Goal: Task Accomplishment & Management: Complete application form

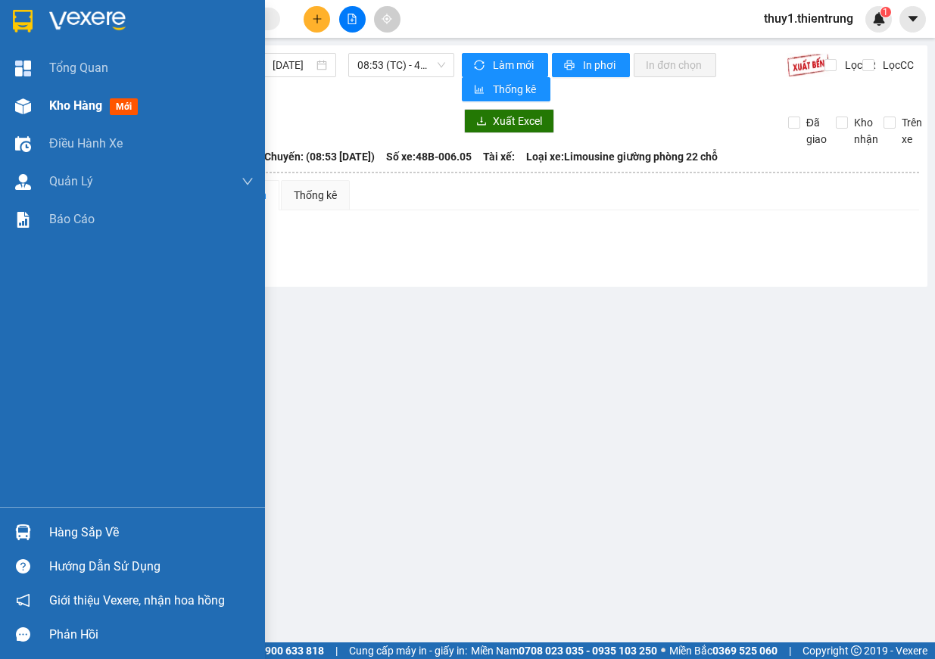
click at [14, 104] on div at bounding box center [23, 106] width 26 height 26
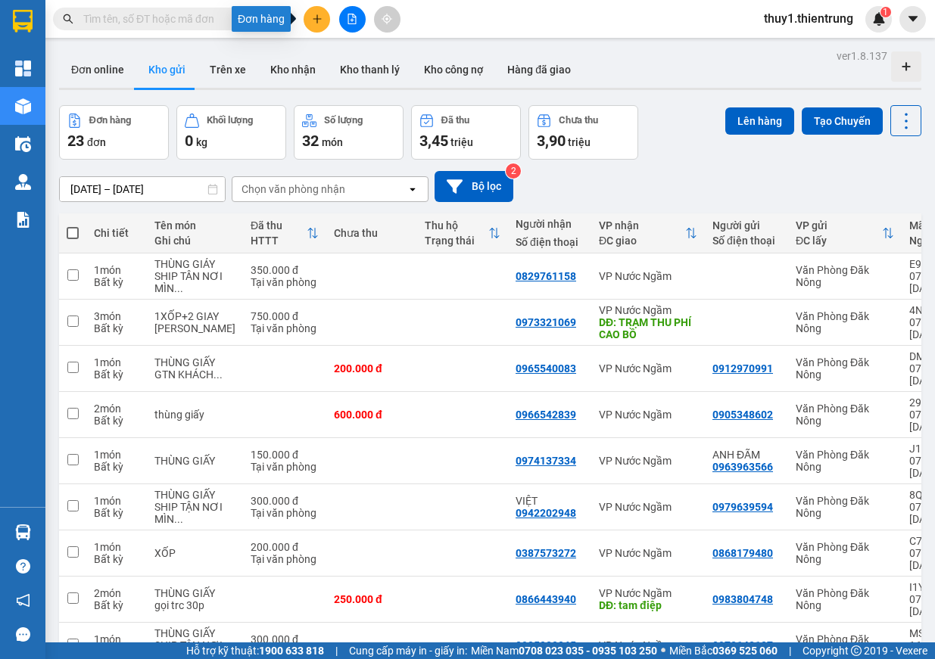
click at [313, 24] on button at bounding box center [316, 19] width 26 height 26
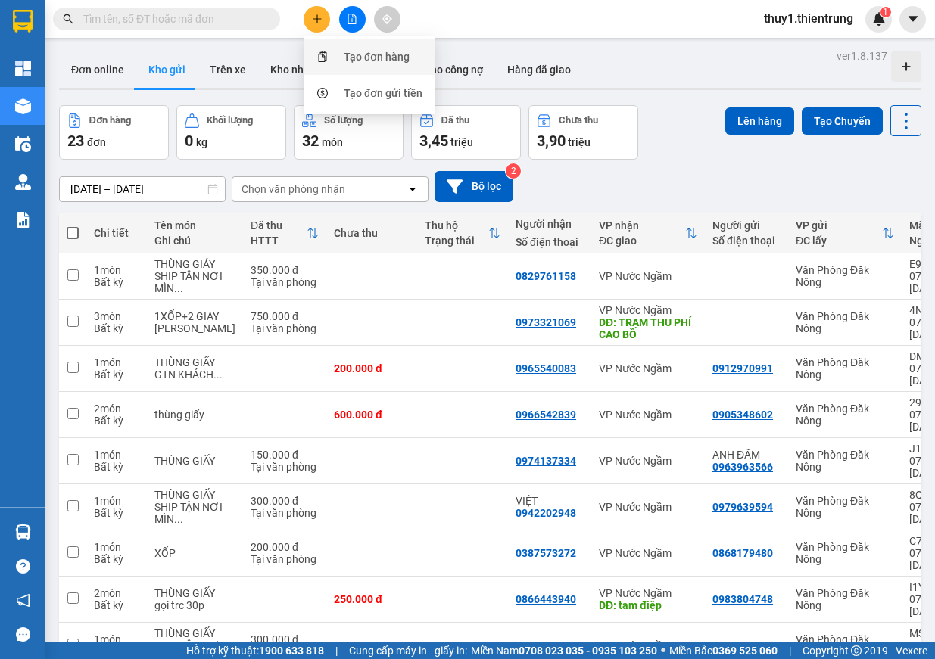
click at [387, 61] on div "Tạo đơn hàng" at bounding box center [377, 56] width 66 height 17
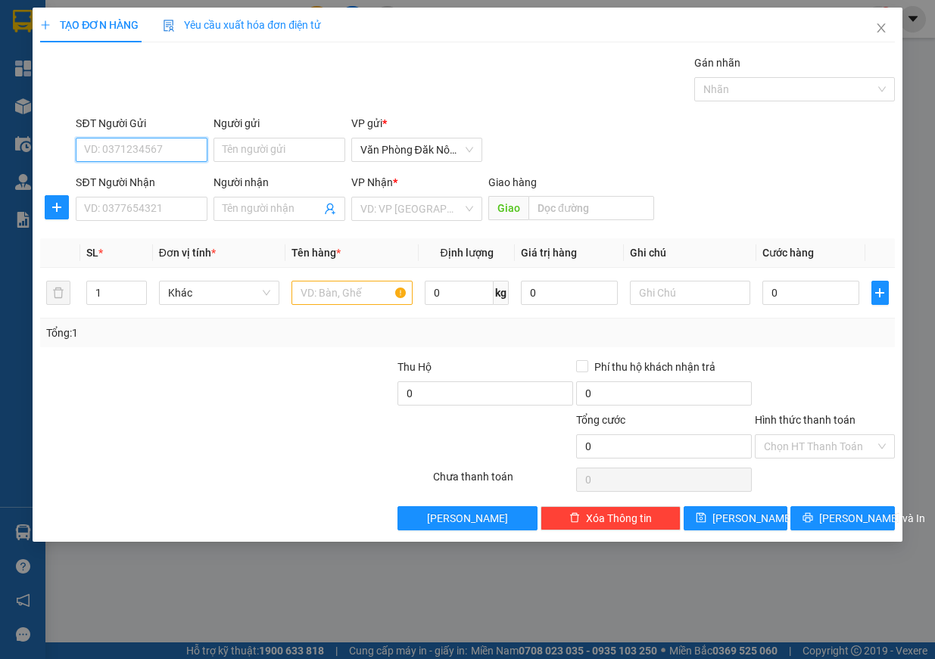
click at [159, 151] on input "SĐT Người Gửi" at bounding box center [142, 150] width 132 height 24
type input "0982309307"
click at [135, 206] on input "SĐT Người Nhận" at bounding box center [142, 209] width 132 height 24
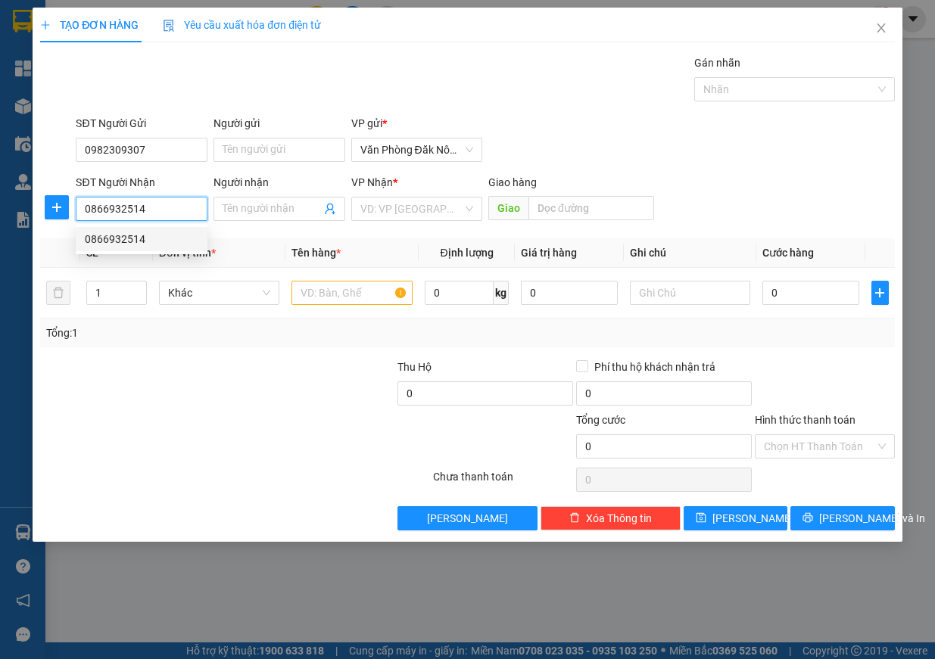
type input "0866932514"
type input "can lộc"
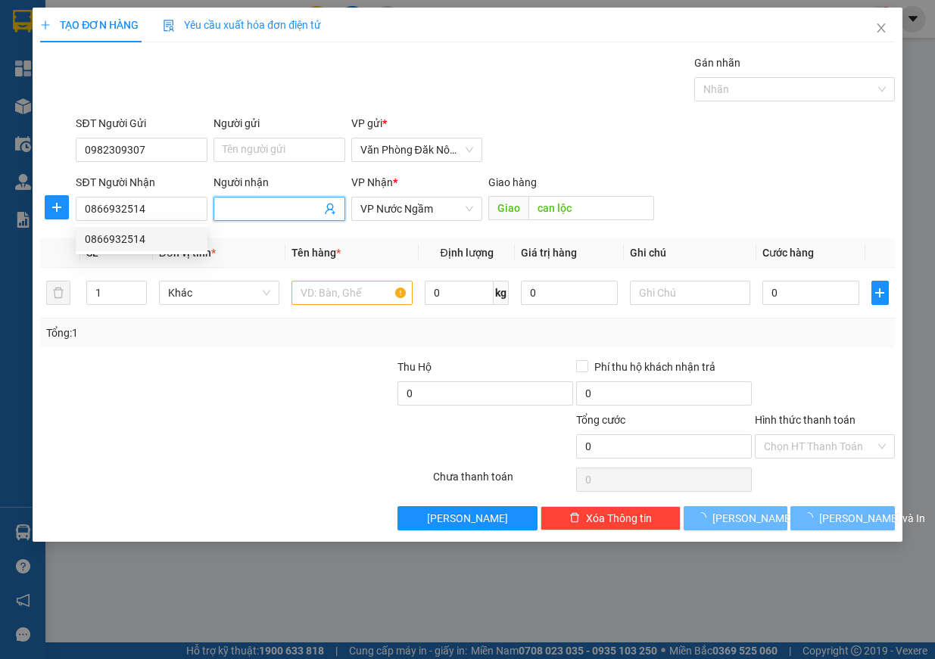
type input "450.000"
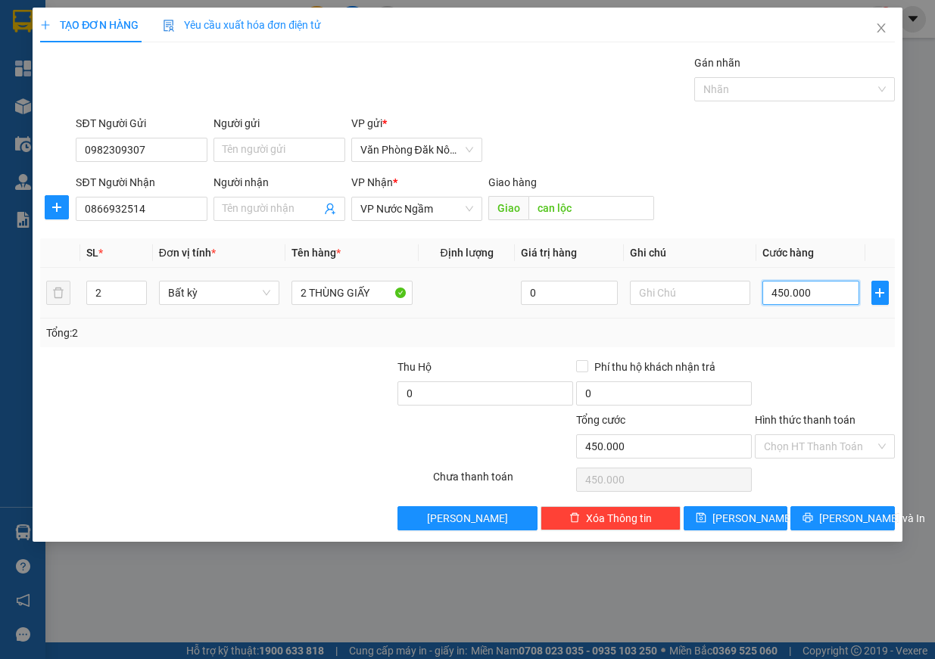
click at [829, 292] on input "450.000" at bounding box center [810, 293] width 97 height 24
type input "58"
type input "580"
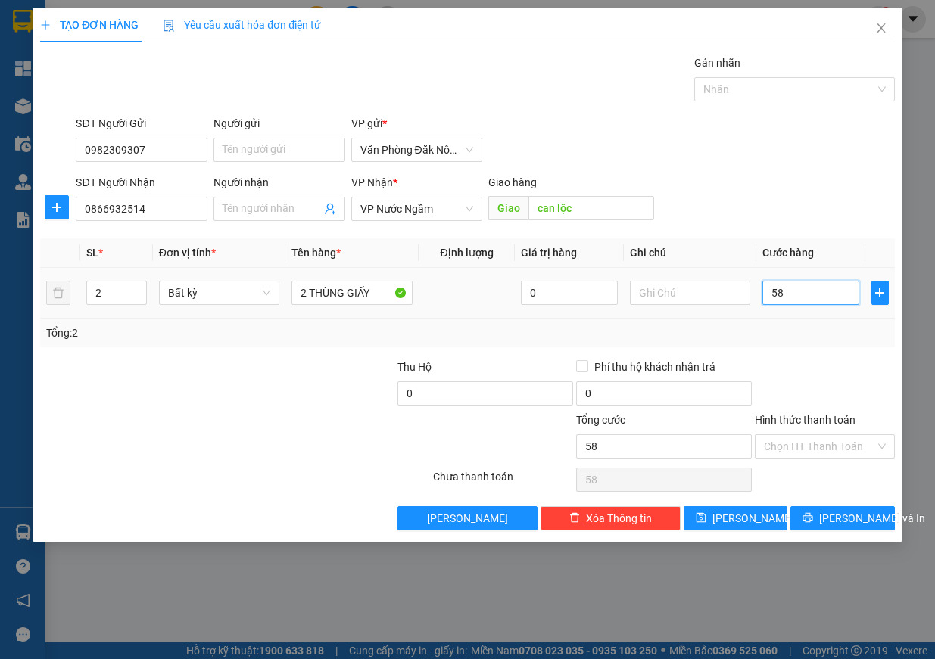
type input "580"
type input "5.800"
type input "58.000"
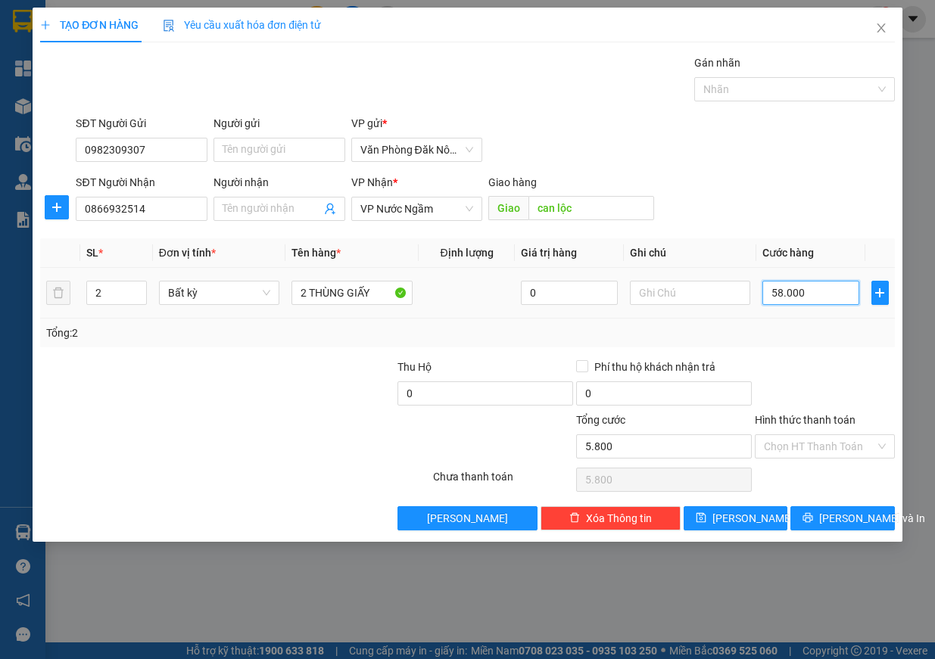
type input "58.000"
type input "5.800"
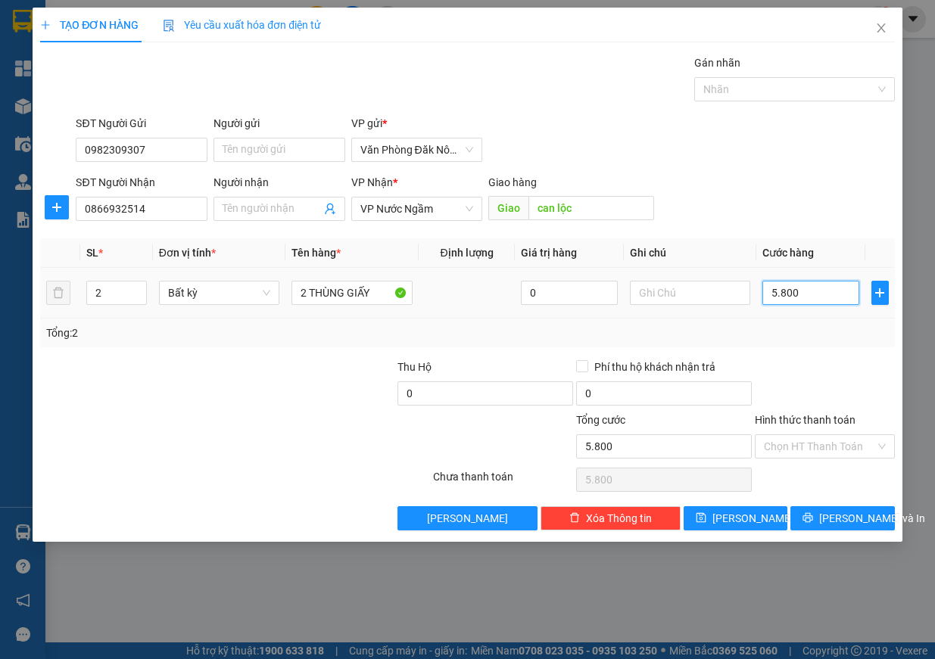
type input "580"
type input "58"
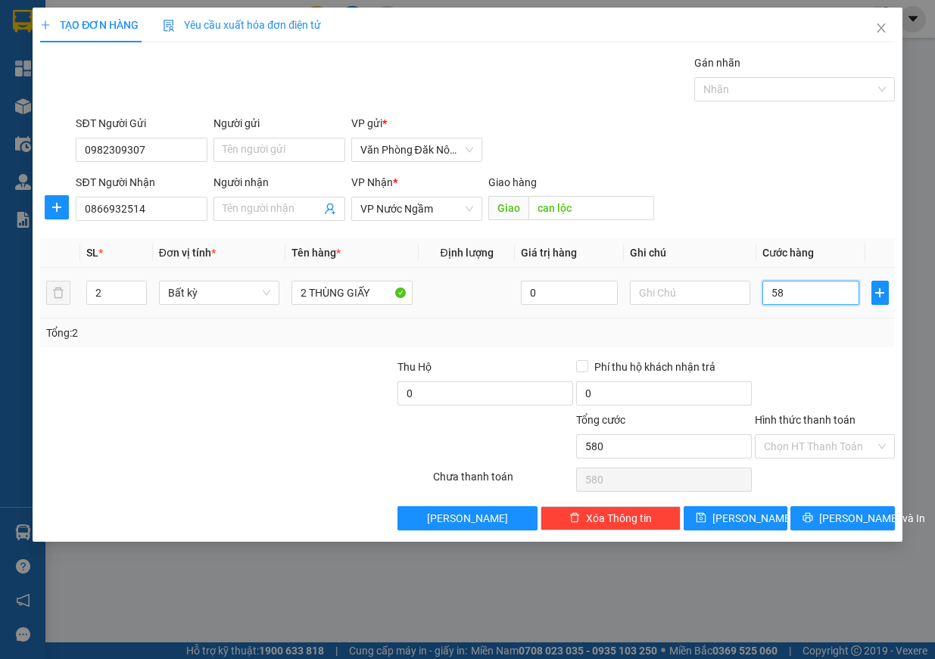
type input "58"
type input "5"
type input "0"
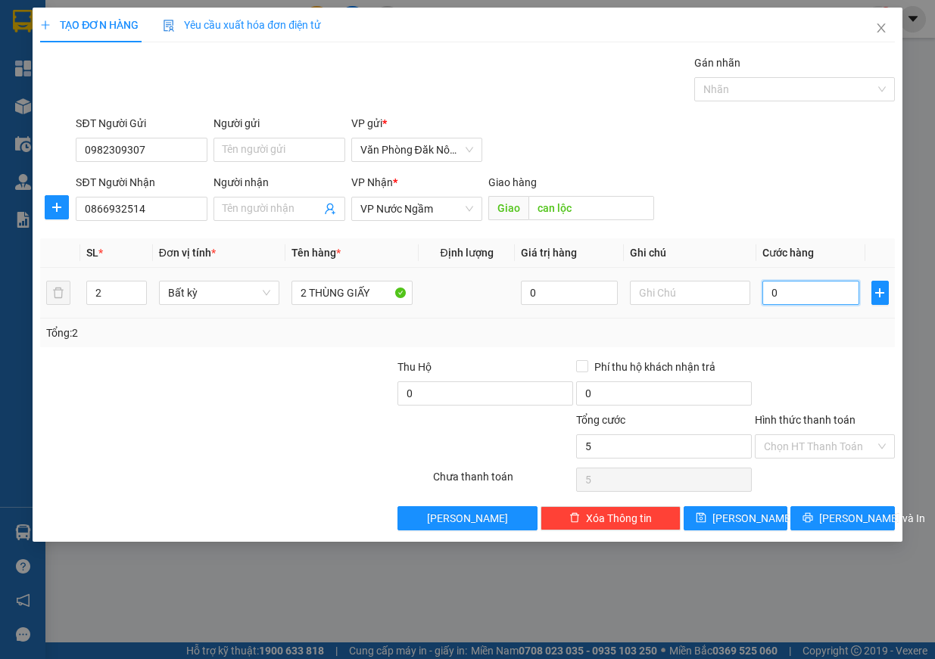
type input "0"
click at [772, 296] on input "0" at bounding box center [810, 293] width 97 height 24
type input "50"
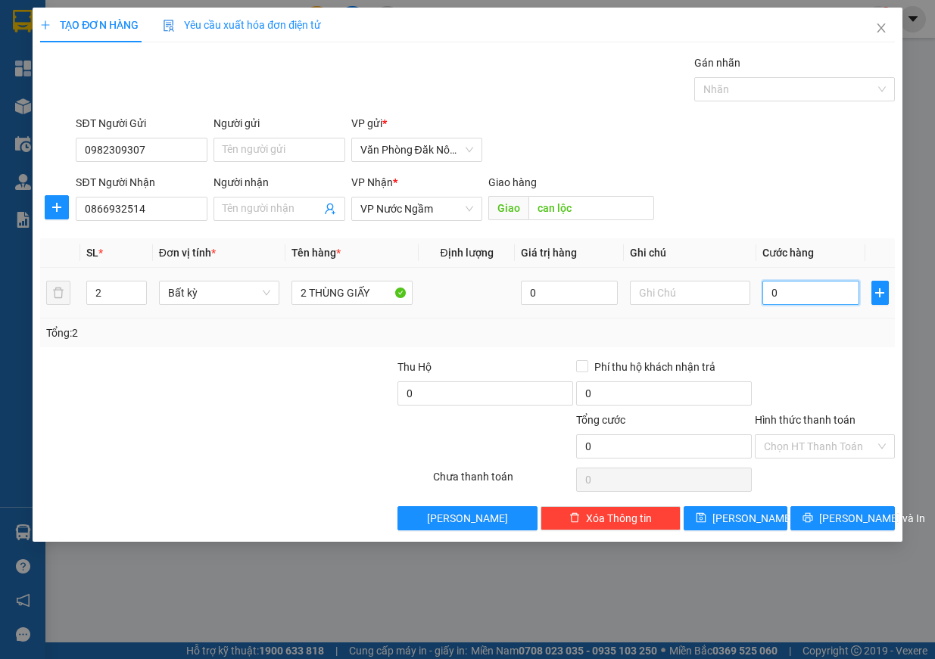
type input "50"
type input "500"
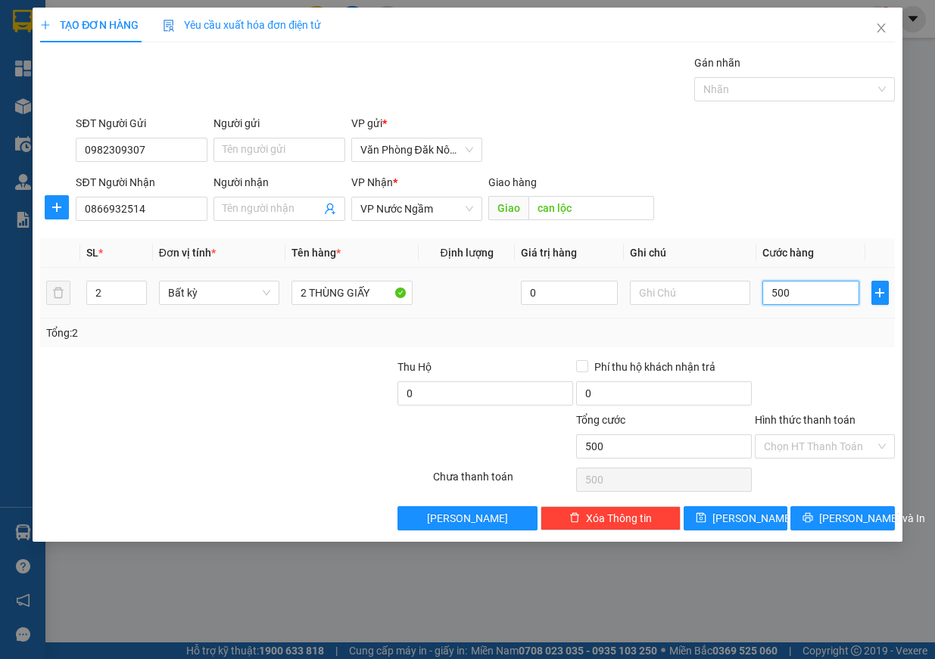
type input "5.000"
type input "50.000"
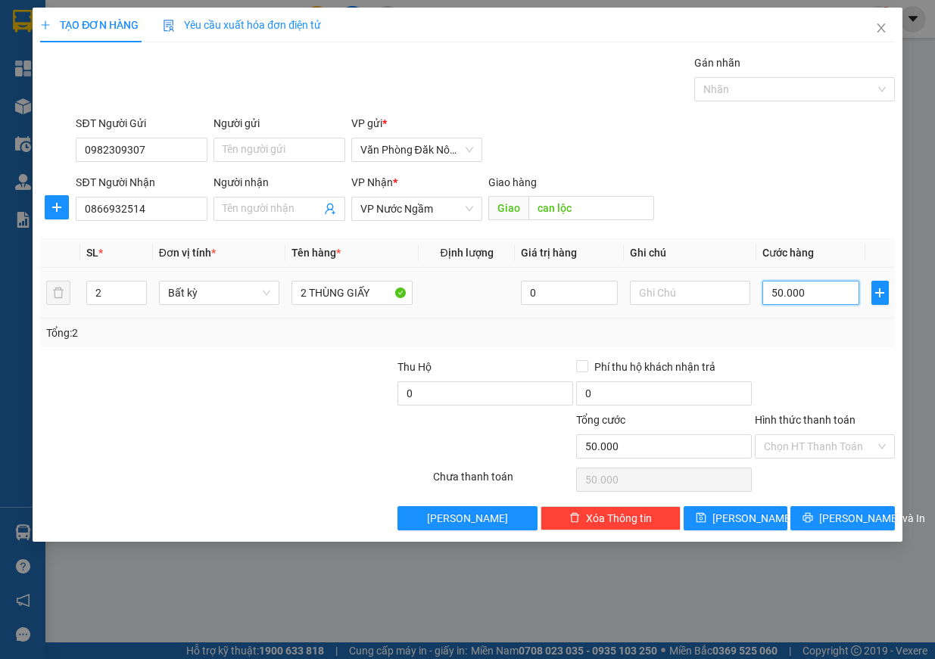
type input "500.000"
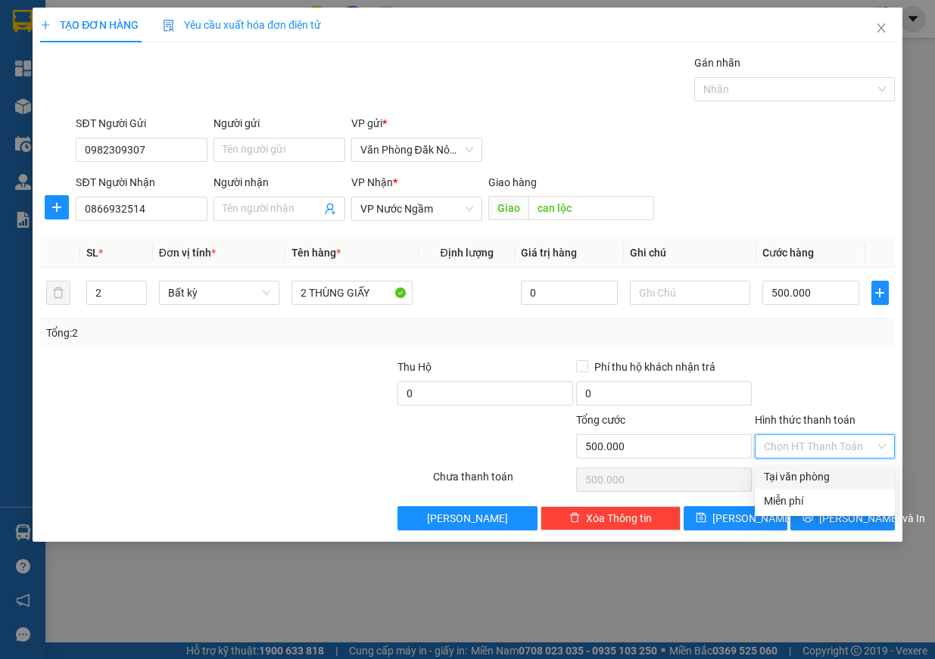
click at [808, 457] on input "Hình thức thanh toán" at bounding box center [819, 446] width 111 height 23
click at [804, 479] on div "Tại văn phòng" at bounding box center [825, 476] width 122 height 17
type input "0"
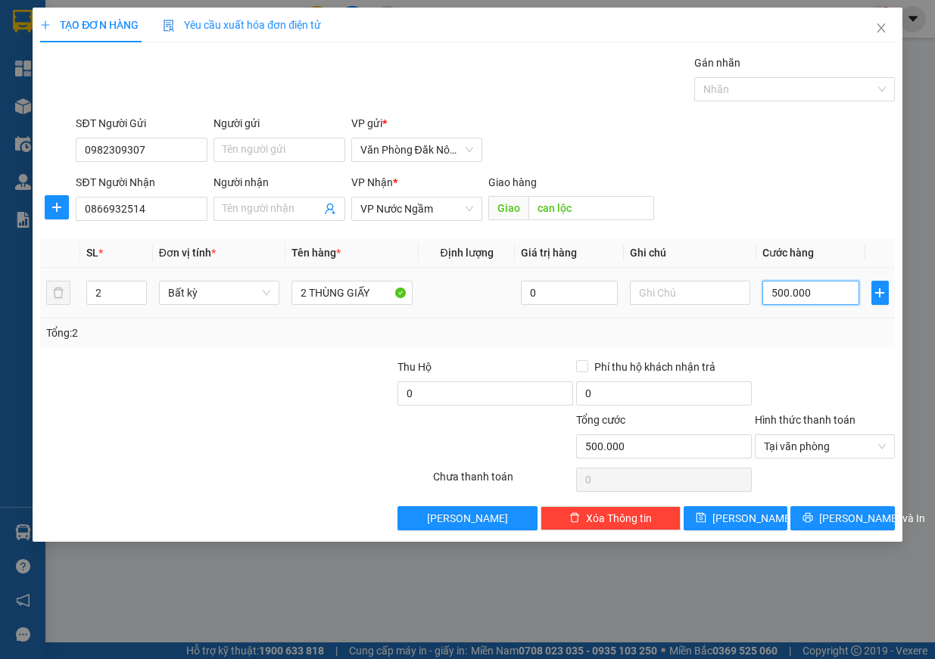
click at [807, 296] on input "500.000" at bounding box center [810, 293] width 97 height 24
type input "4"
type input "45"
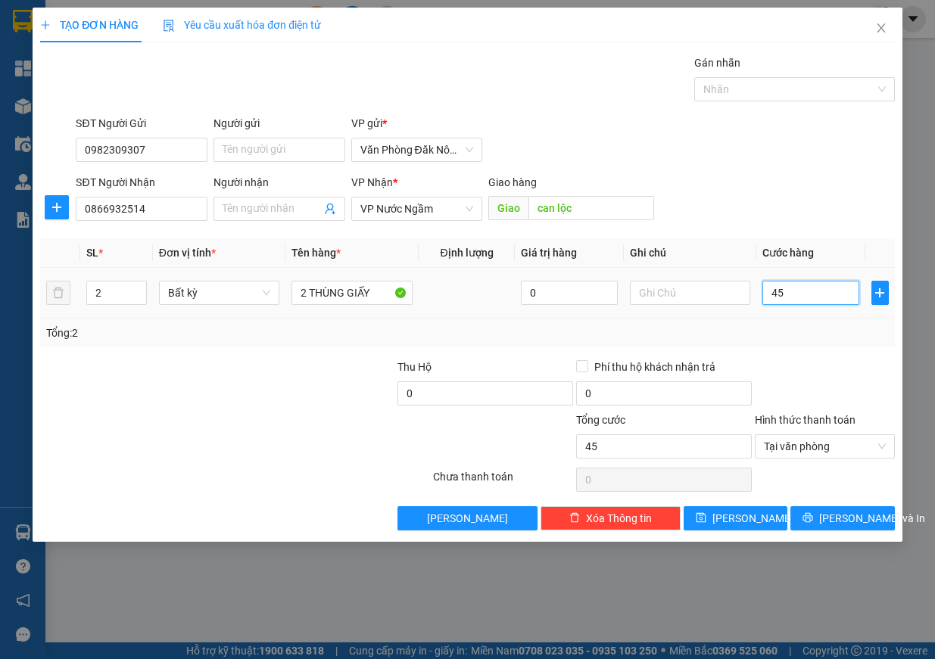
type input "450"
type input "4.500"
type input "45.000"
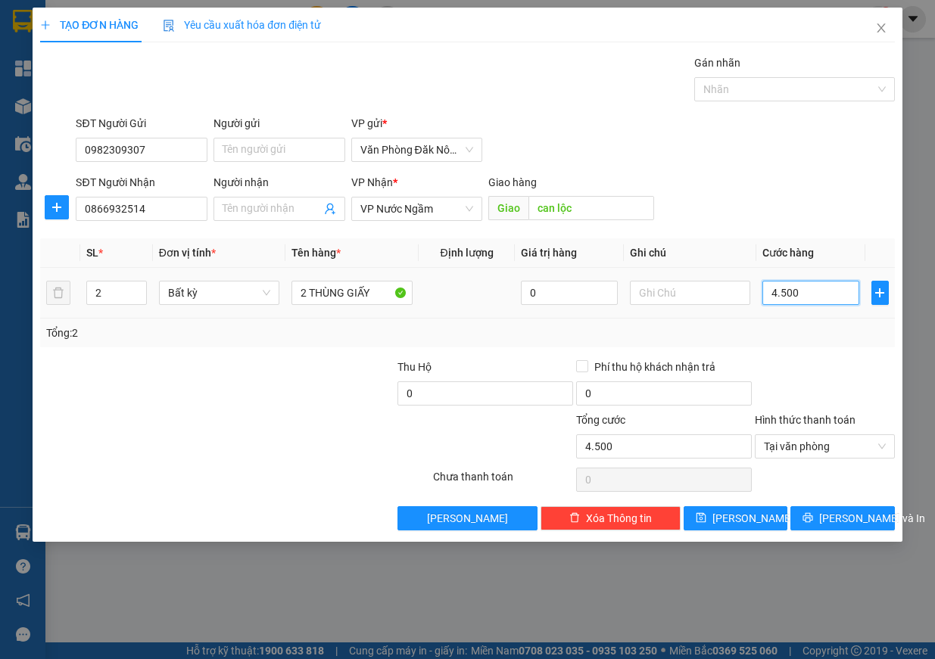
type input "45.000"
type input "450.000"
click at [852, 518] on span "Lưu và In" at bounding box center [872, 518] width 106 height 17
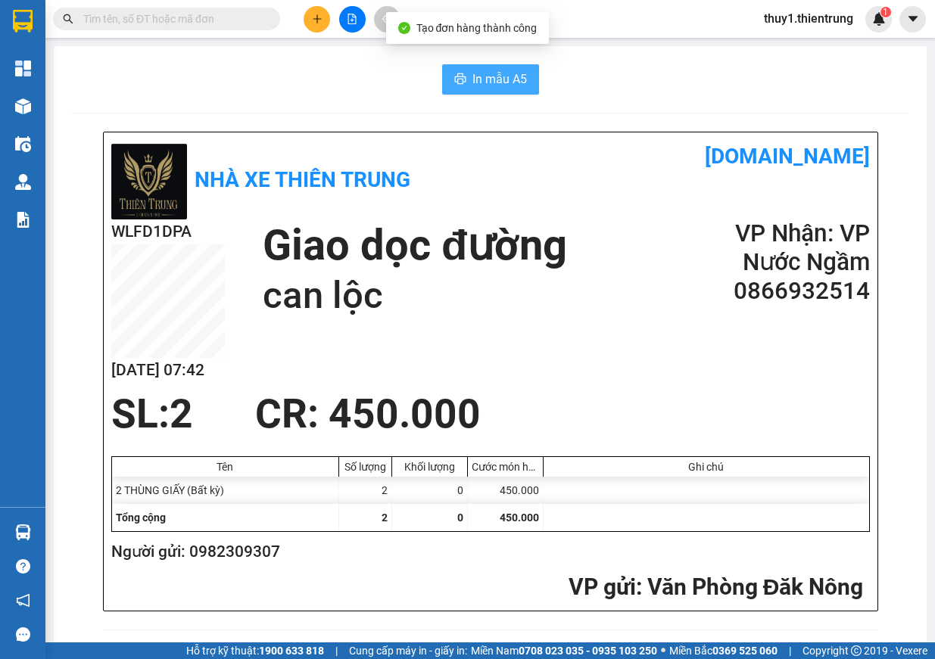
click at [490, 73] on span "In mẫu A5" at bounding box center [499, 79] width 54 height 19
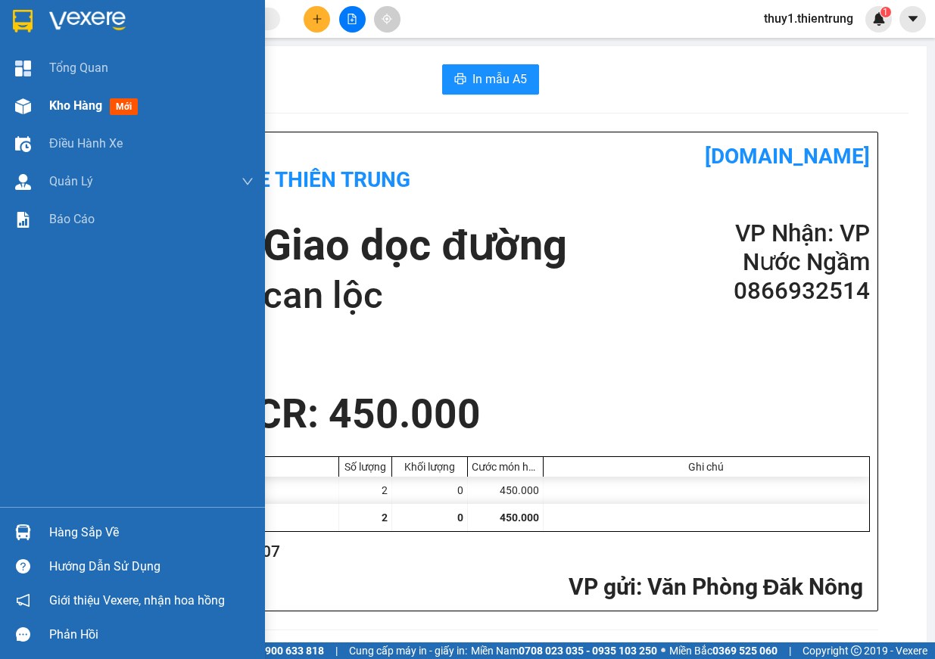
click at [17, 102] on img at bounding box center [23, 106] width 16 height 16
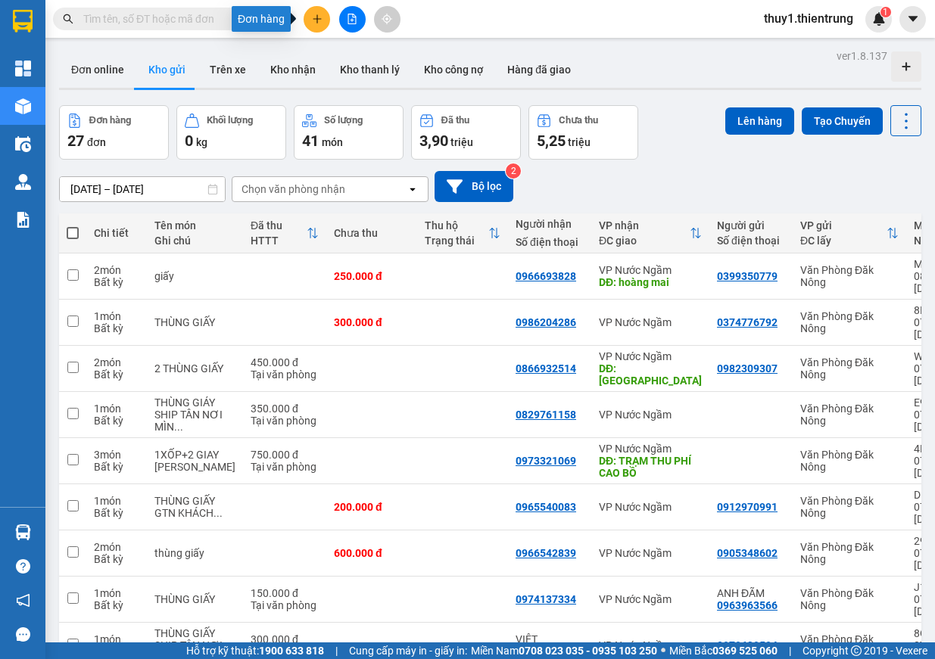
click at [316, 20] on icon "plus" at bounding box center [317, 19] width 11 height 11
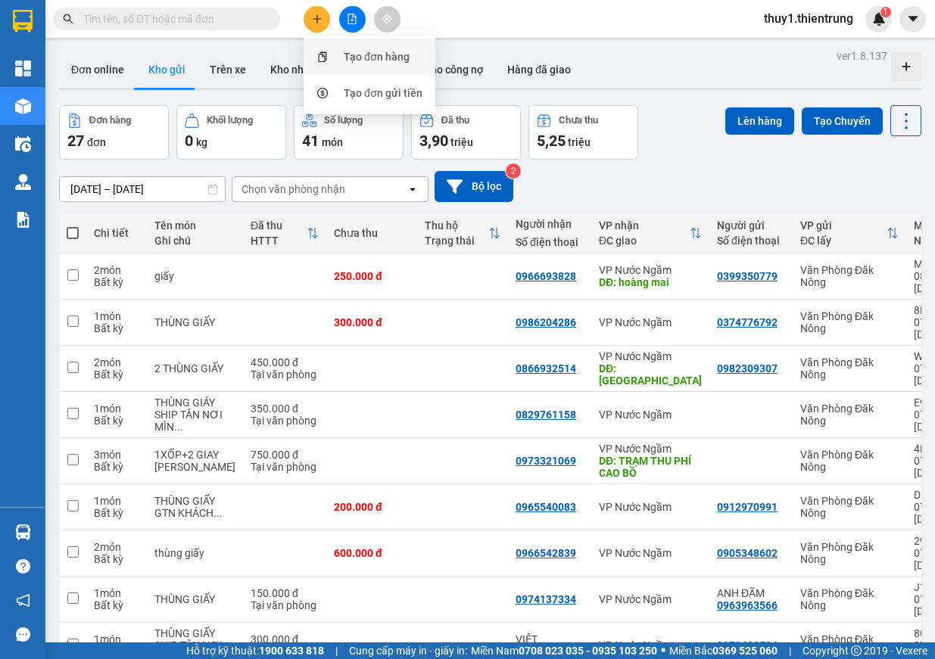
click at [362, 64] on div "Tạo đơn hàng" at bounding box center [377, 56] width 66 height 17
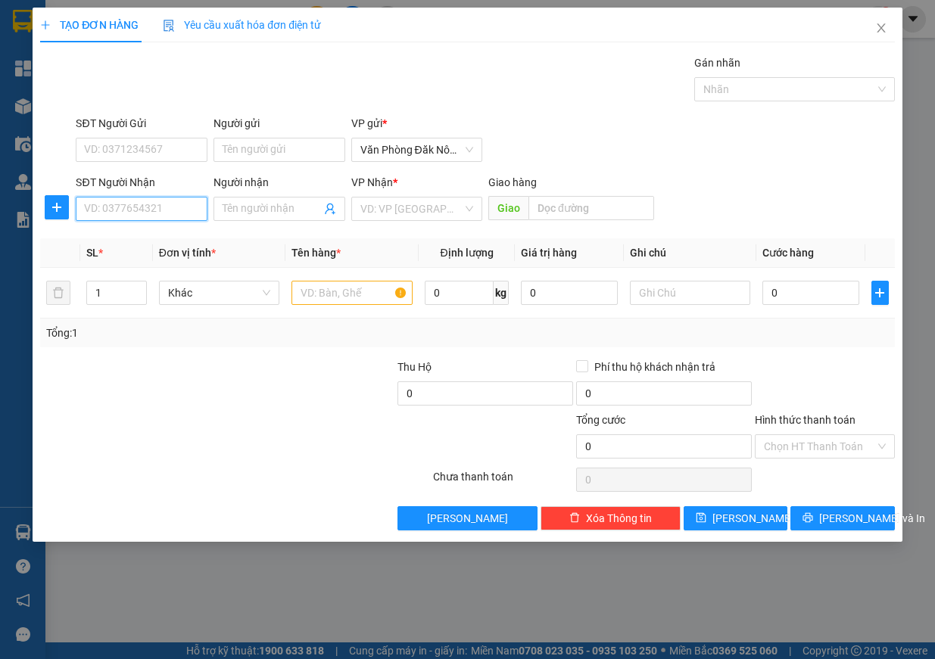
click at [142, 216] on input "SĐT Người Nhận" at bounding box center [142, 209] width 132 height 24
type input "0355613842"
click at [407, 208] on input "search" at bounding box center [411, 209] width 103 height 23
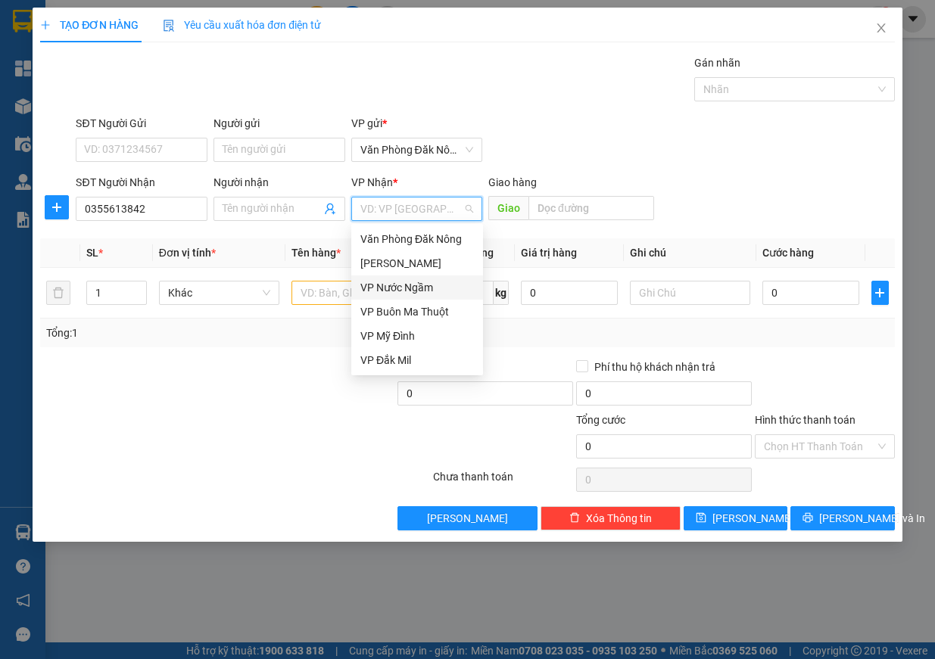
click at [436, 289] on div "VP Nước Ngầm" at bounding box center [417, 287] width 114 height 17
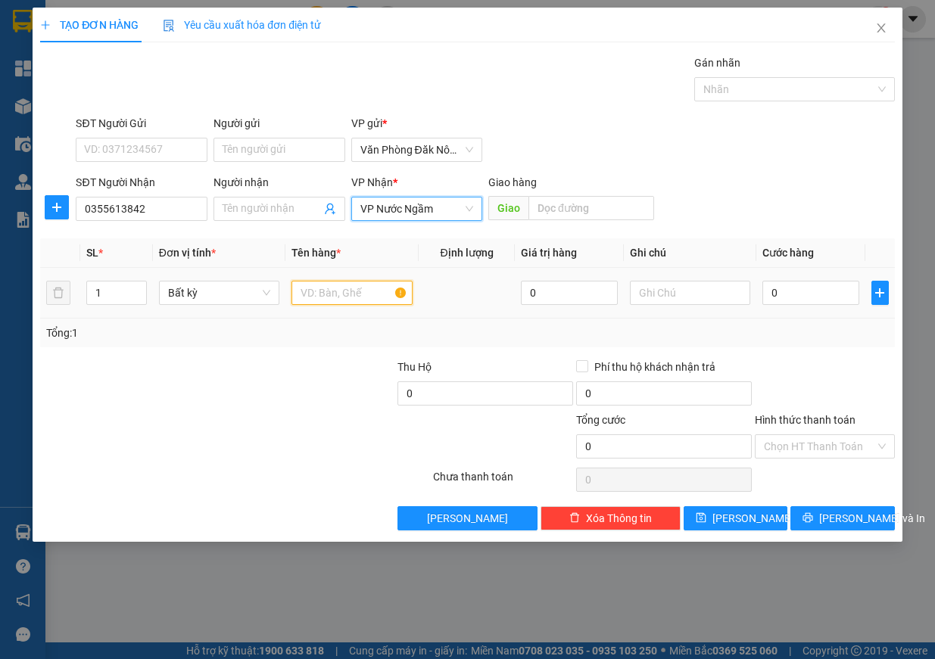
click at [343, 293] on input "text" at bounding box center [351, 293] width 121 height 24
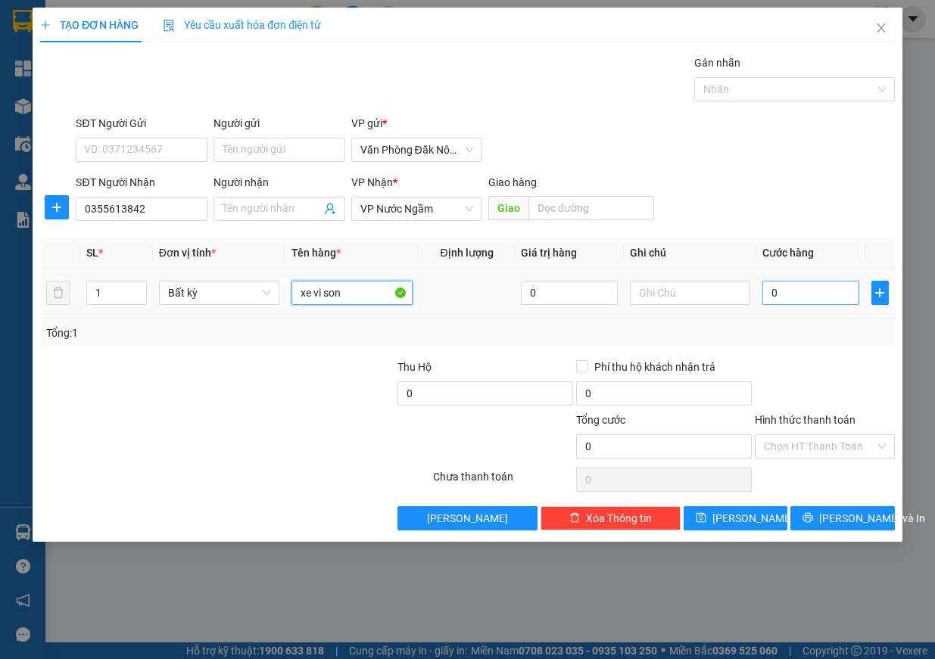
type input "xe vi son"
click at [781, 290] on input "0" at bounding box center [810, 293] width 97 height 24
type input "1"
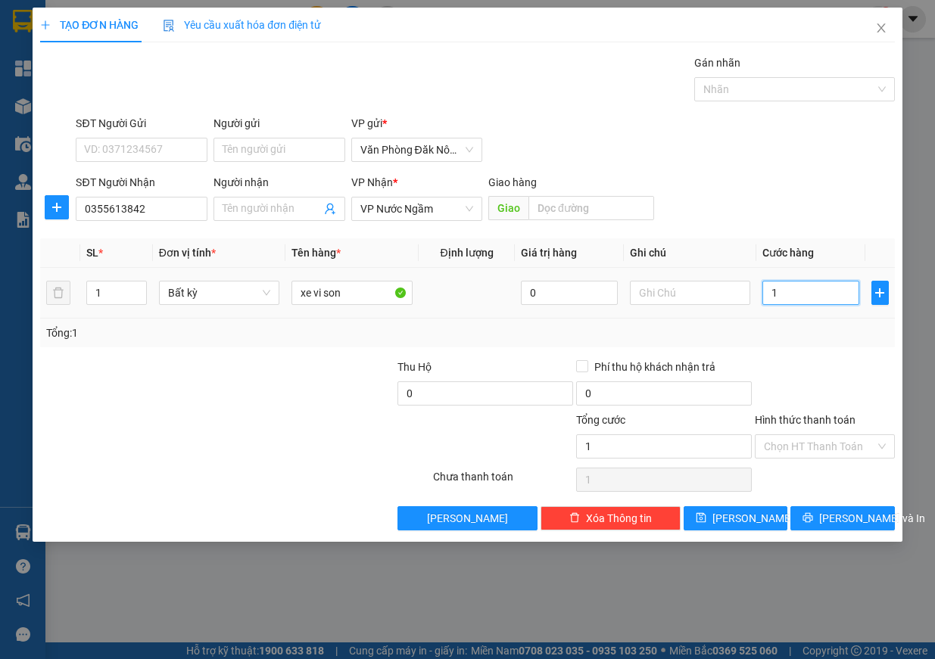
type input "12"
type input "120"
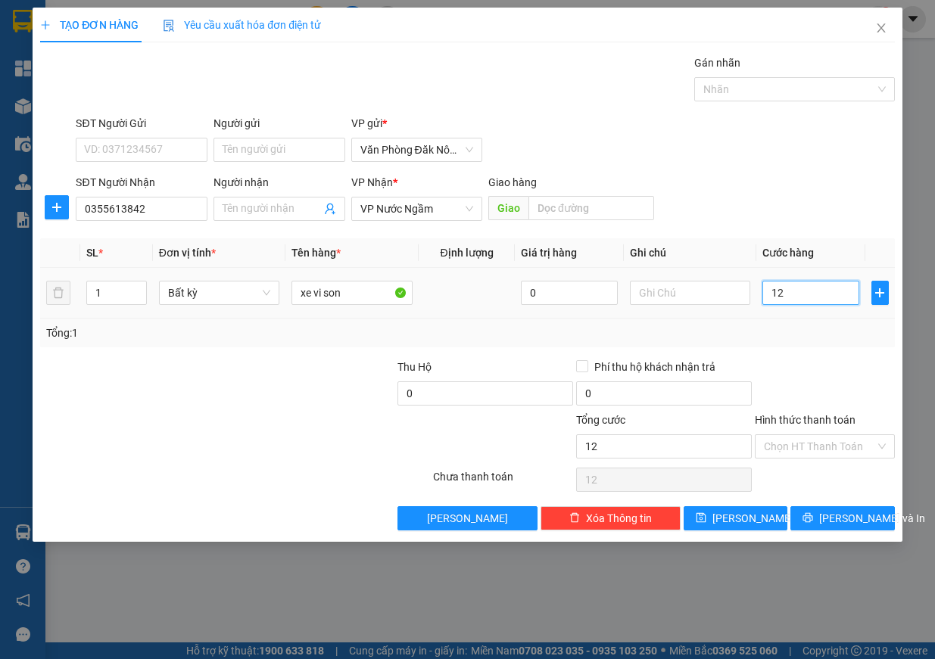
type input "120"
type input "1.200"
type input "12.000"
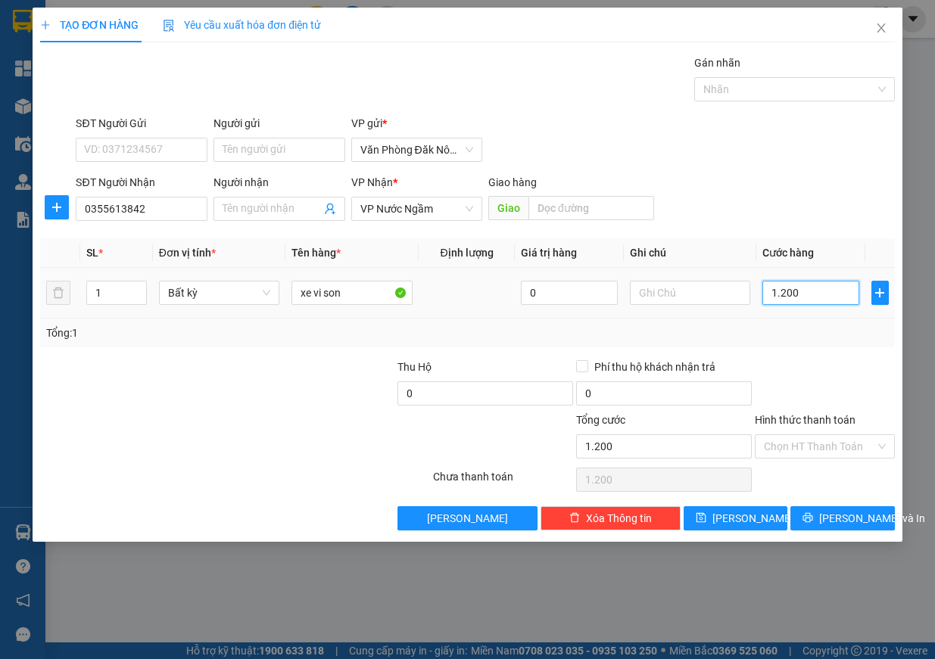
type input "12.000"
type input "120.000"
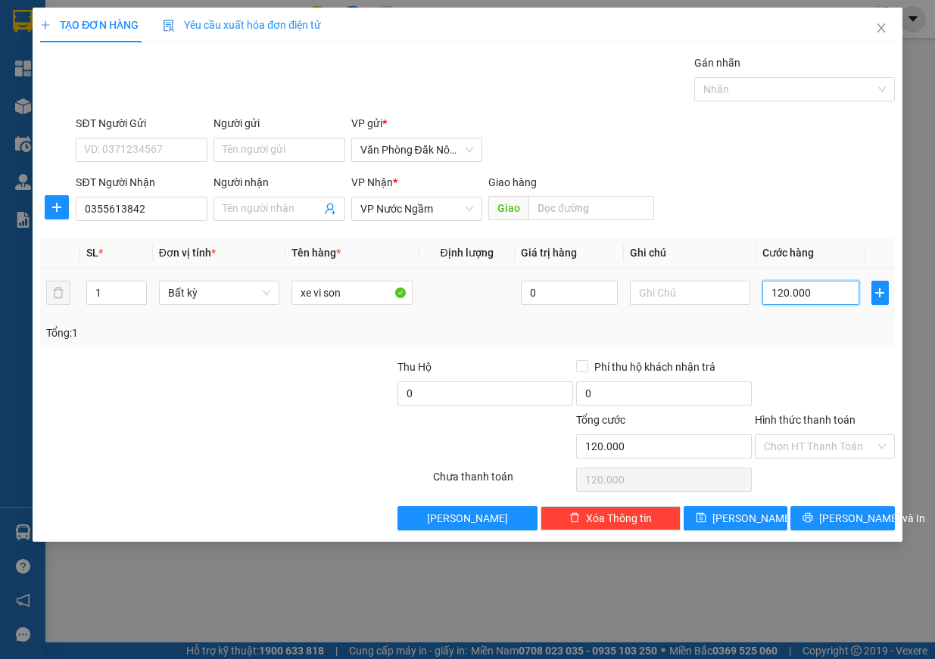
type input "1.200.000"
click at [820, 510] on button "Lưu và In" at bounding box center [842, 518] width 104 height 24
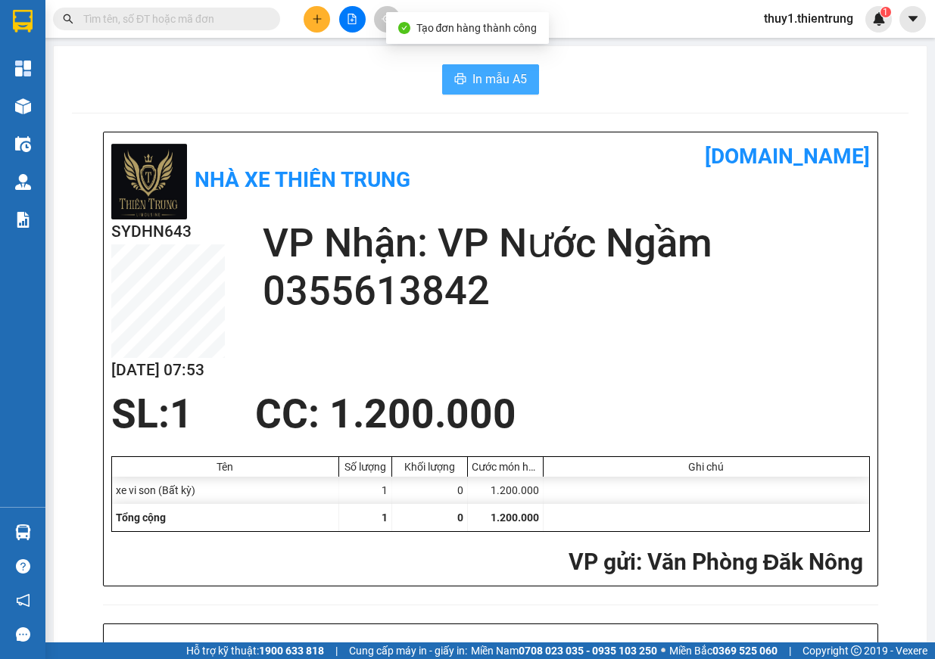
click at [524, 70] on button "In mẫu A5" at bounding box center [490, 79] width 97 height 30
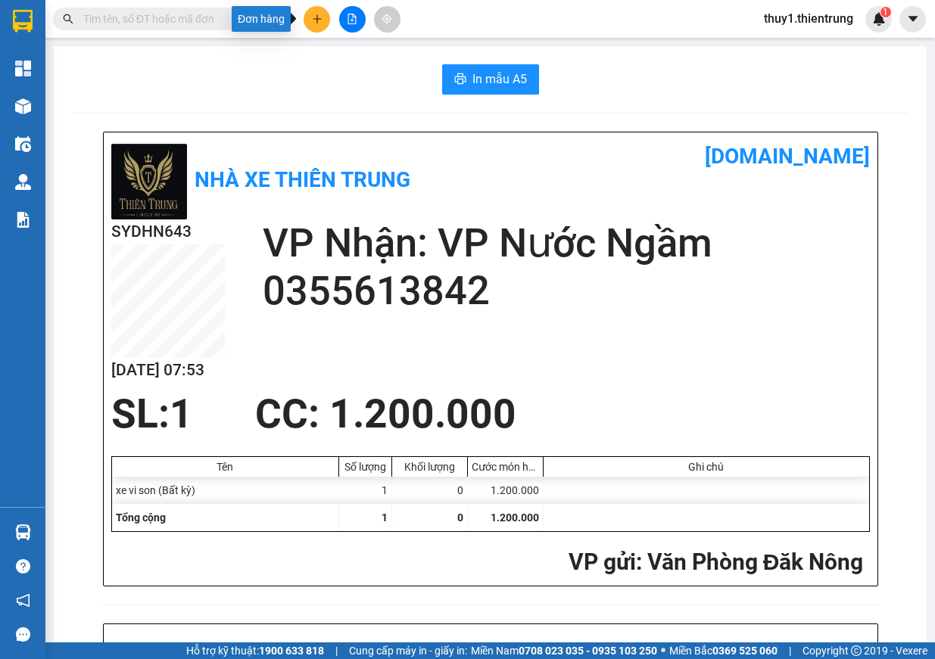
drag, startPoint x: 311, startPoint y: 23, endPoint x: 328, endPoint y: 51, distance: 33.2
click at [312, 23] on icon "plus" at bounding box center [317, 19] width 11 height 11
click at [338, 55] on div "Tạo đơn hàng" at bounding box center [370, 56] width 114 height 29
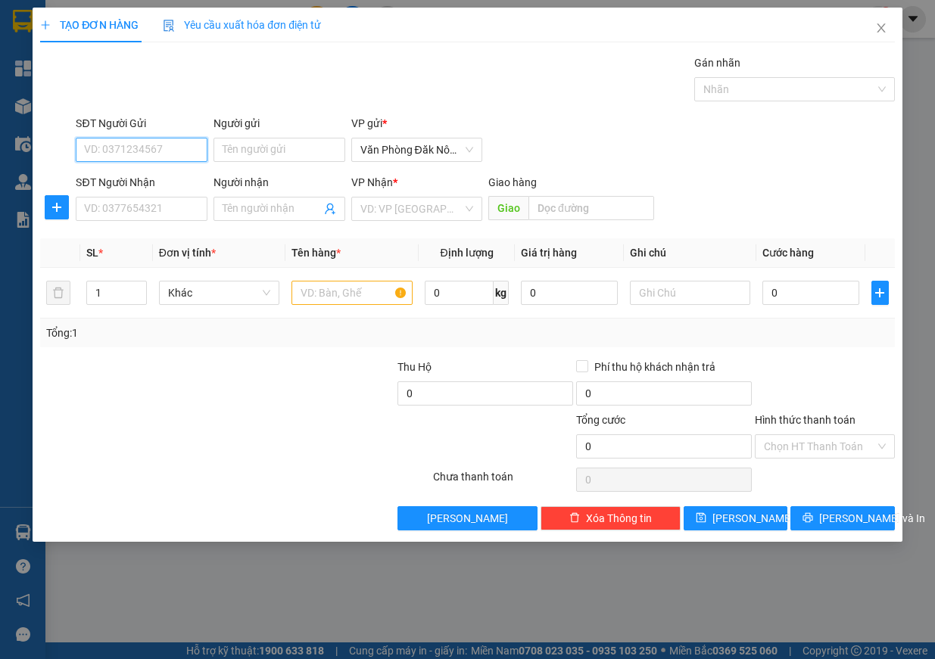
click at [135, 157] on input "SĐT Người Gửi" at bounding box center [142, 150] width 132 height 24
type input "0946252791"
click at [144, 183] on div "0946252791" at bounding box center [142, 180] width 114 height 17
type input "0936261519"
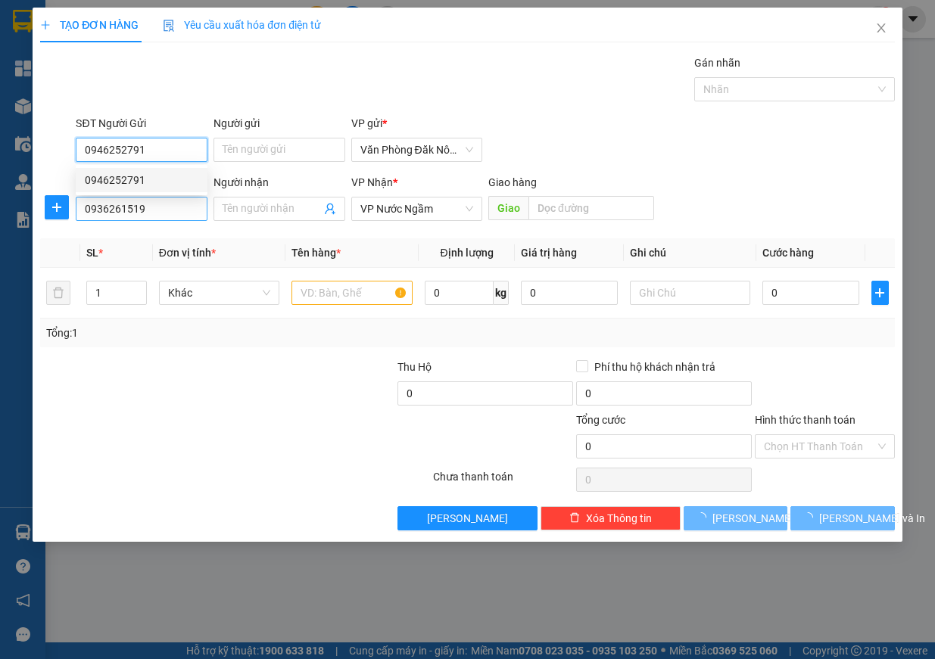
type input "150.000"
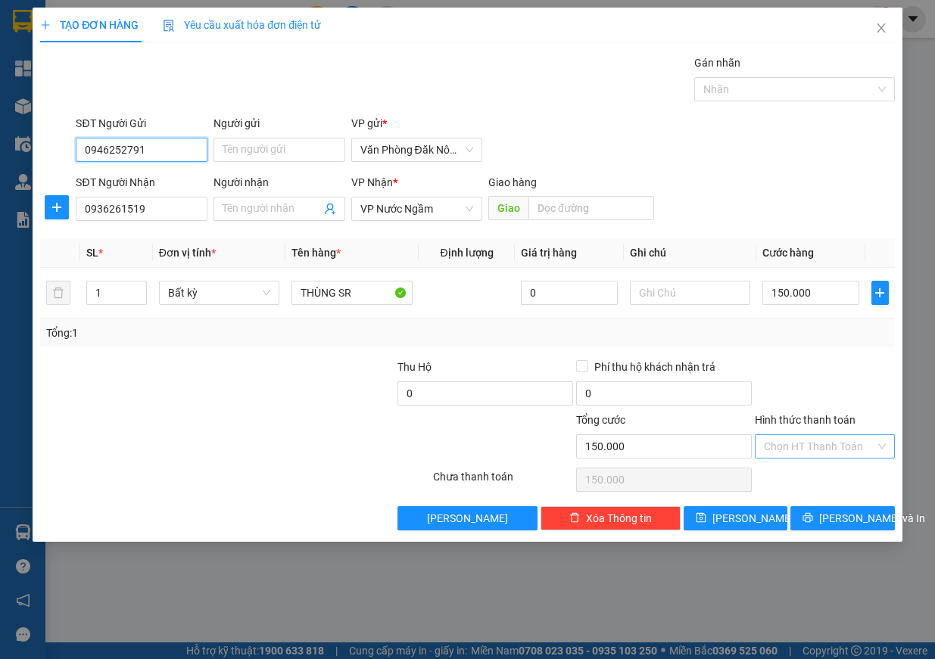
type input "0946252791"
click at [859, 444] on input "Hình thức thanh toán" at bounding box center [819, 446] width 111 height 23
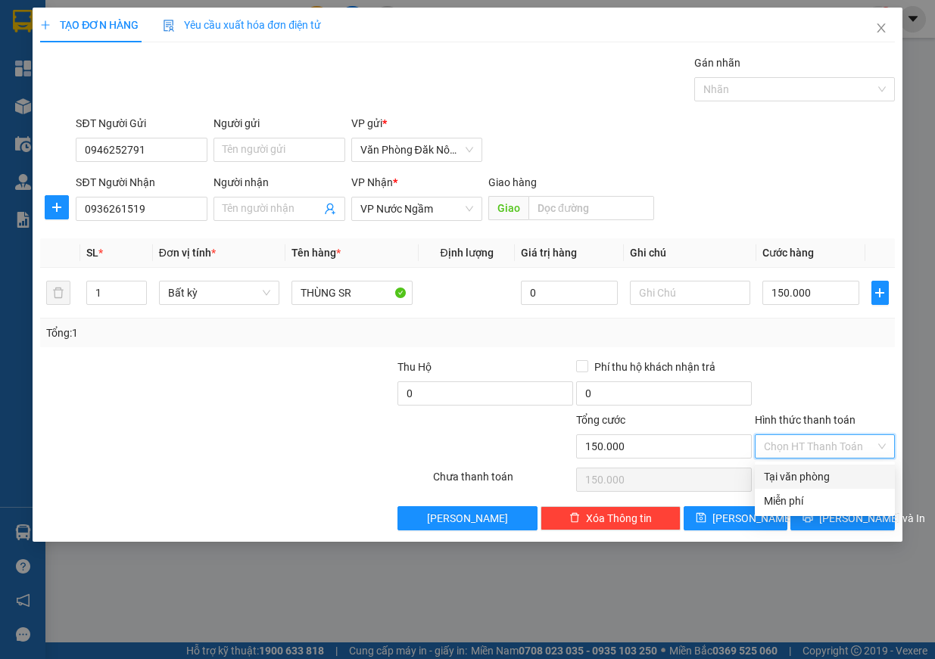
click at [801, 469] on div "Tại văn phòng" at bounding box center [825, 476] width 122 height 17
type input "0"
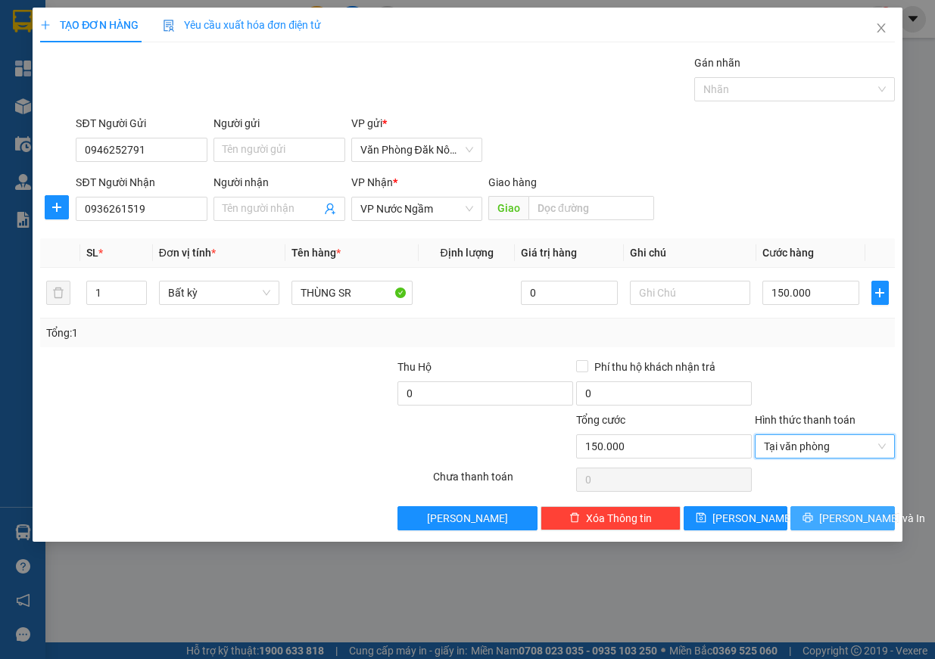
click at [837, 509] on button "Lưu và In" at bounding box center [842, 518] width 104 height 24
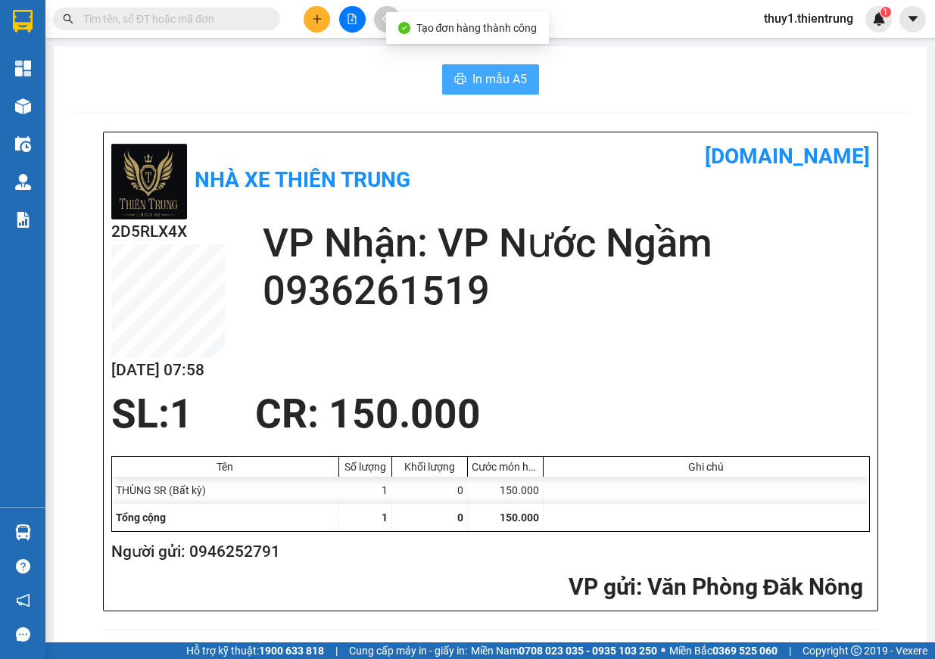
click at [529, 72] on button "In mẫu A5" at bounding box center [490, 79] width 97 height 30
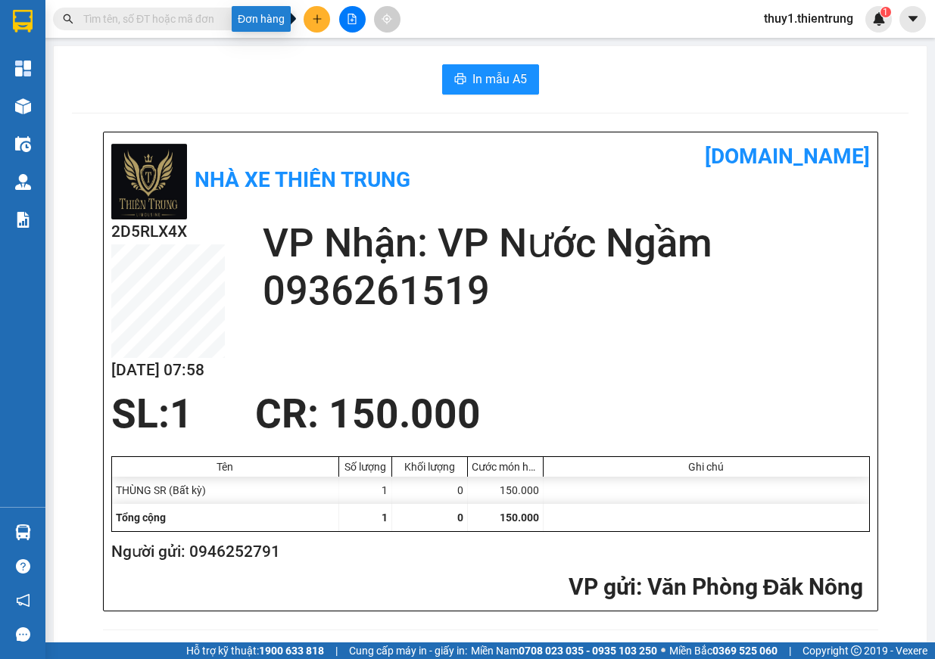
click at [323, 25] on button at bounding box center [316, 19] width 26 height 26
click at [369, 54] on div "Tạo đơn hàng" at bounding box center [377, 56] width 66 height 17
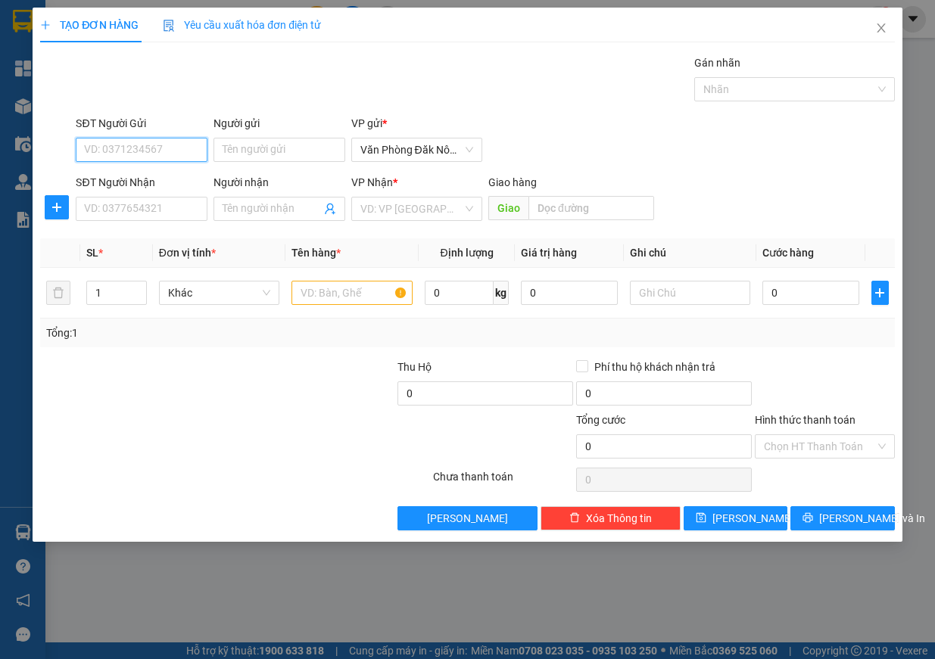
click at [138, 149] on input "SĐT Người Gửi" at bounding box center [142, 150] width 132 height 24
click at [107, 151] on input "SĐT Người Gửi" at bounding box center [142, 150] width 132 height 24
type input "0989871892"
click at [98, 202] on input "SĐT Người Nhận" at bounding box center [142, 209] width 132 height 24
type input "0906256909"
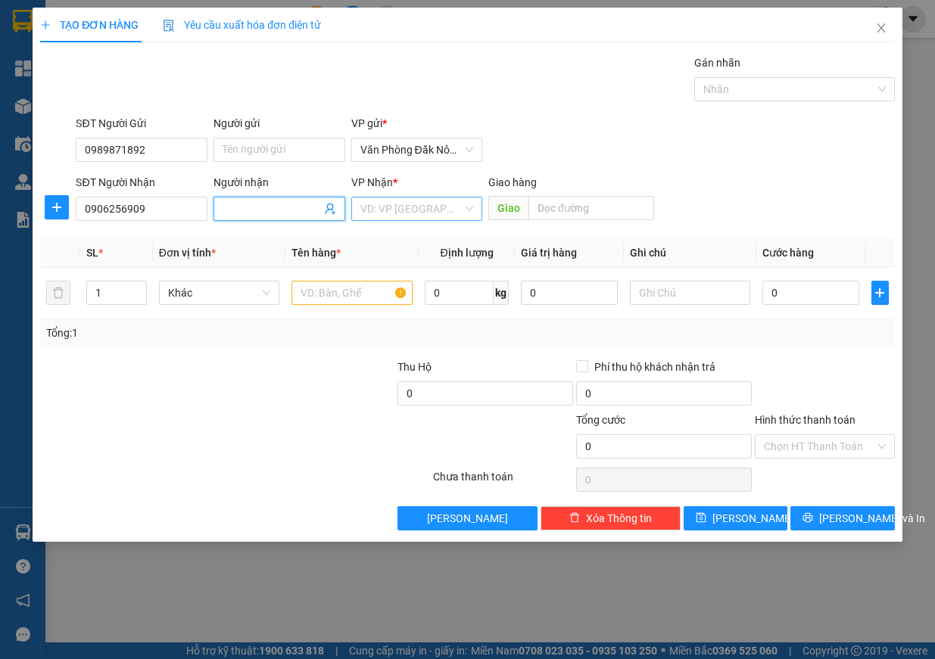
click at [446, 209] on input "search" at bounding box center [411, 209] width 103 height 23
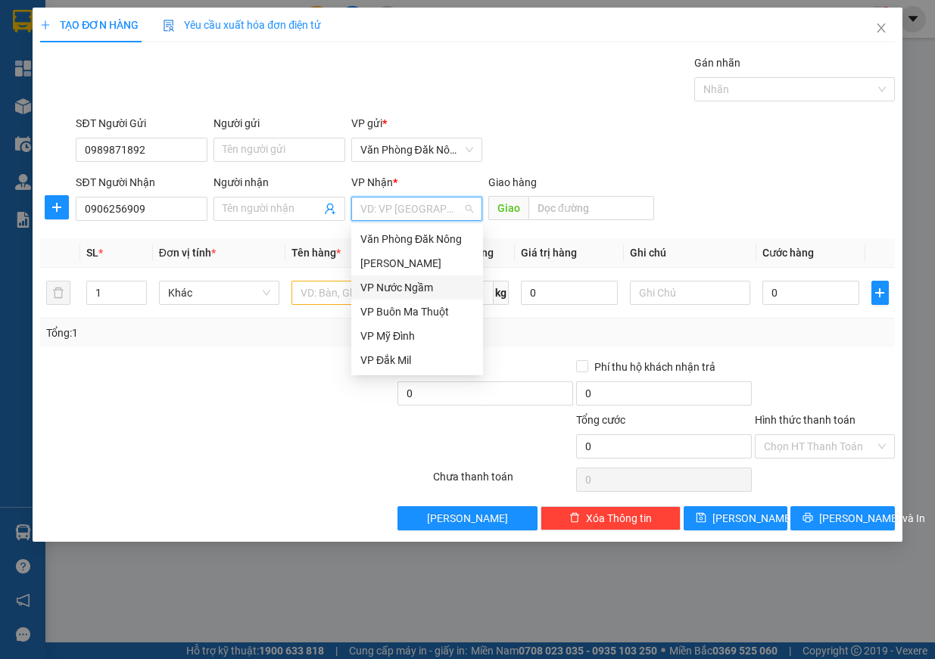
click at [433, 285] on div "VP Nước Ngầm" at bounding box center [417, 287] width 114 height 17
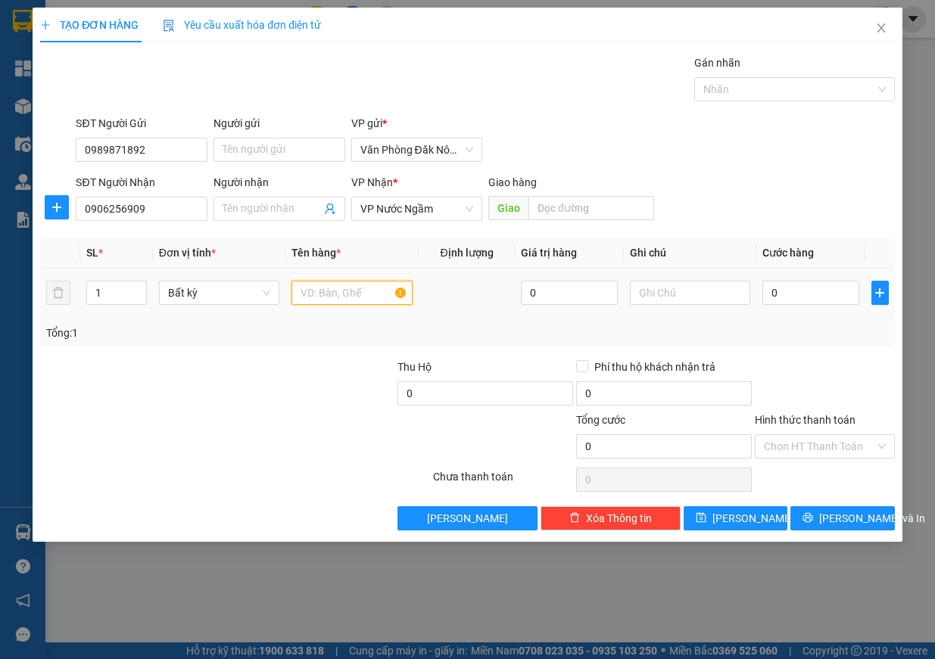
click at [348, 300] on input "text" at bounding box center [351, 293] width 121 height 24
type input "giấy"
click at [812, 295] on input "0" at bounding box center [810, 293] width 97 height 24
type input "1"
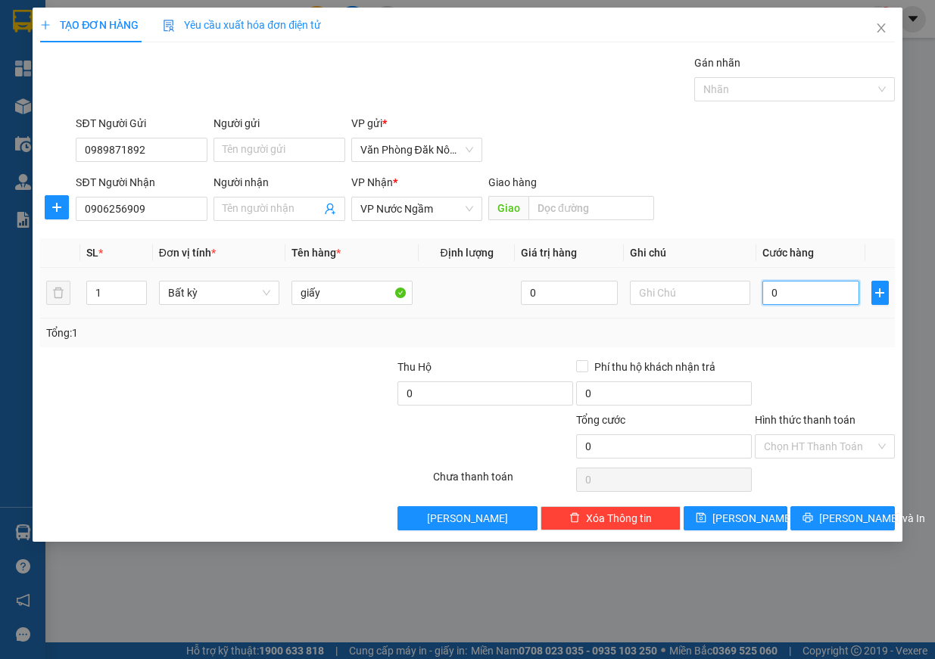
type input "1"
type input "15"
type input "150"
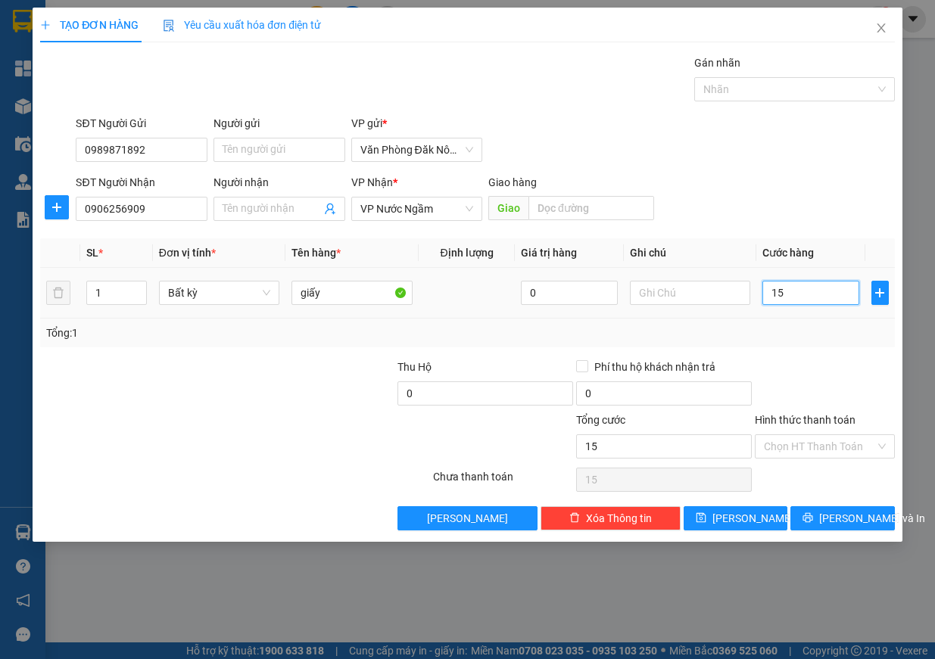
type input "150"
type input "1.500"
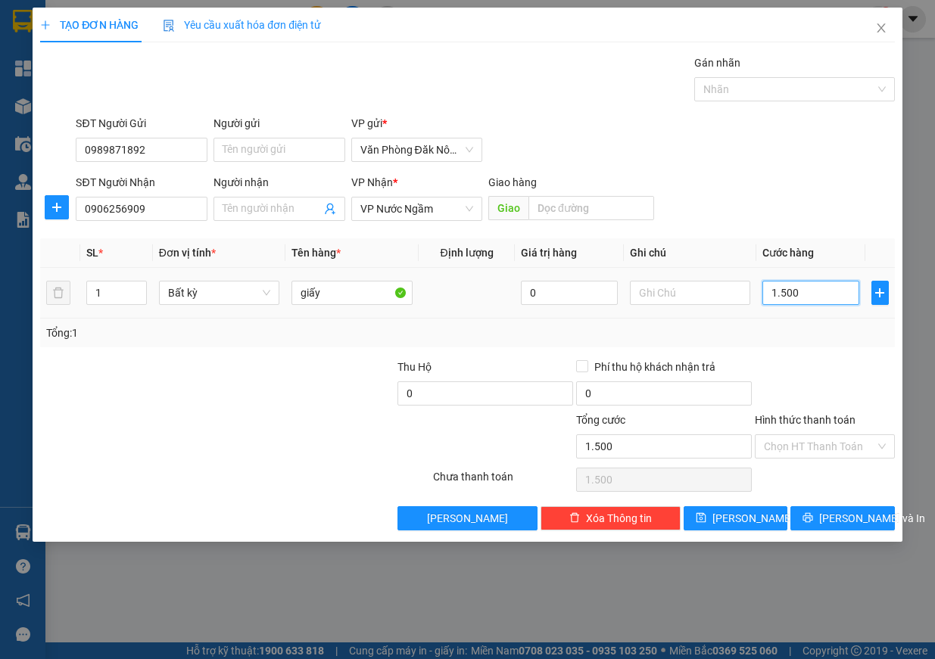
type input "15.000"
type input "150.000"
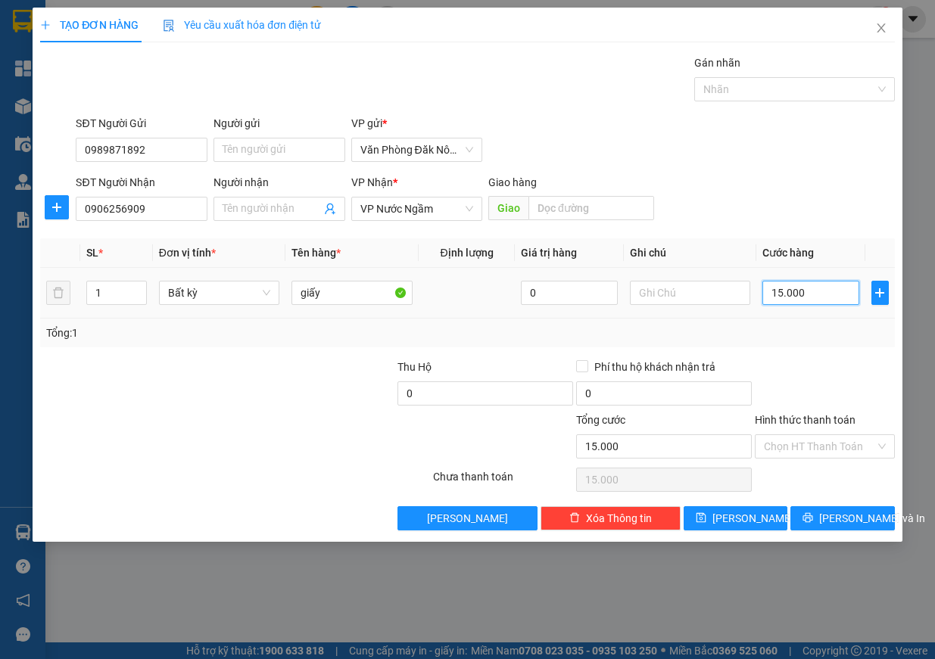
type input "150.000"
click at [832, 518] on span "Lưu và In" at bounding box center [872, 518] width 106 height 17
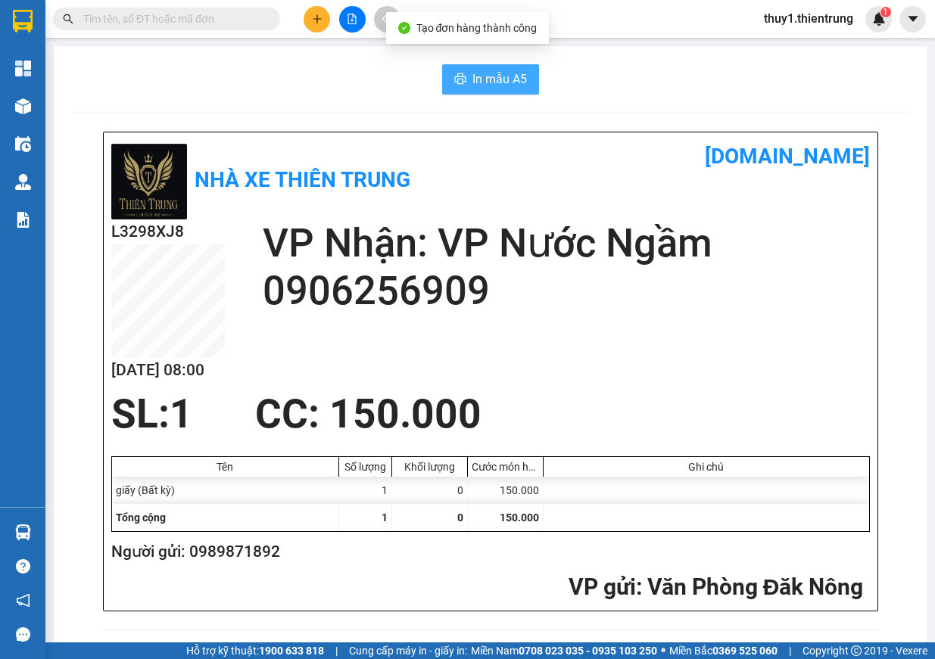
click at [509, 91] on button "In mẫu A5" at bounding box center [490, 79] width 97 height 30
click at [145, 14] on input "text" at bounding box center [172, 19] width 179 height 17
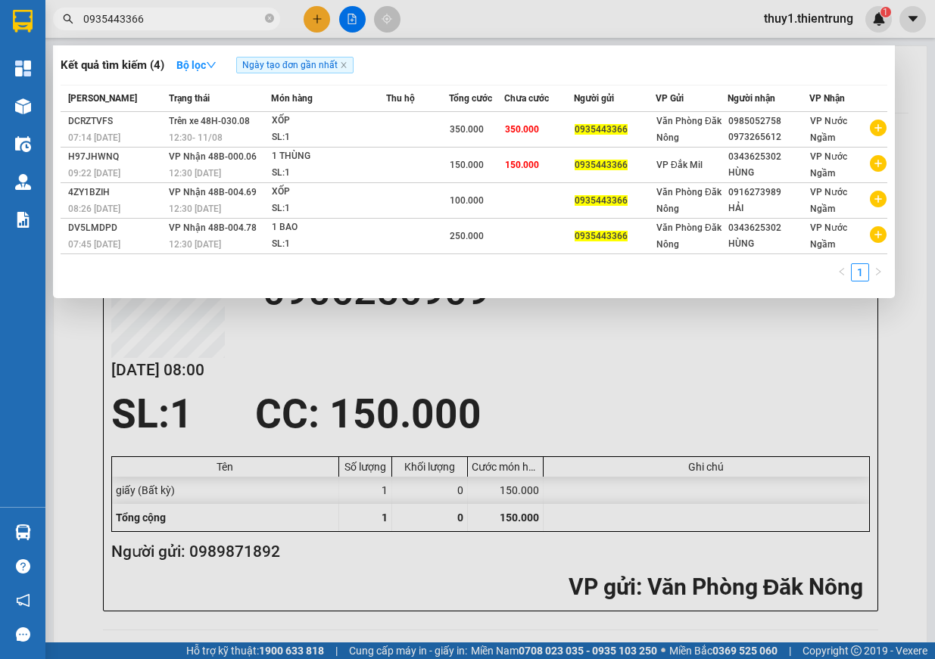
type input "0935443366"
drag, startPoint x: 686, startPoint y: 337, endPoint x: 680, endPoint y: 342, distance: 8.6
click at [686, 337] on div at bounding box center [467, 329] width 935 height 659
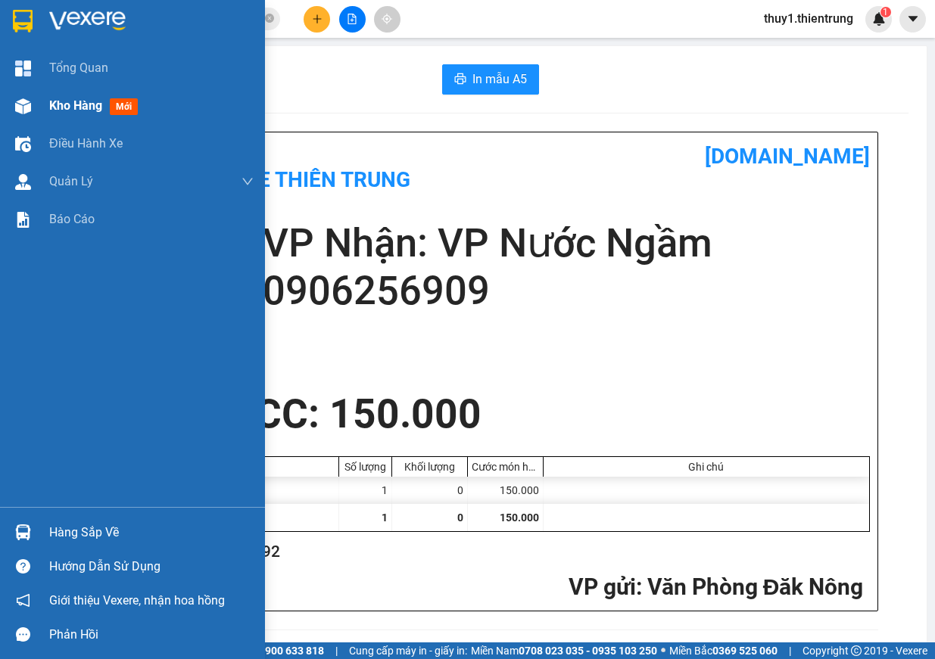
click at [33, 111] on div at bounding box center [23, 106] width 26 height 26
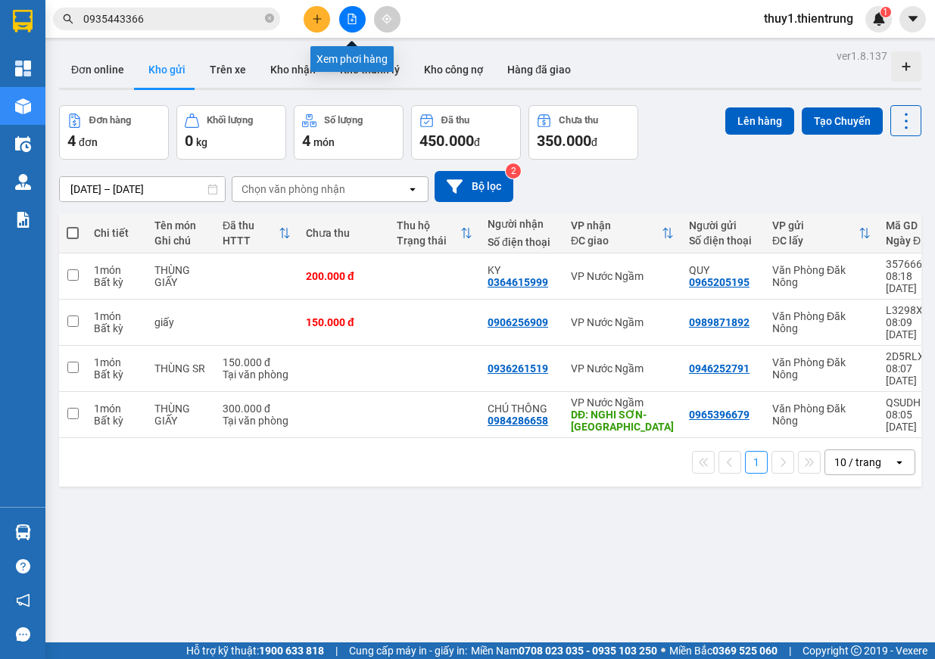
click at [347, 23] on icon "file-add" at bounding box center [352, 19] width 11 height 11
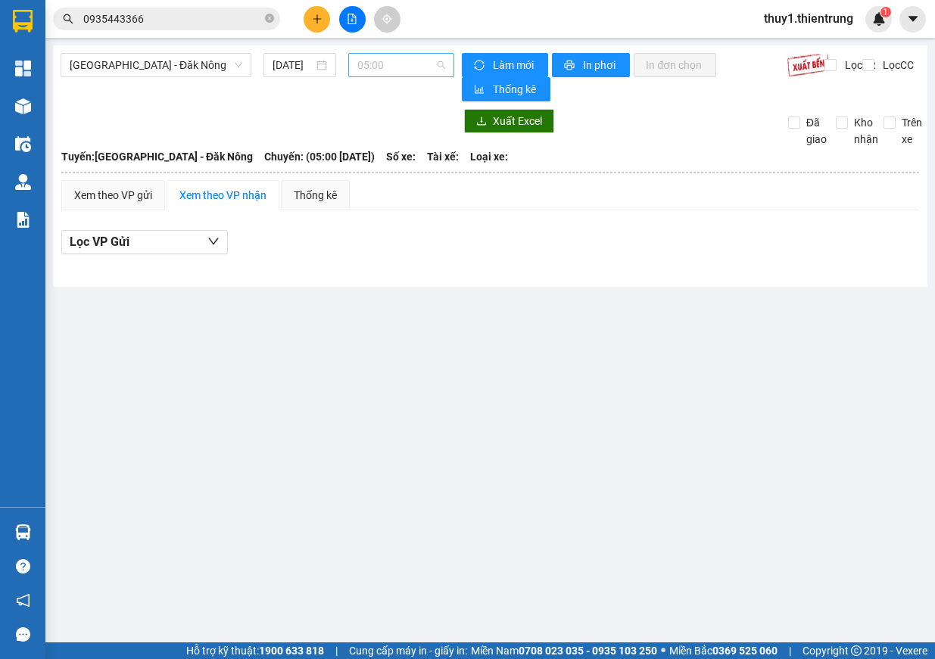
click at [387, 68] on span "05:00" at bounding box center [401, 65] width 88 height 23
click at [147, 62] on span "[GEOGRAPHIC_DATA] - Đăk Nông" at bounding box center [156, 65] width 173 height 23
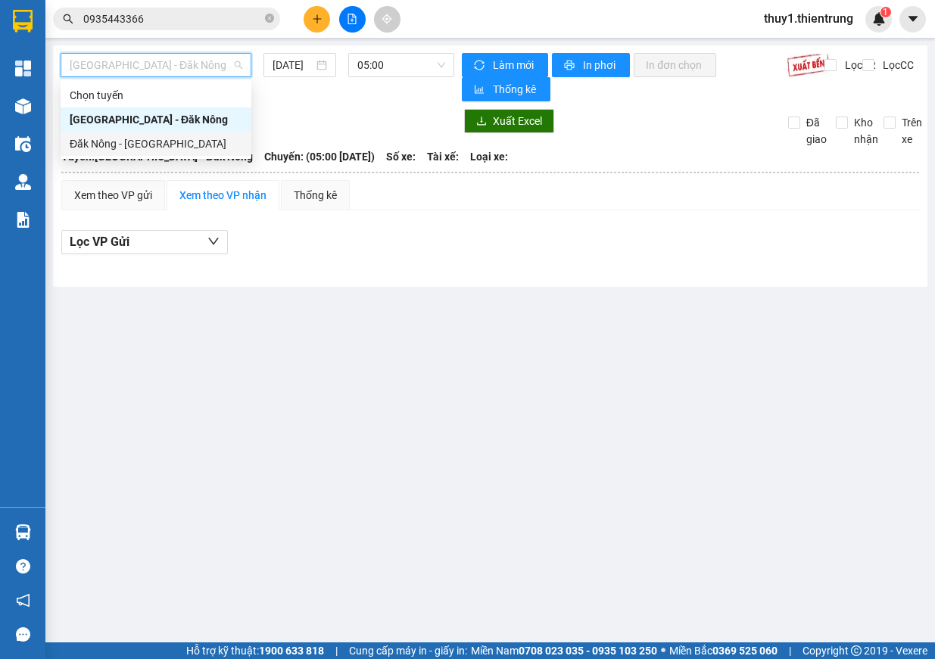
click at [134, 138] on div "Đăk Nông - [GEOGRAPHIC_DATA]" at bounding box center [156, 143] width 173 height 17
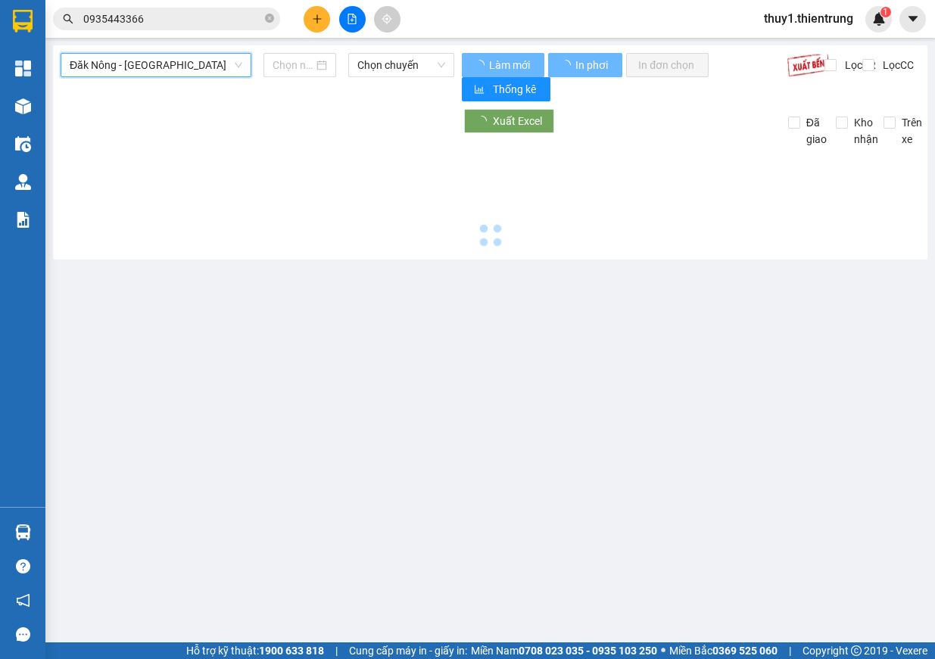
type input "13/08/2025"
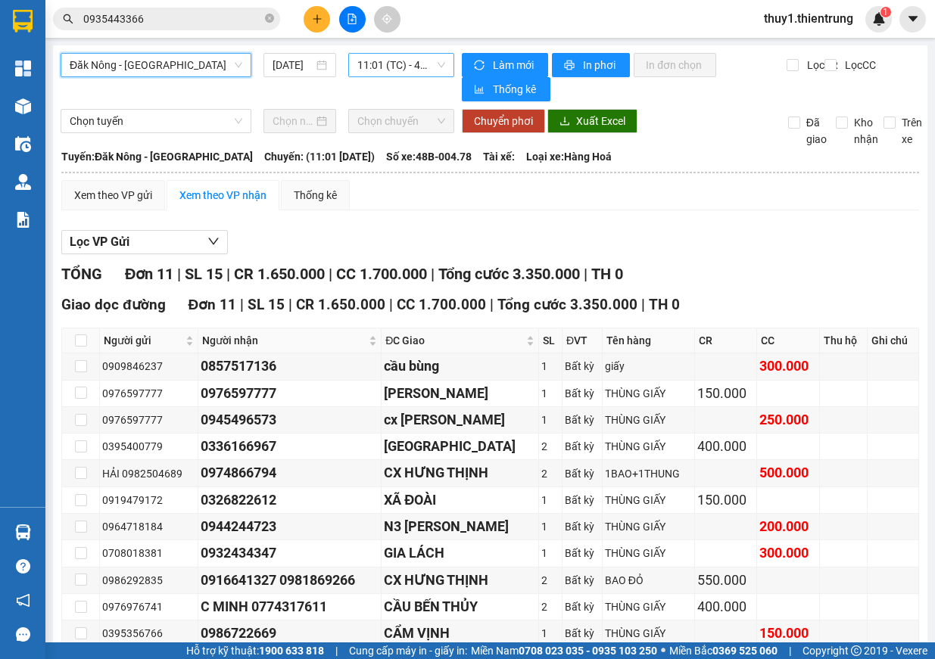
click at [425, 62] on span "11:01 (TC) - 48B-004.78" at bounding box center [401, 65] width 88 height 23
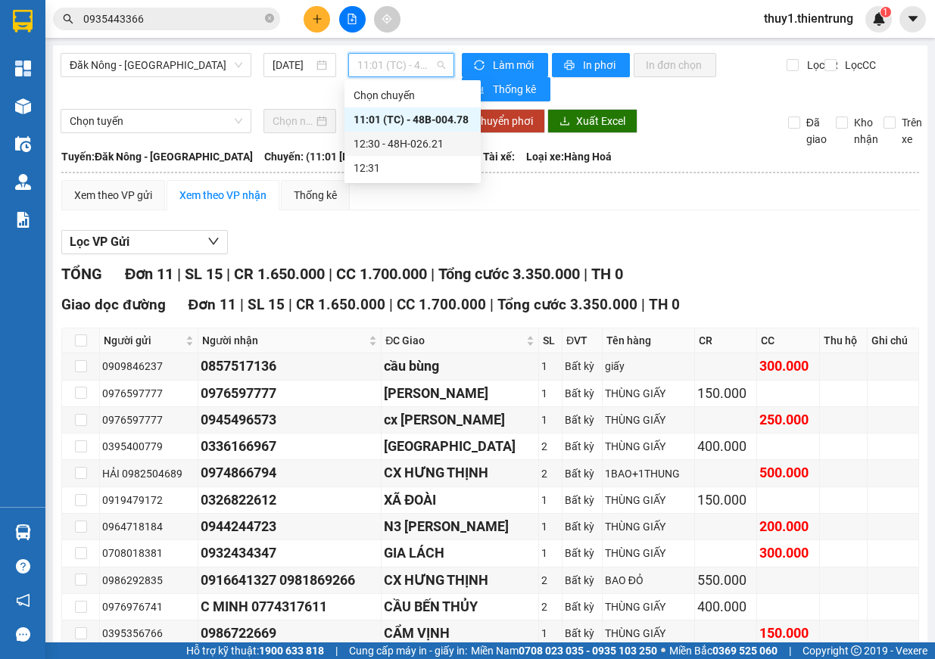
click at [433, 152] on div "12:30 - 48H-026.21" at bounding box center [412, 144] width 136 height 24
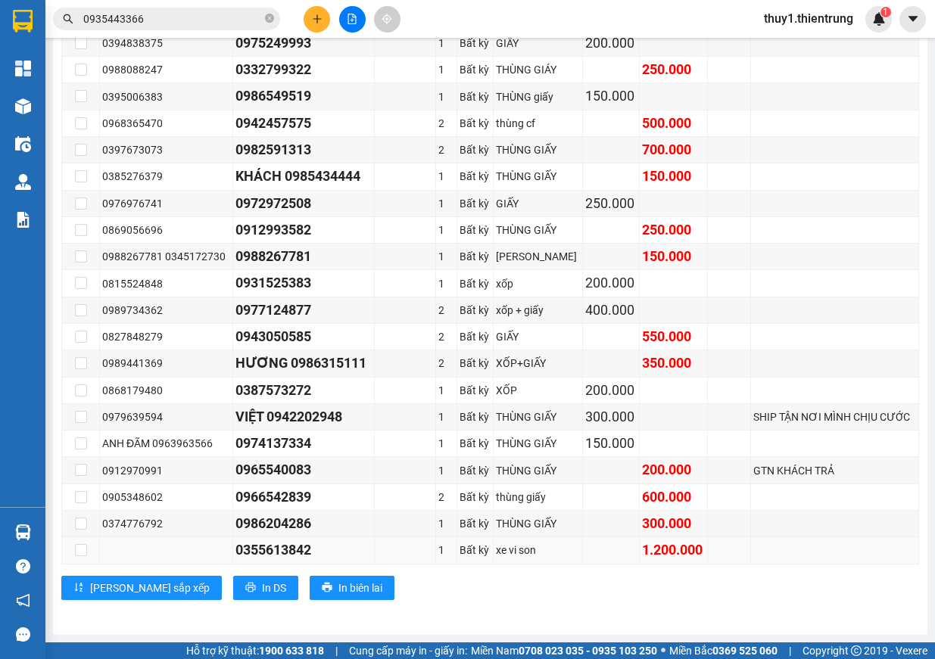
scroll to position [553, 0]
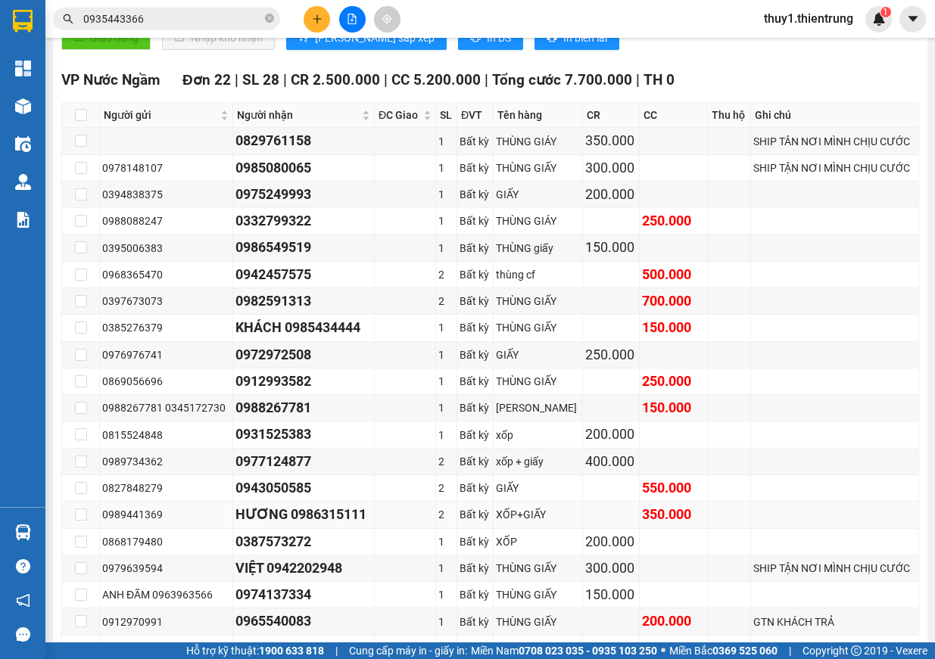
click at [325, 515] on div "HƯƠNG 0986315111" at bounding box center [303, 514] width 136 height 21
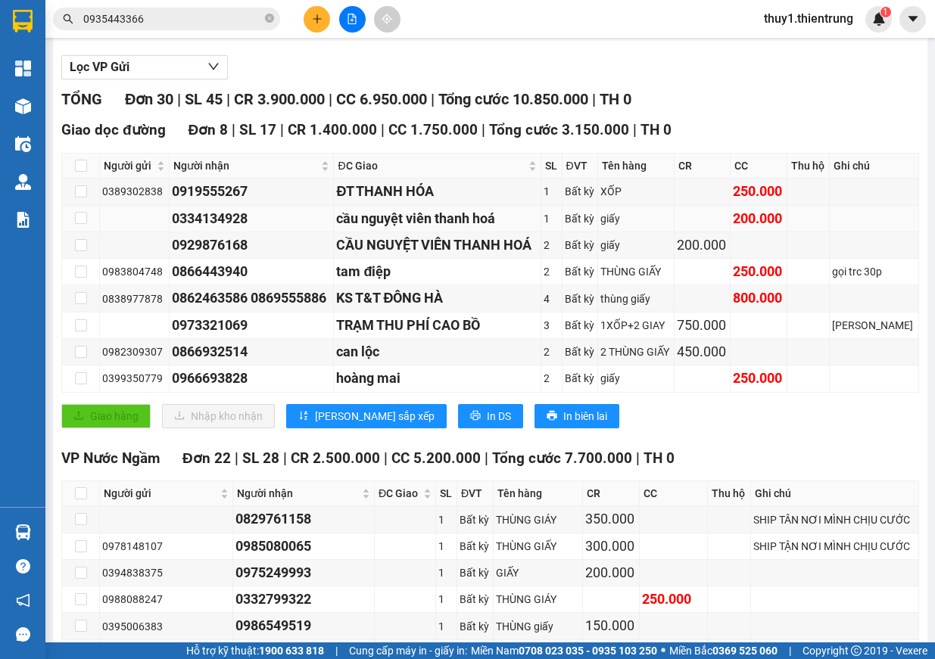
scroll to position [0, 0]
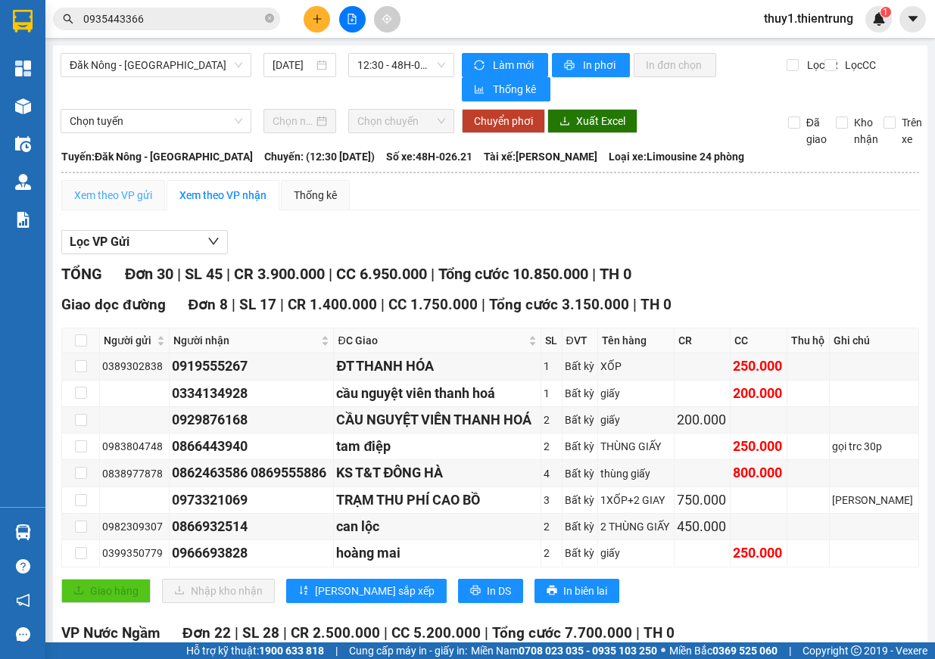
click at [121, 204] on div "Xem theo VP gửi" at bounding box center [113, 195] width 104 height 30
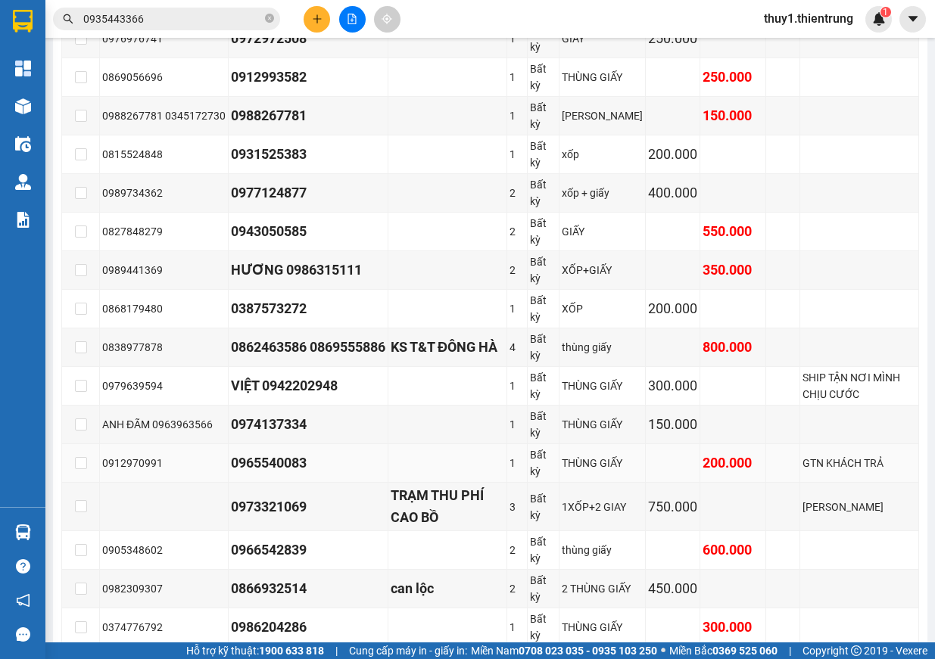
scroll to position [681, 0]
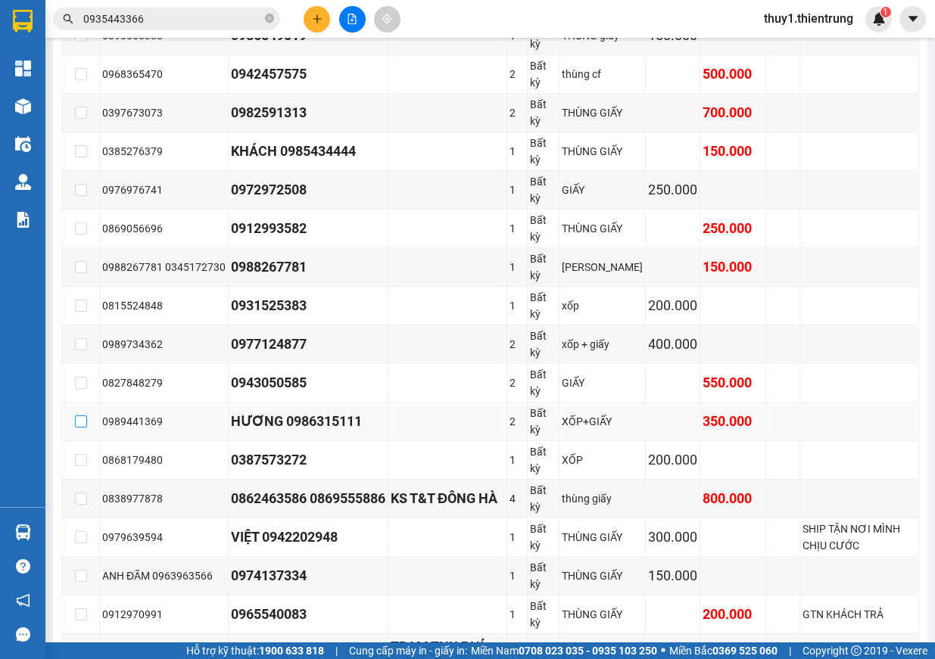
click at [79, 418] on input "checkbox" at bounding box center [81, 421] width 12 height 12
checkbox input "true"
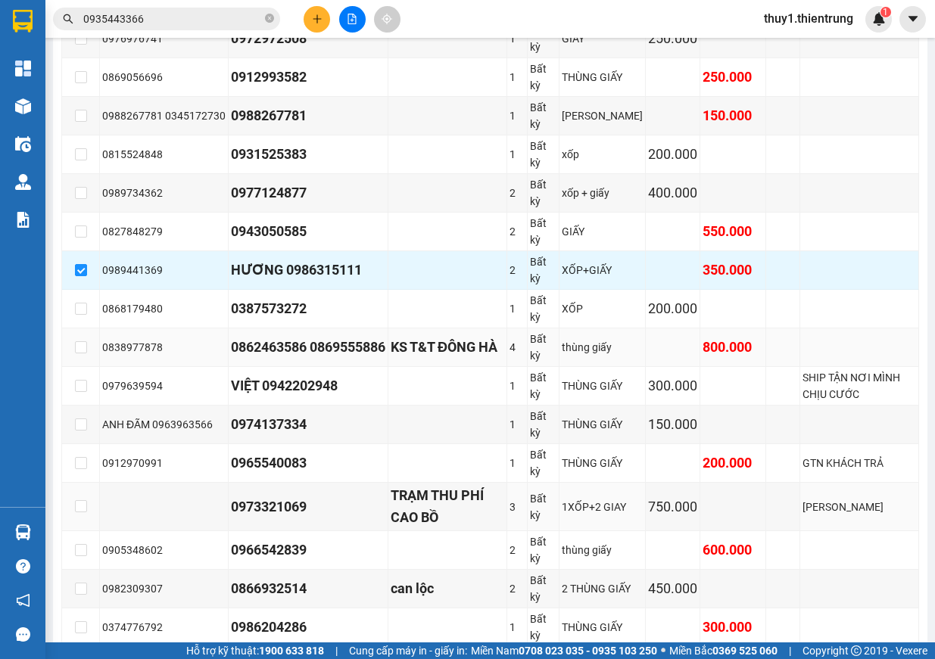
scroll to position [992, 0]
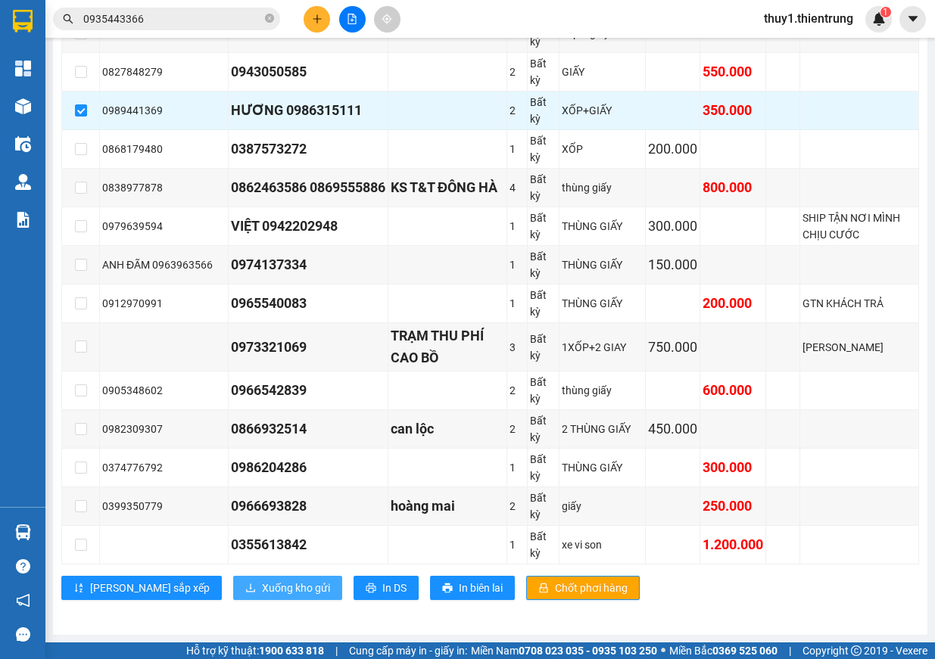
click at [262, 587] on span "Xuống kho gửi" at bounding box center [296, 588] width 68 height 17
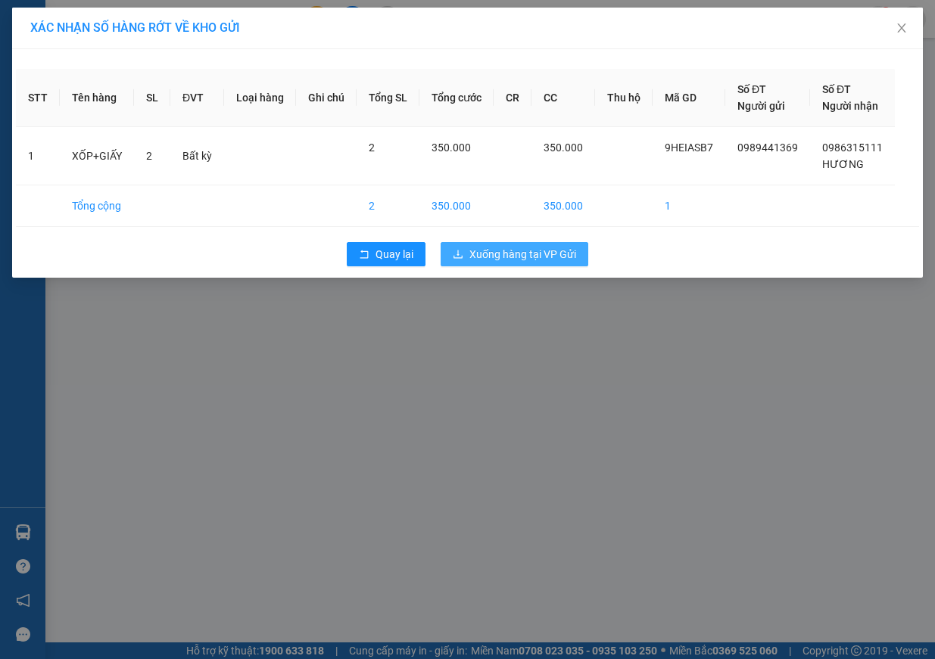
click at [521, 261] on span "Xuống hàng tại VP Gửi" at bounding box center [522, 254] width 107 height 17
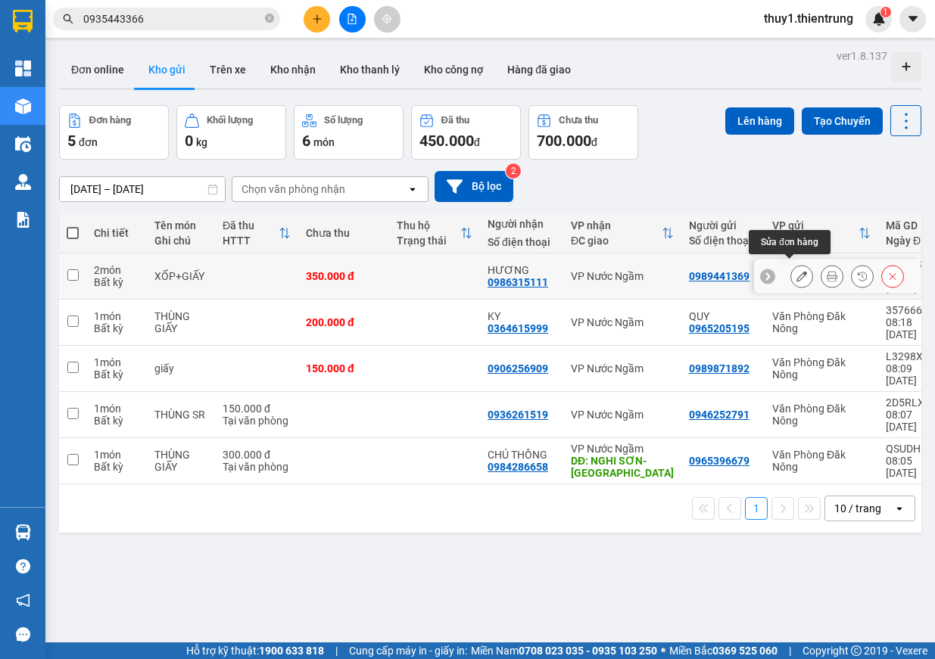
click at [796, 271] on icon at bounding box center [801, 276] width 11 height 11
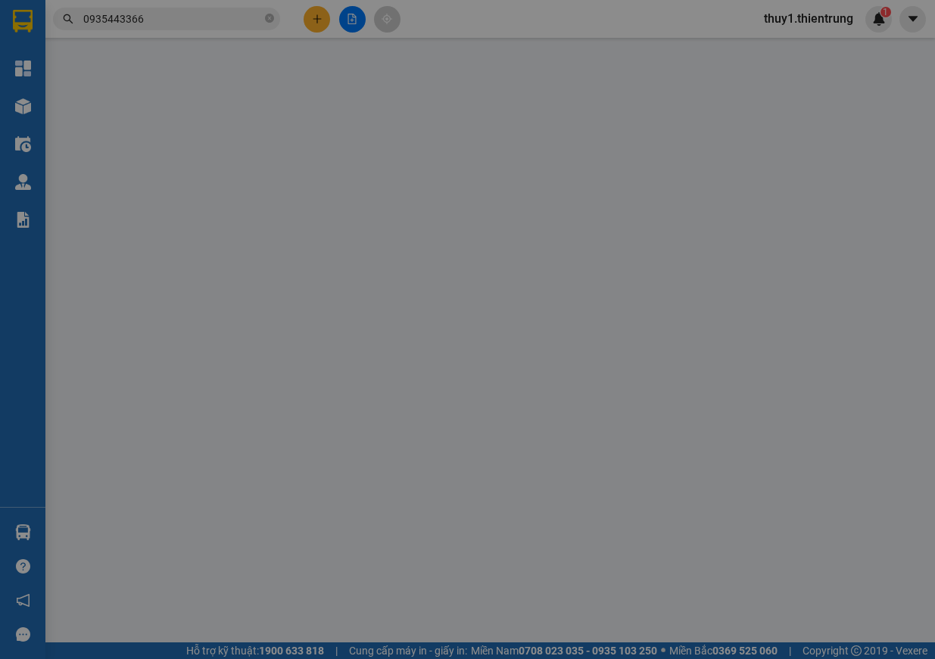
type input "0989441369"
type input "0986315111"
type input "HƯƠNG"
type input "350.000"
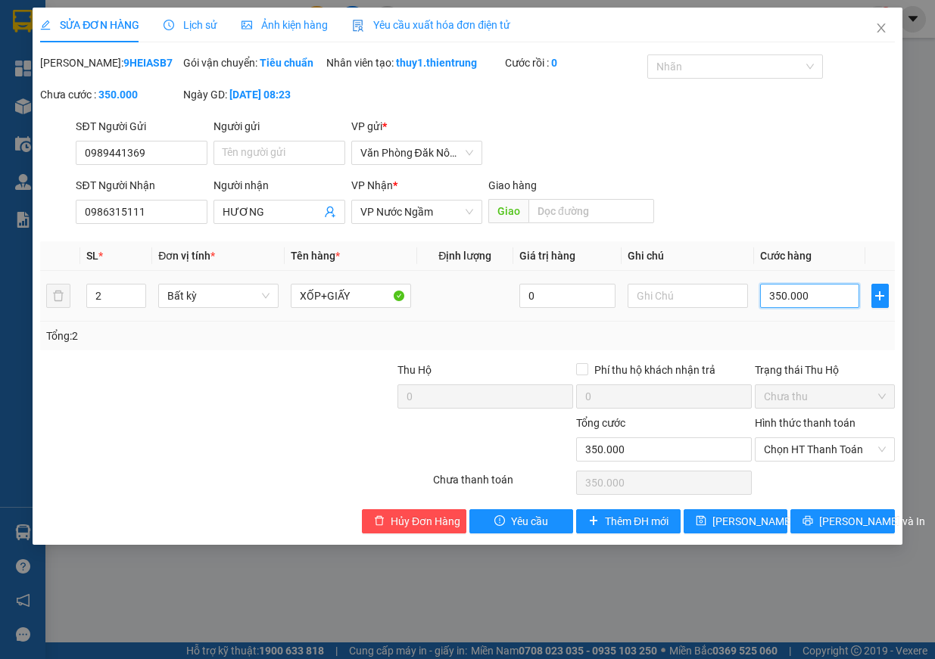
click at [810, 308] on input "350.000" at bounding box center [809, 296] width 99 height 24
type input "4"
type input "40"
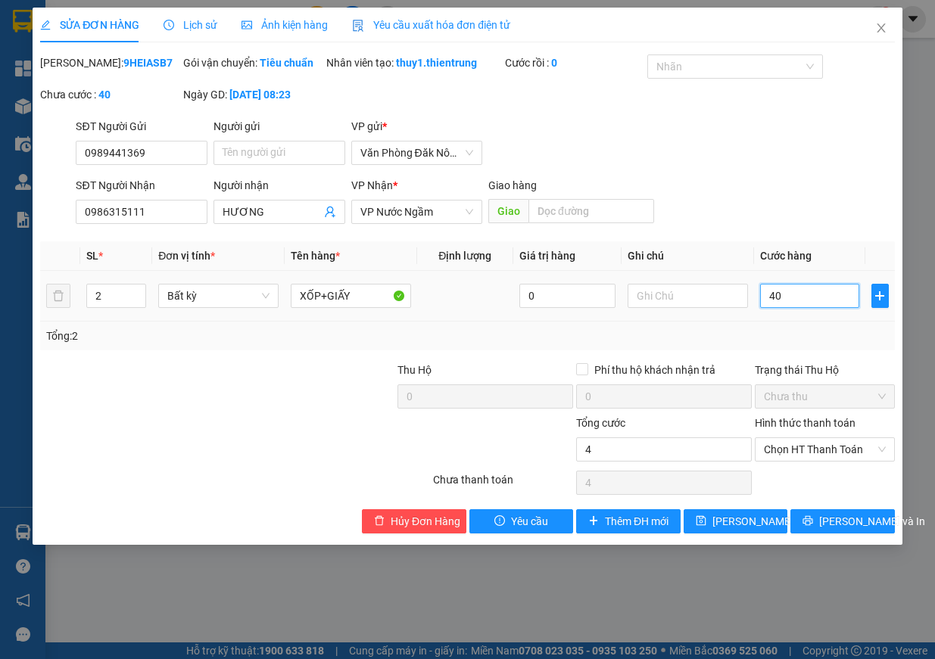
type input "40"
type input "400"
type input "4.000"
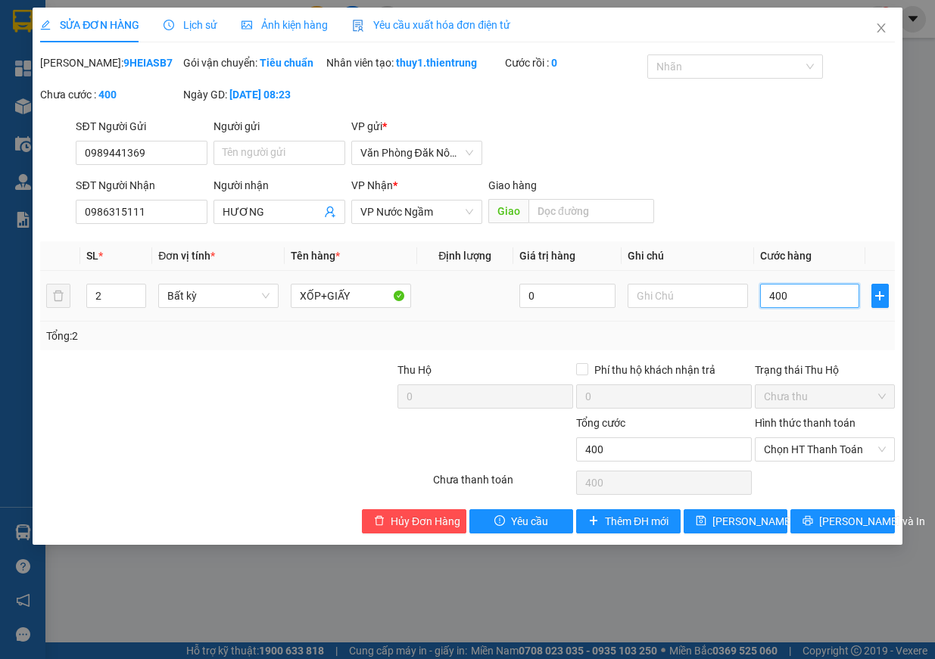
type input "4.000"
type input "40.000"
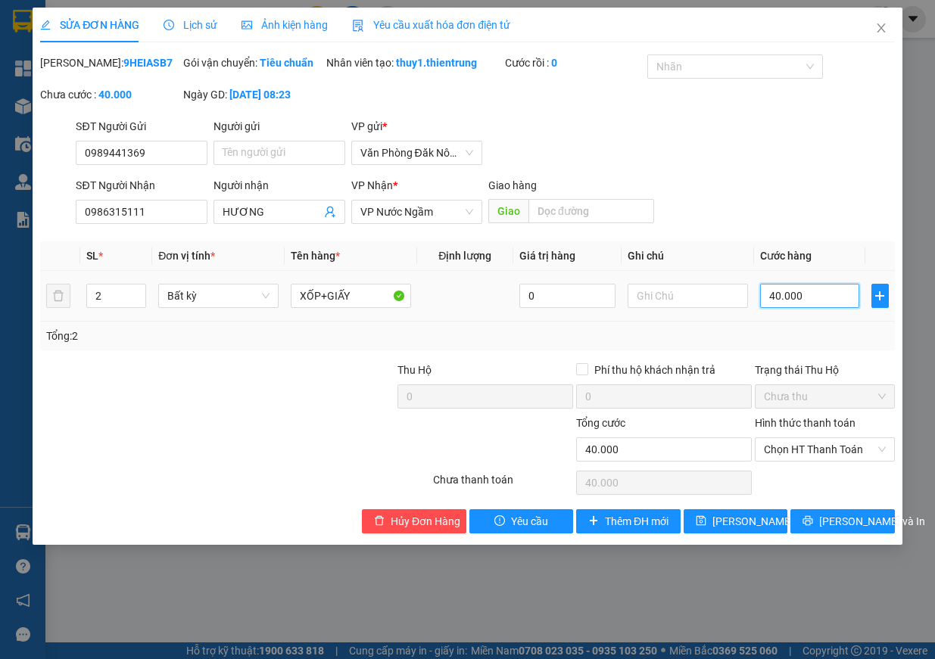
type input "400.000"
click at [813, 526] on icon "printer" at bounding box center [807, 520] width 11 height 11
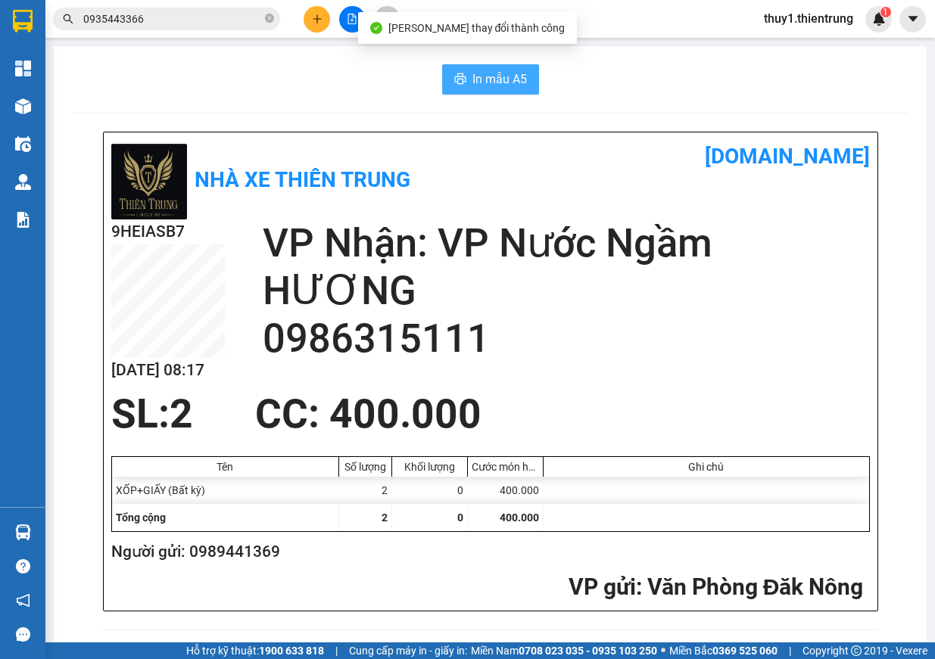
click at [472, 86] on span "In mẫu A5" at bounding box center [499, 79] width 54 height 19
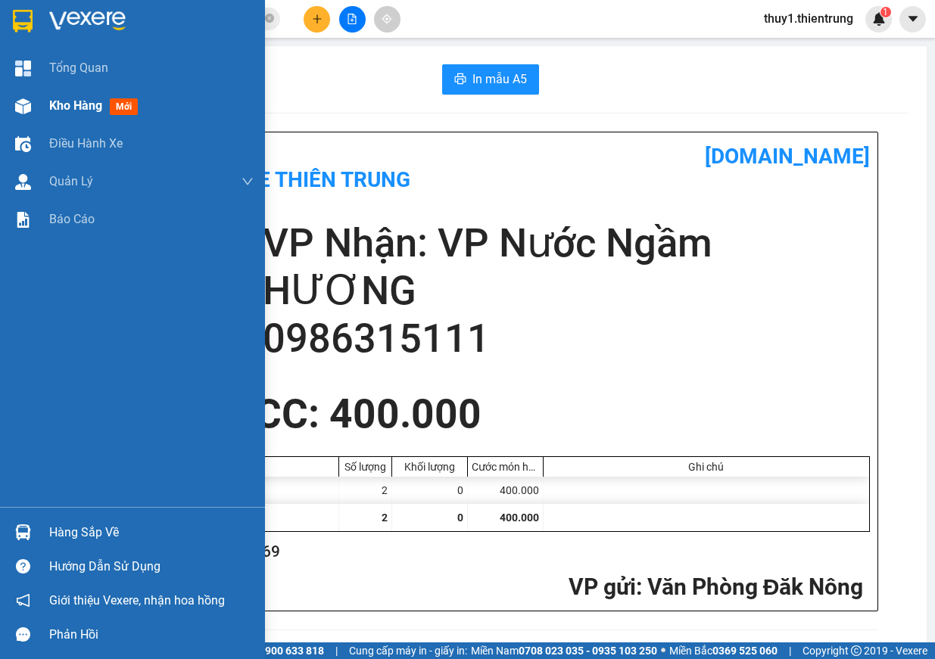
click at [20, 114] on div at bounding box center [23, 106] width 26 height 26
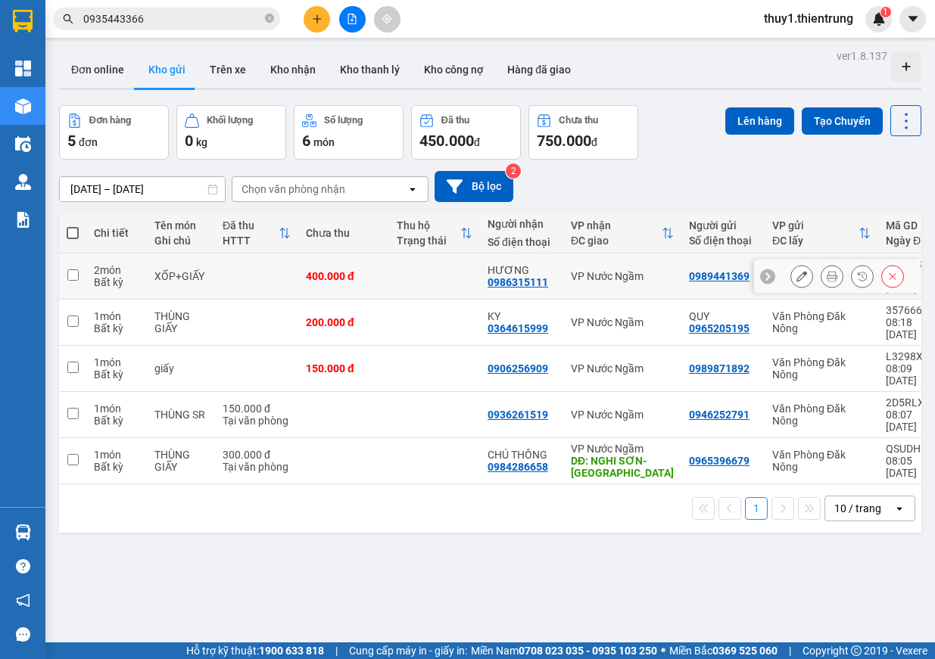
click at [155, 270] on div "XỐP+GIẤY" at bounding box center [180, 276] width 53 height 12
checkbox input "true"
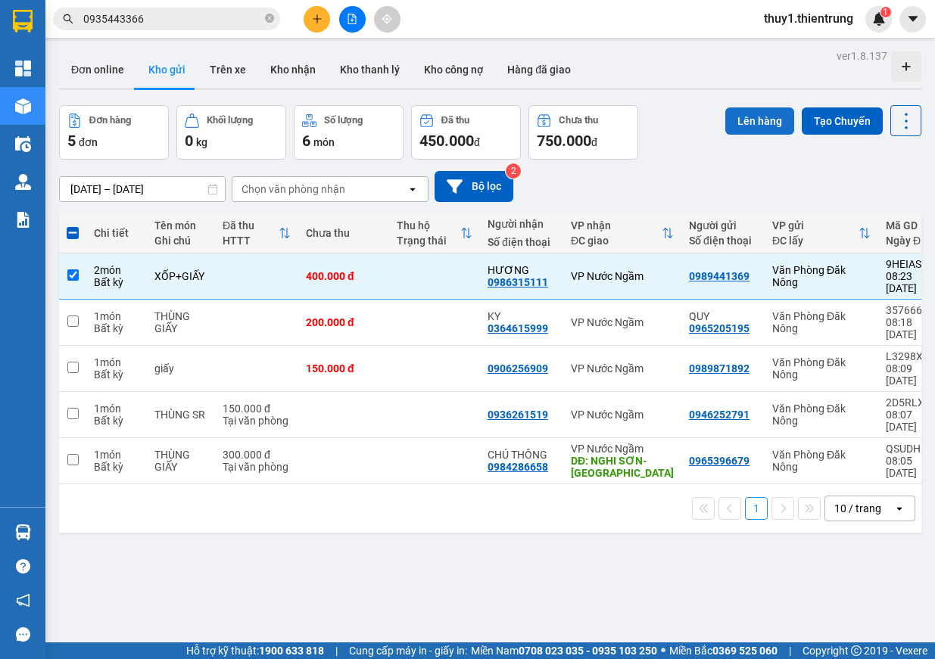
click at [756, 118] on button "Lên hàng" at bounding box center [759, 120] width 69 height 27
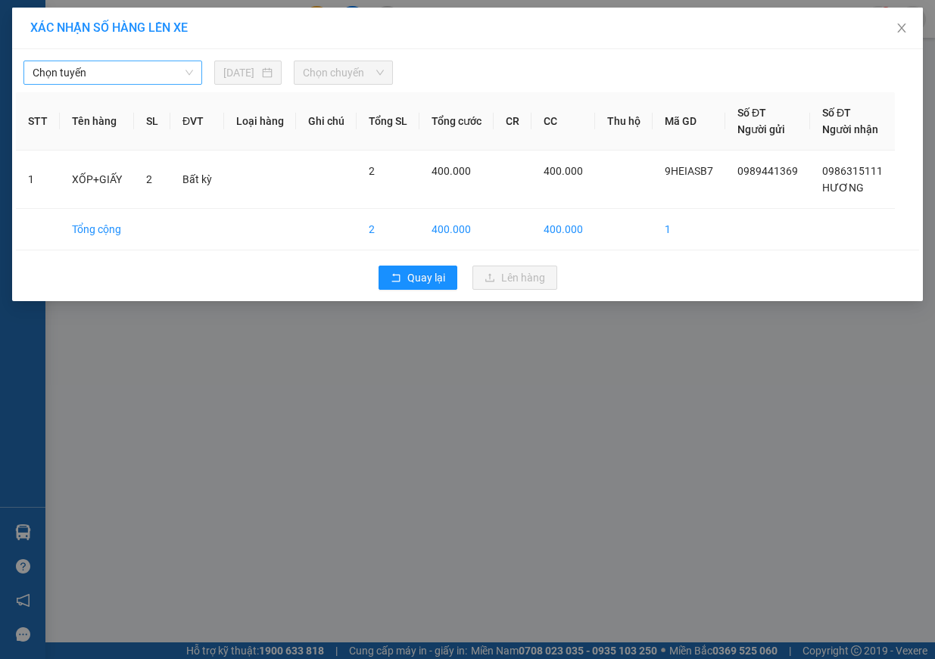
click at [163, 67] on span "Chọn tuyến" at bounding box center [113, 72] width 160 height 23
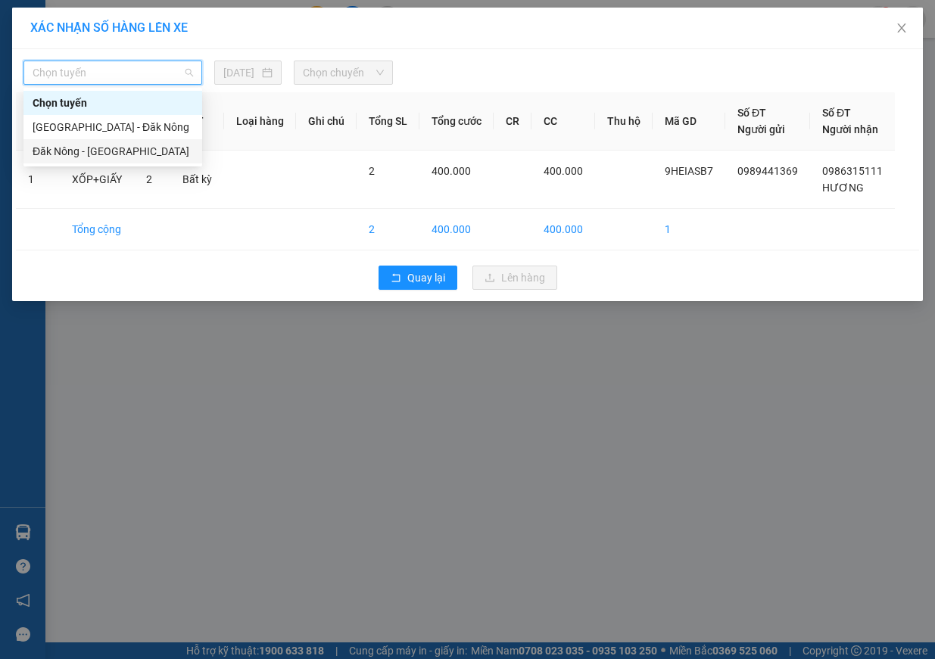
click at [129, 147] on div "Đăk Nông - [GEOGRAPHIC_DATA]" at bounding box center [113, 151] width 160 height 17
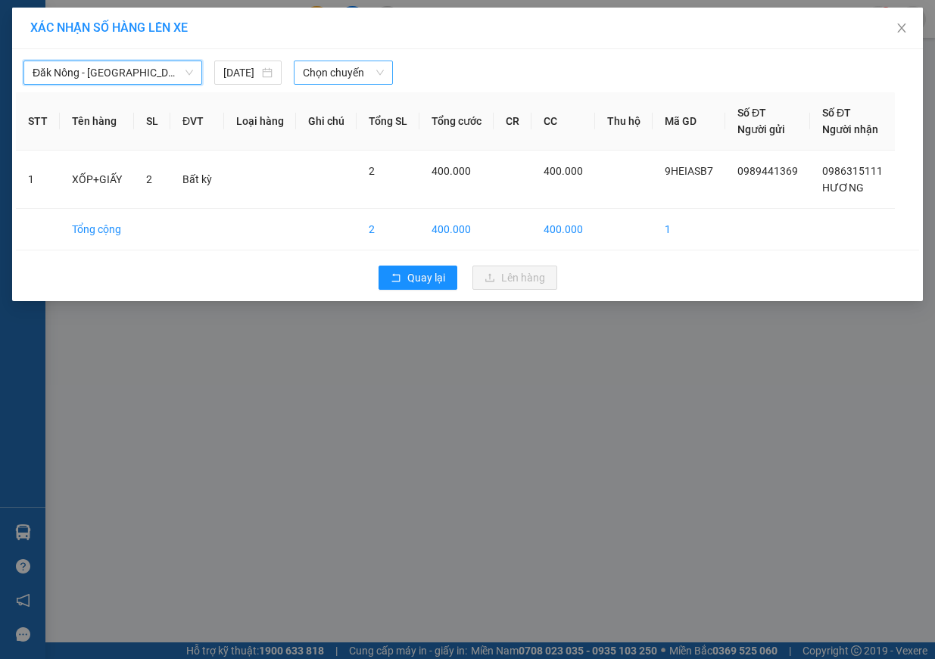
click at [344, 76] on span "Chọn chuyến" at bounding box center [343, 72] width 81 height 23
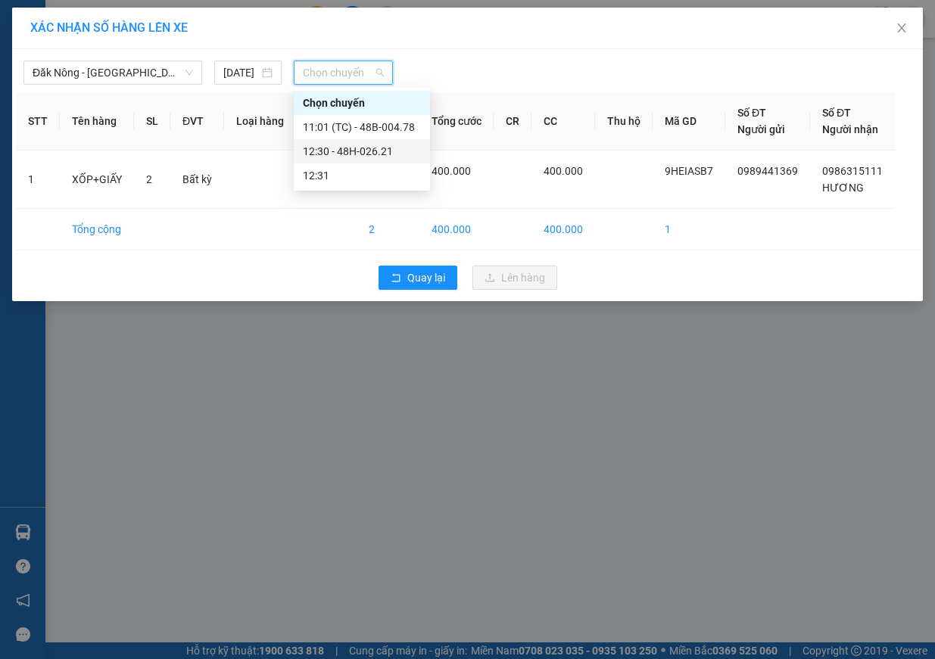
click at [363, 154] on div "12:30 - 48H-026.21" at bounding box center [362, 151] width 118 height 17
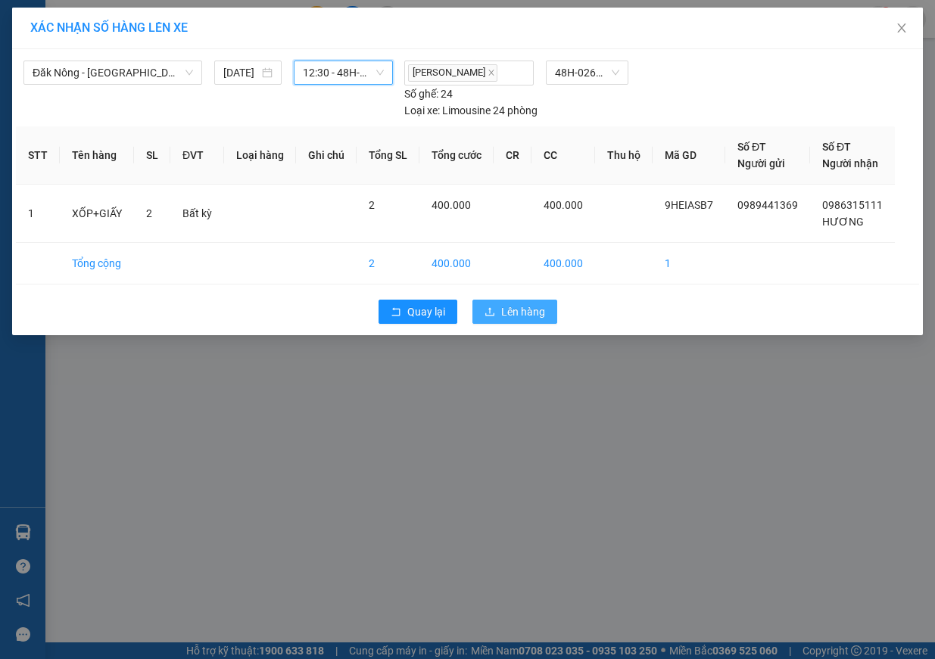
click at [529, 309] on span "Lên hàng" at bounding box center [523, 311] width 44 height 17
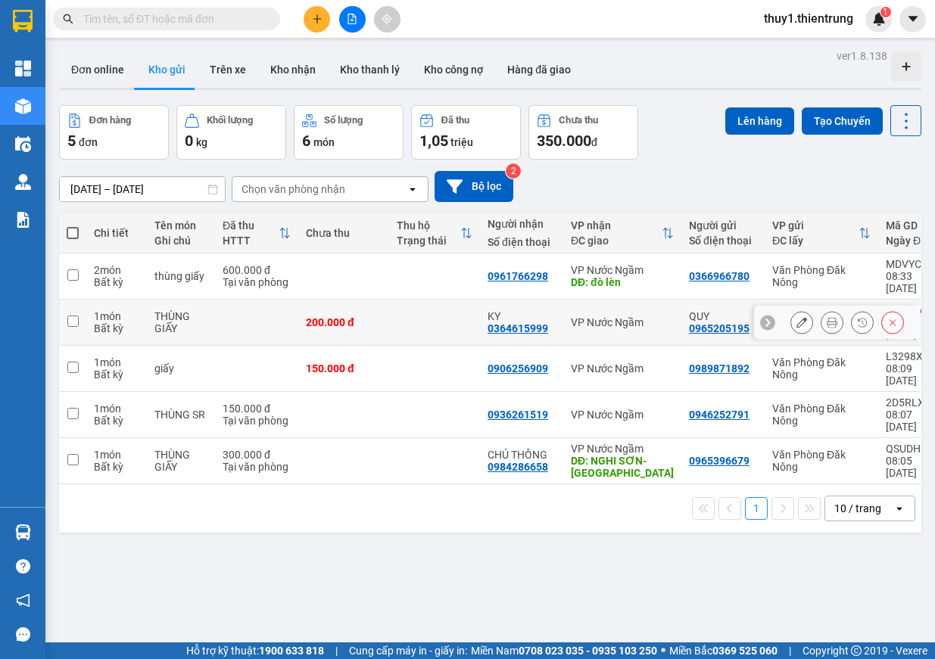
click at [92, 311] on td "1 món Bất kỳ" at bounding box center [116, 323] width 61 height 46
checkbox input "true"
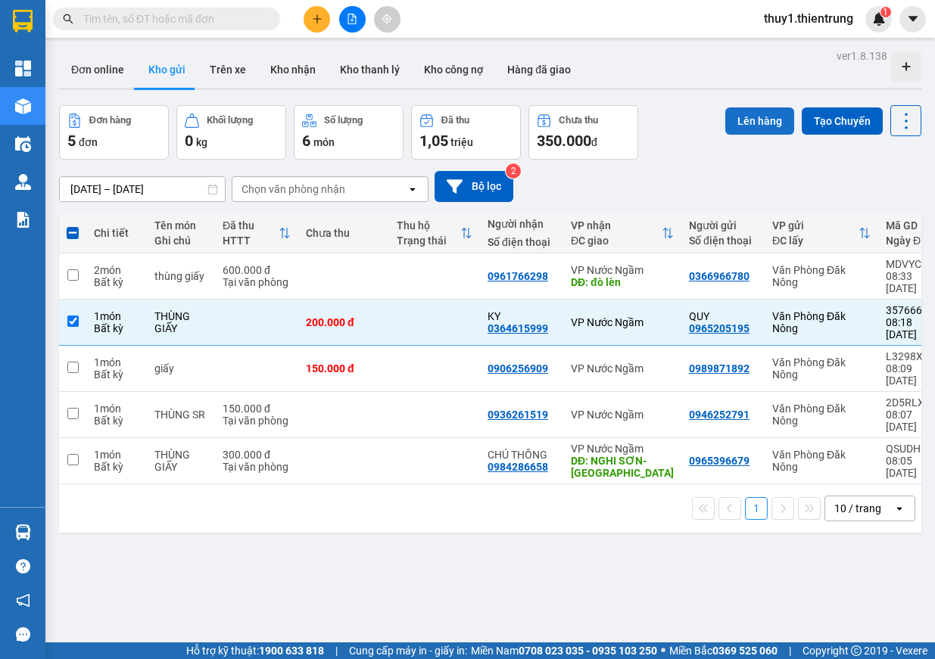
click at [736, 120] on button "Lên hàng" at bounding box center [759, 120] width 69 height 27
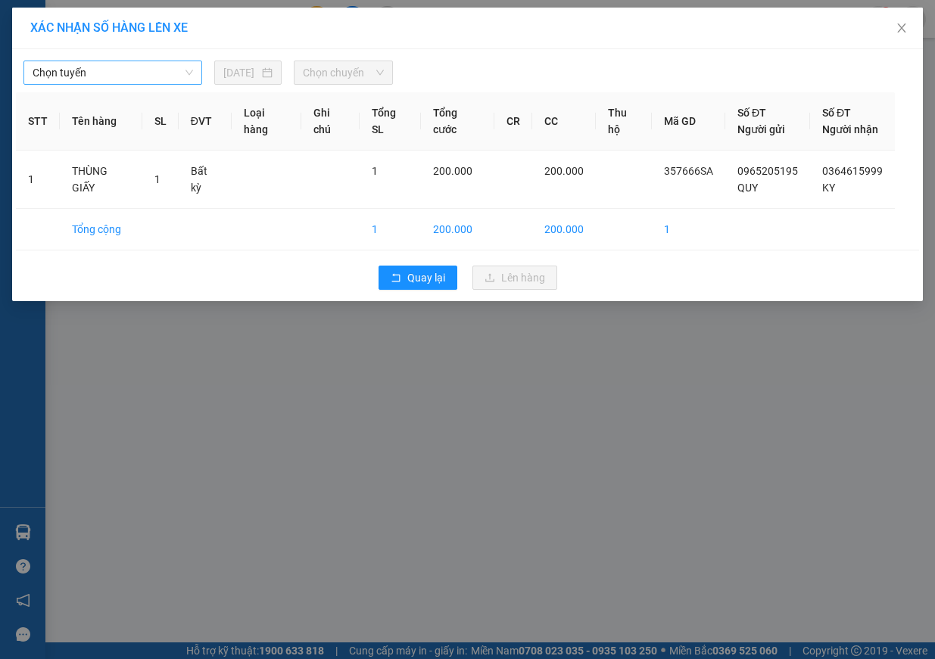
click at [133, 58] on div "Chọn tuyến 13/08/2025 Chọn chuyến" at bounding box center [467, 69] width 903 height 32
click at [135, 77] on span "Chọn tuyến" at bounding box center [113, 72] width 160 height 23
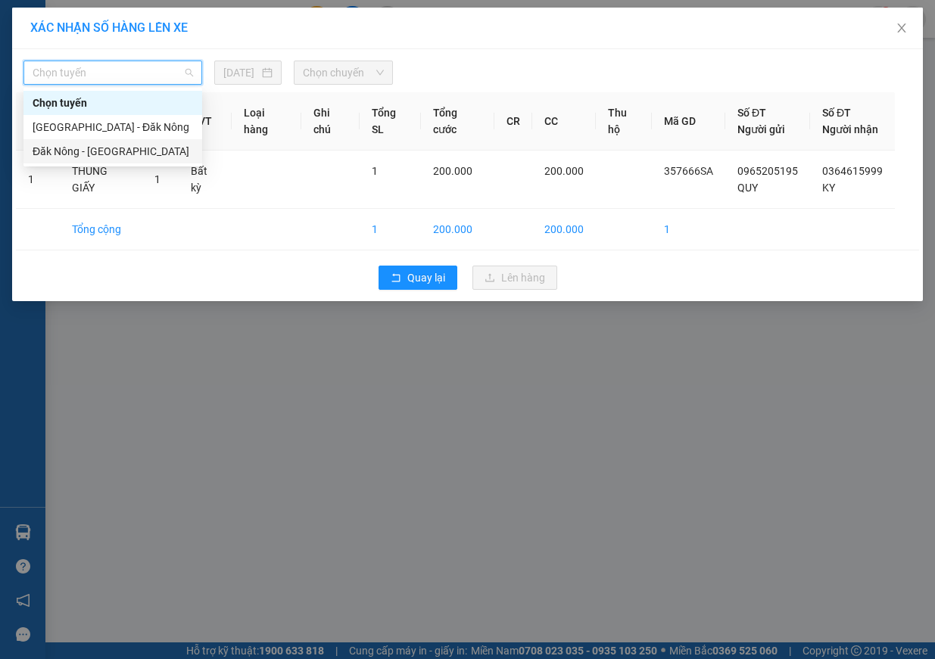
click at [132, 153] on div "Đăk Nông - [GEOGRAPHIC_DATA]" at bounding box center [113, 151] width 160 height 17
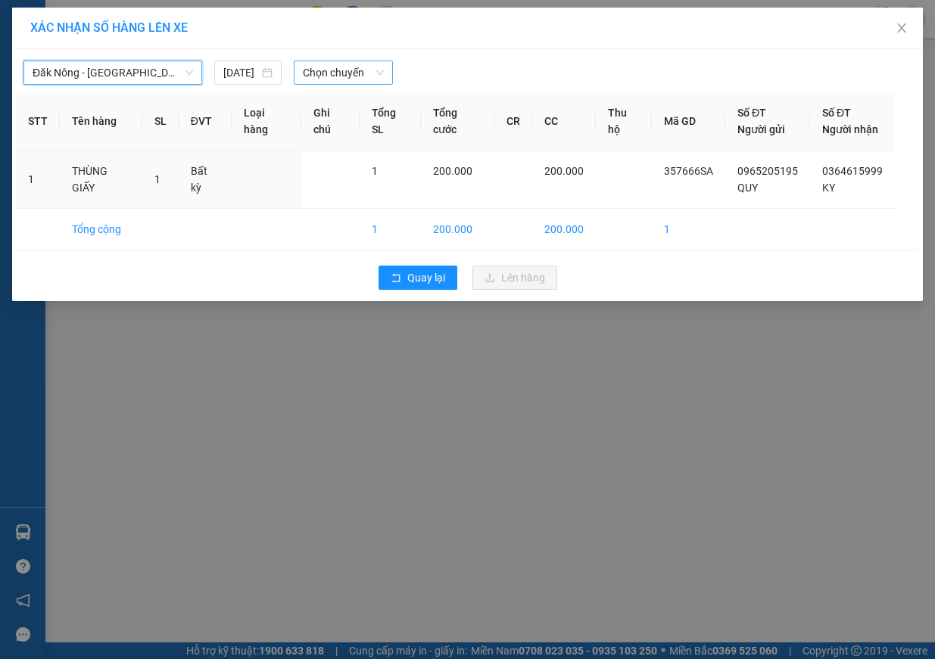
click at [318, 75] on span "Chọn chuyến" at bounding box center [343, 72] width 81 height 23
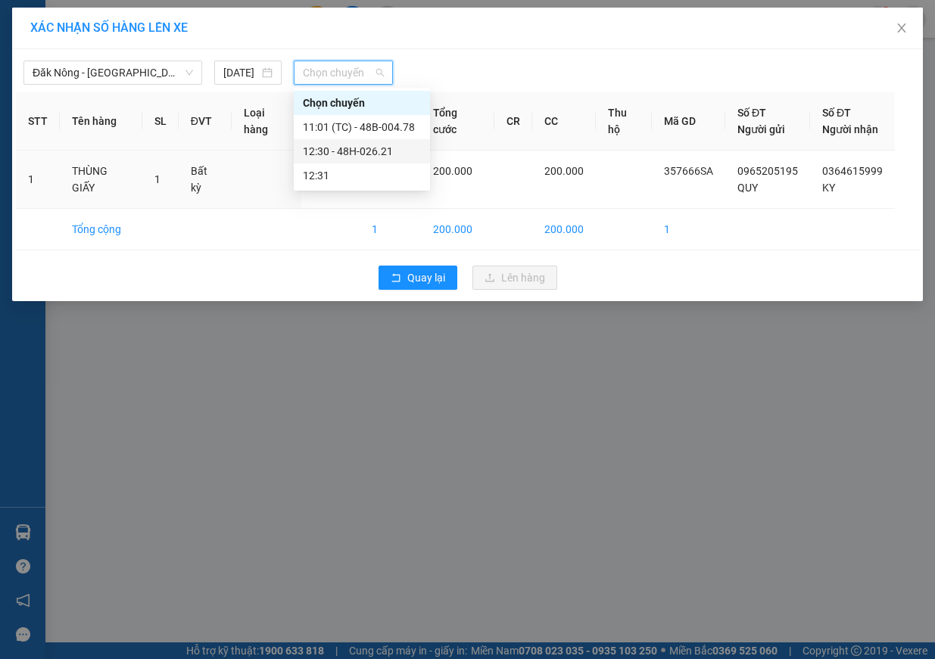
click at [385, 153] on div "12:30 - 48H-026.21" at bounding box center [362, 151] width 118 height 17
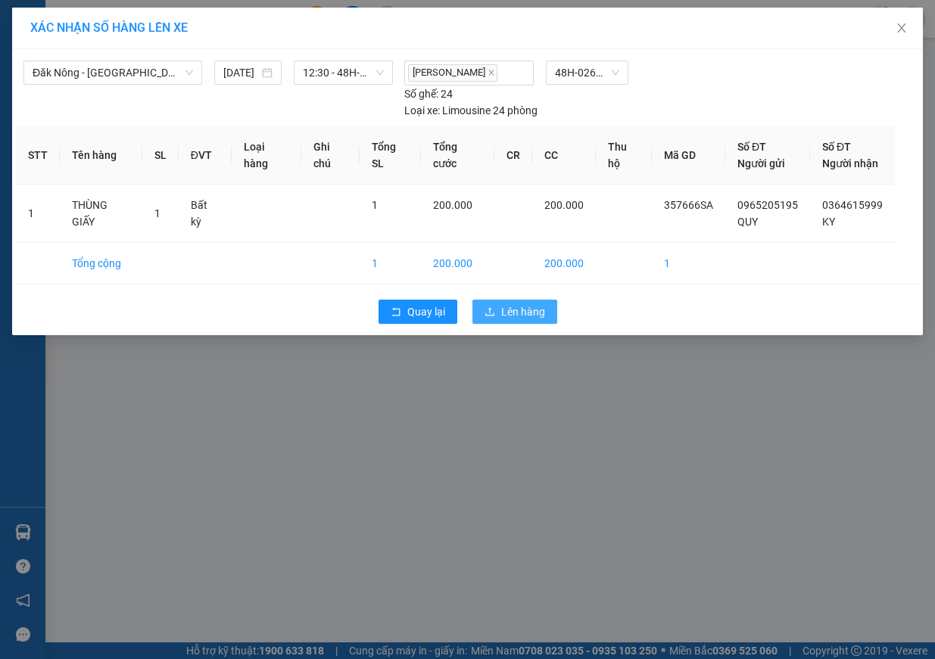
click at [544, 320] on button "Lên hàng" at bounding box center [514, 312] width 85 height 24
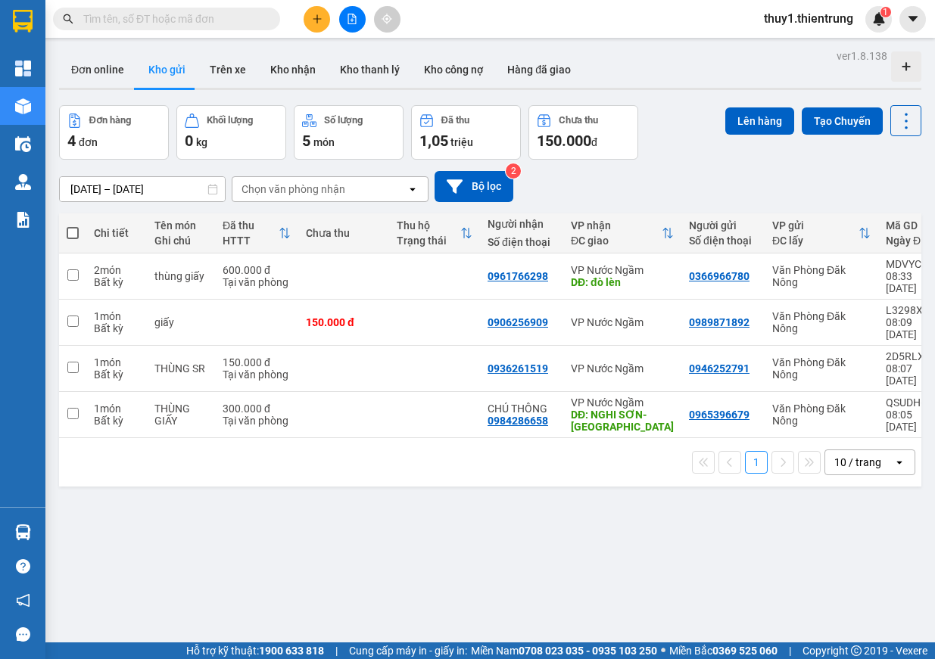
click at [76, 238] on span at bounding box center [73, 233] width 12 height 12
click at [73, 225] on input "checkbox" at bounding box center [73, 225] width 0 height 0
checkbox input "true"
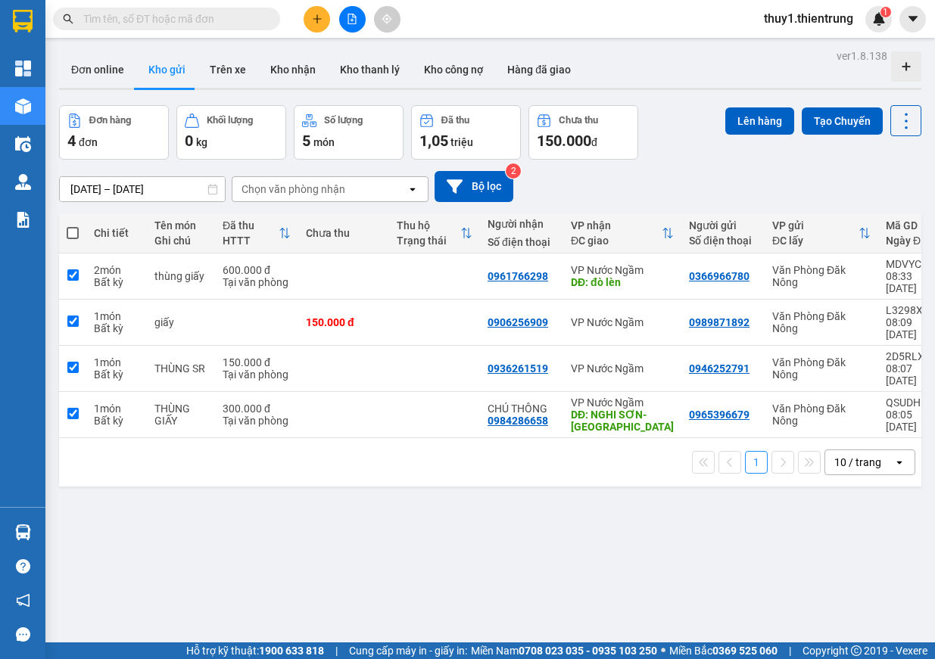
checkbox input "true"
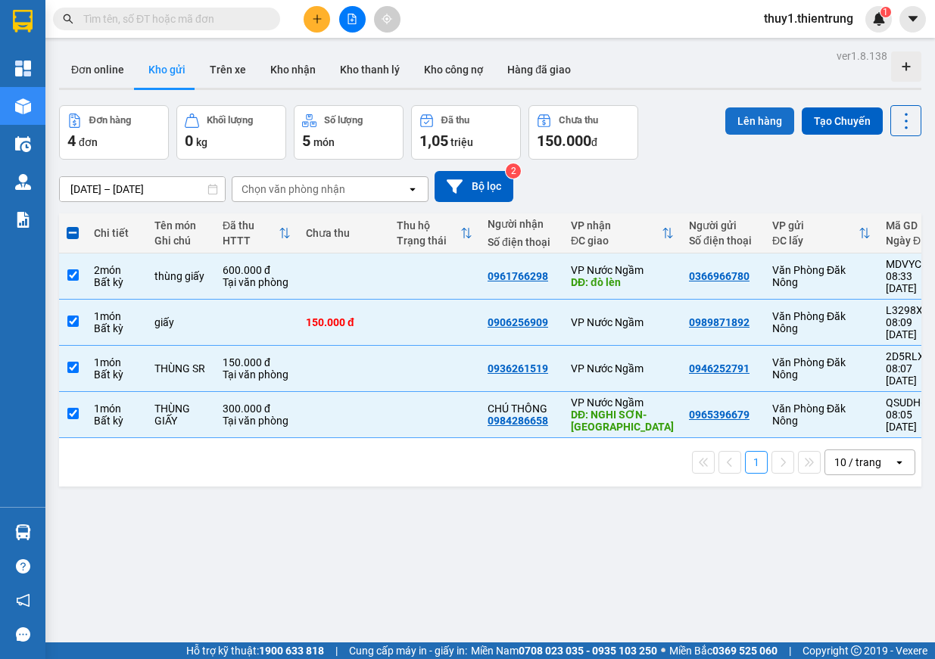
click at [756, 112] on button "Lên hàng" at bounding box center [759, 120] width 69 height 27
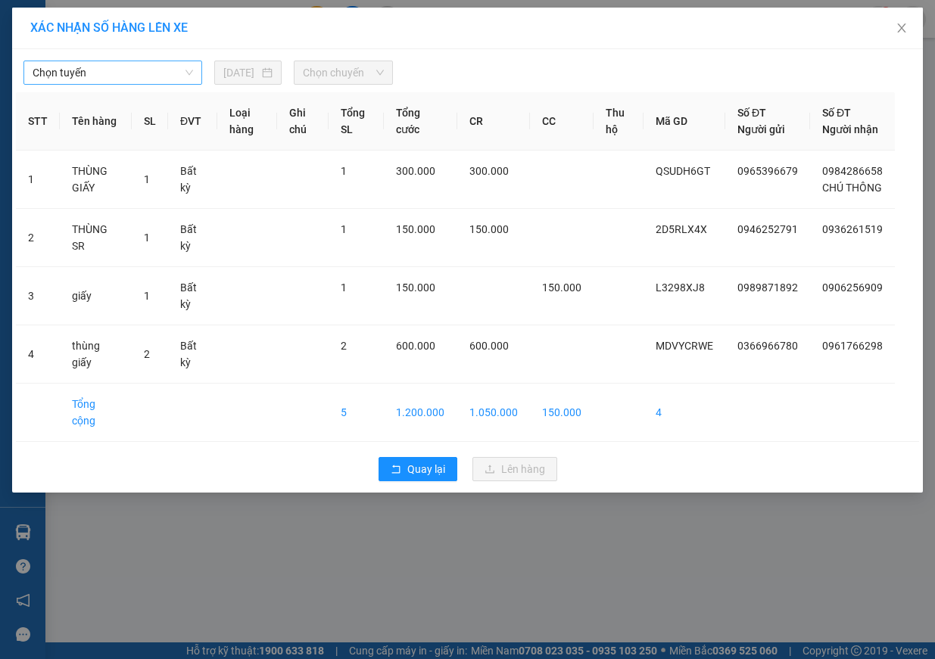
click at [153, 76] on span "Chọn tuyến" at bounding box center [113, 72] width 160 height 23
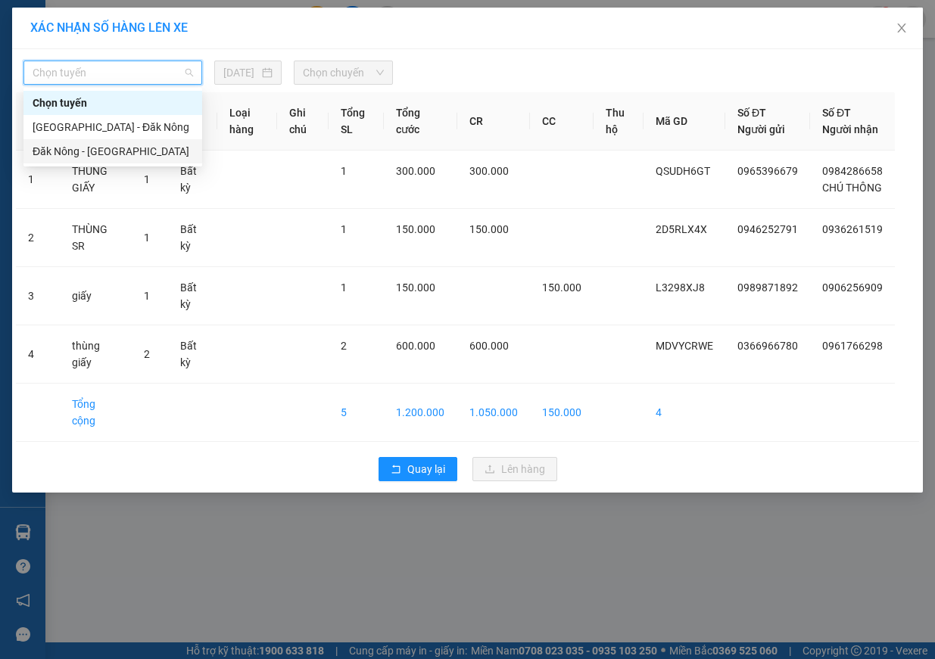
click at [138, 152] on div "Đăk Nông - [GEOGRAPHIC_DATA]" at bounding box center [113, 151] width 160 height 17
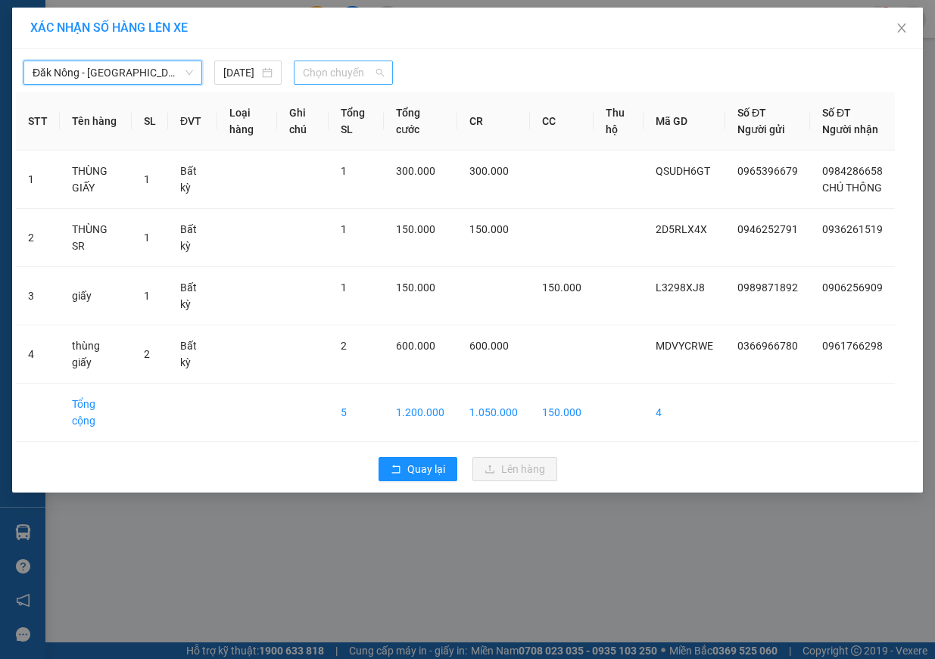
click at [362, 75] on span "Chọn chuyến" at bounding box center [343, 72] width 81 height 23
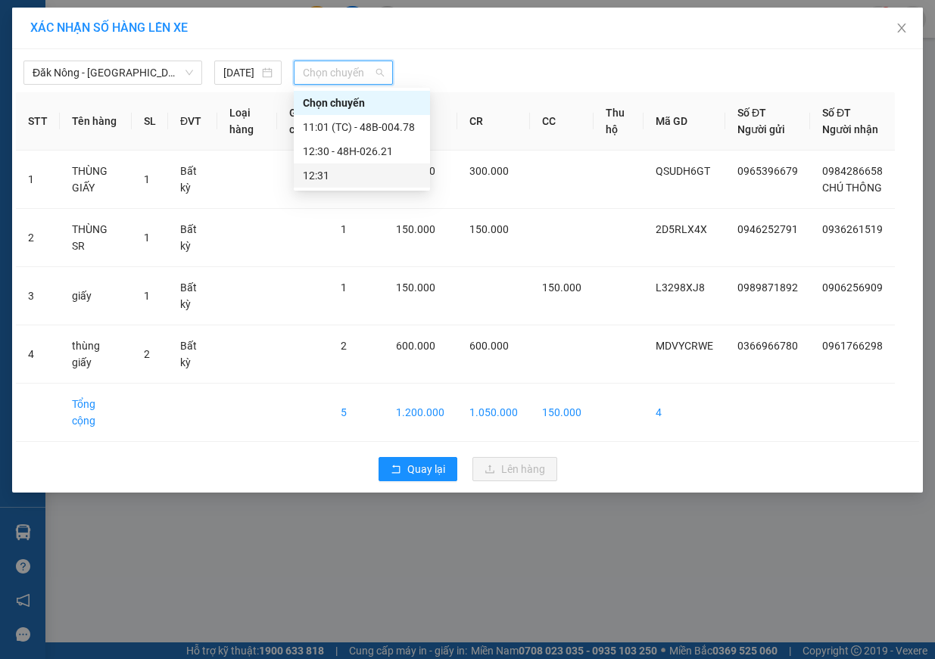
click at [352, 181] on div "12:31" at bounding box center [362, 175] width 118 height 17
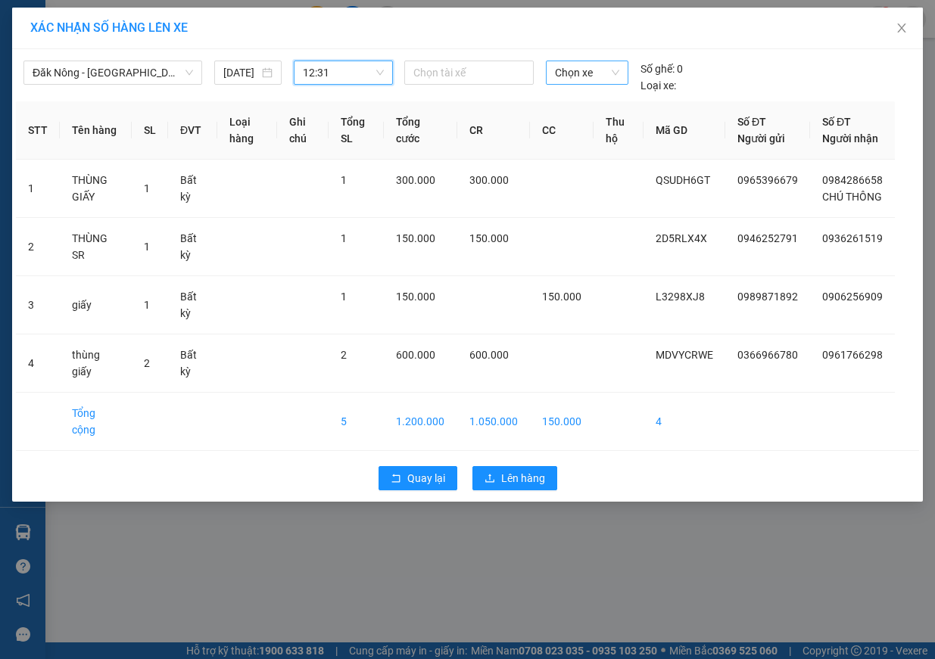
click at [586, 67] on span "Chọn xe" at bounding box center [587, 72] width 64 height 23
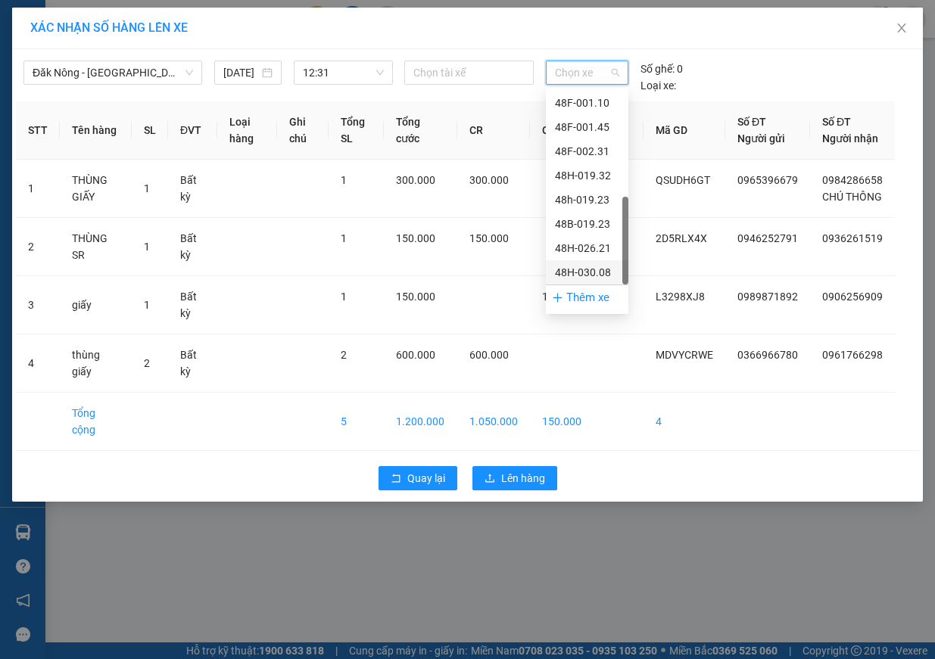
click at [593, 272] on div "48H-030.08" at bounding box center [587, 272] width 64 height 17
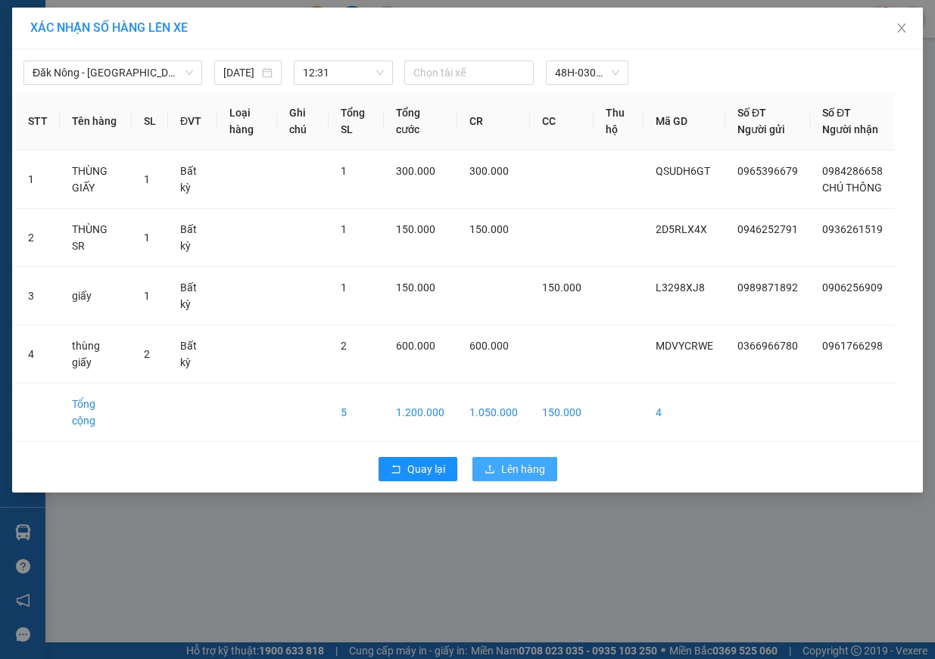
click at [506, 475] on span "Lên hàng" at bounding box center [523, 469] width 44 height 17
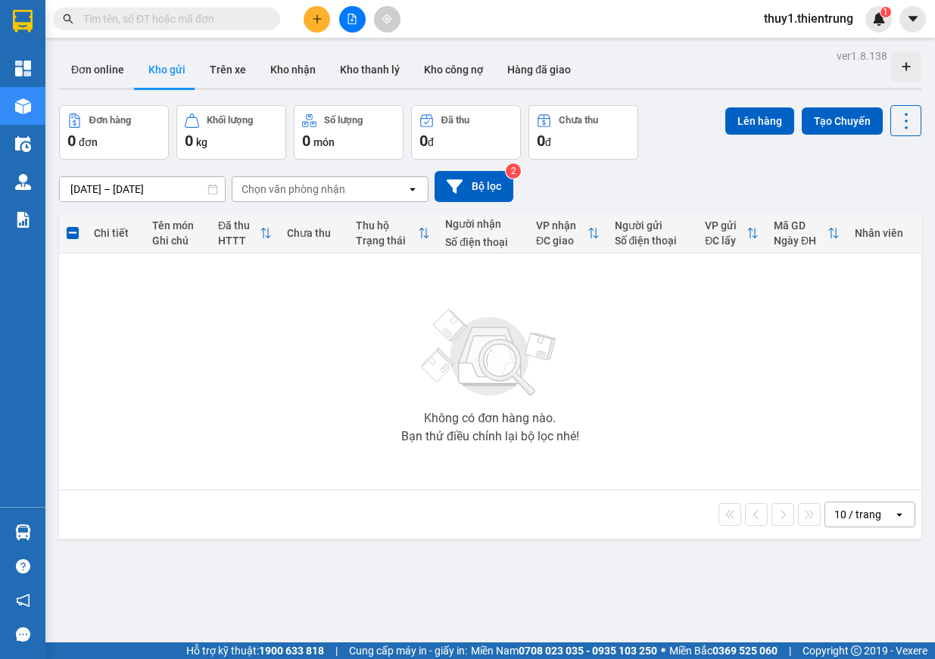
click at [361, 19] on button at bounding box center [352, 19] width 26 height 26
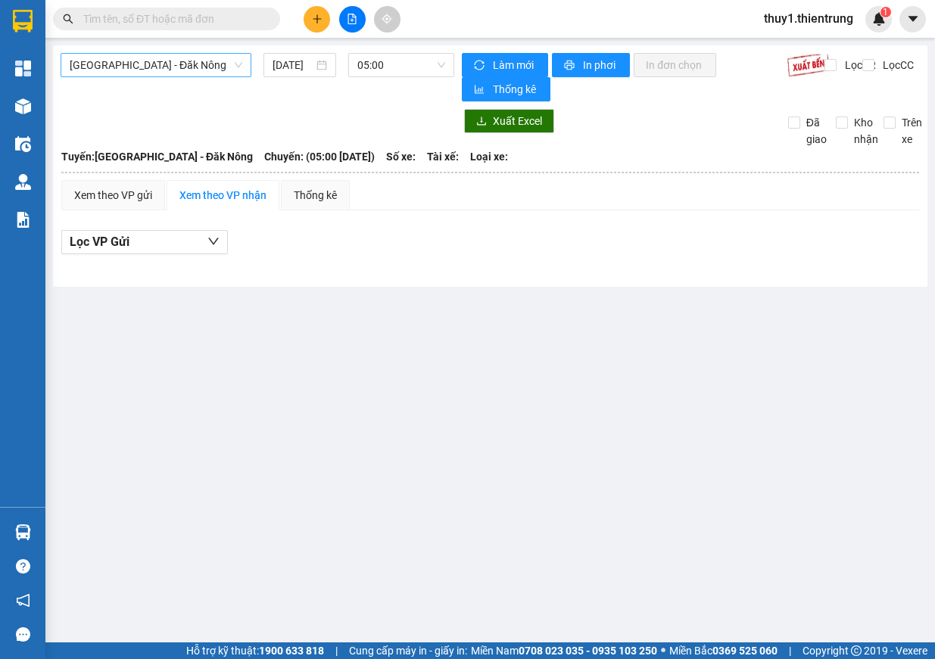
click at [162, 71] on span "[GEOGRAPHIC_DATA] - Đăk Nông" at bounding box center [156, 65] width 173 height 23
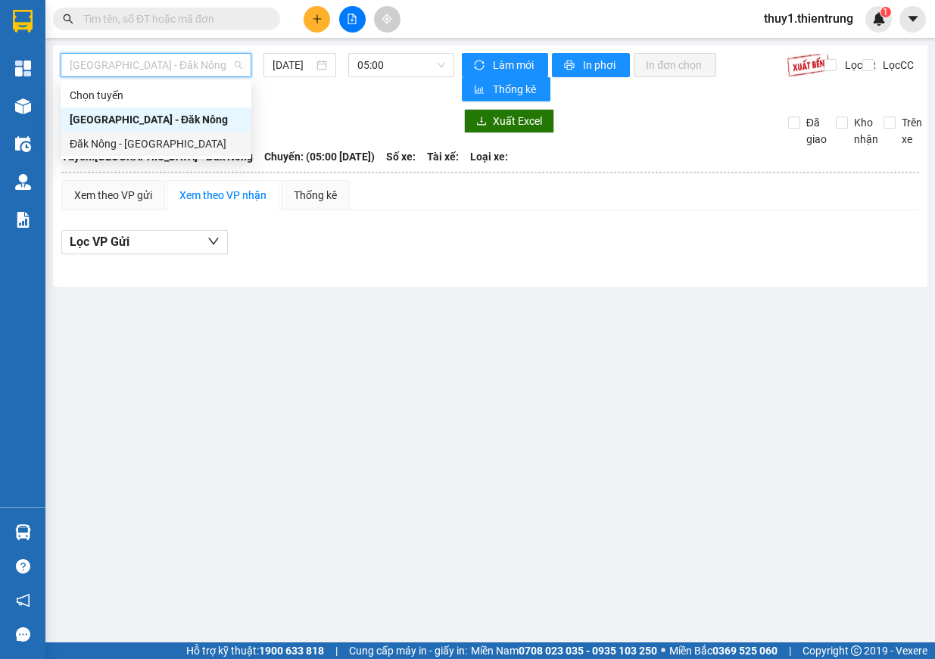
click at [134, 147] on div "Đăk Nông - [GEOGRAPHIC_DATA]" at bounding box center [156, 143] width 173 height 17
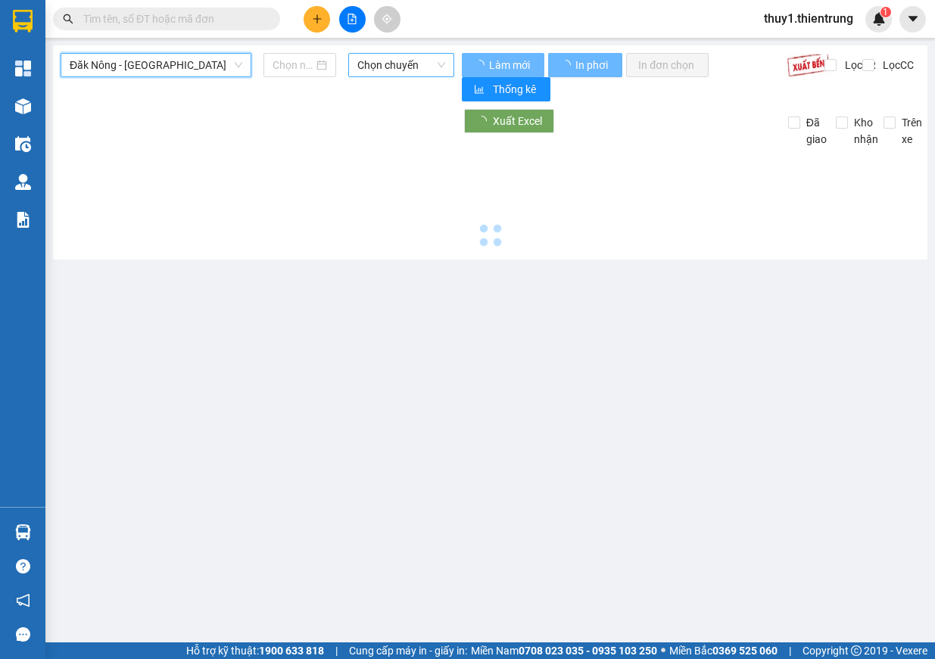
type input "13/08/2025"
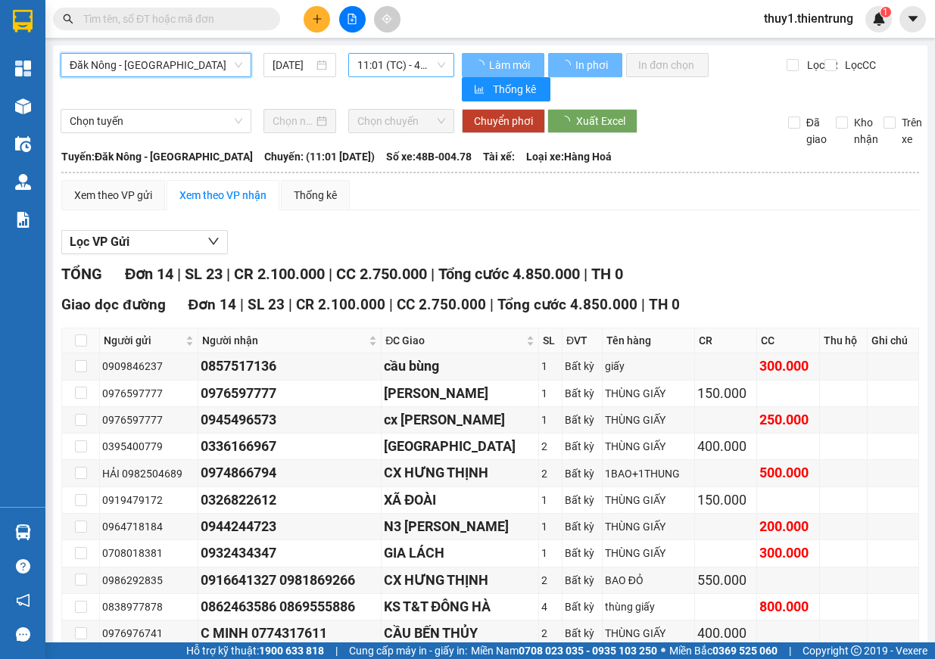
click at [418, 65] on span "11:01 (TC) - 48B-004.78" at bounding box center [401, 65] width 88 height 23
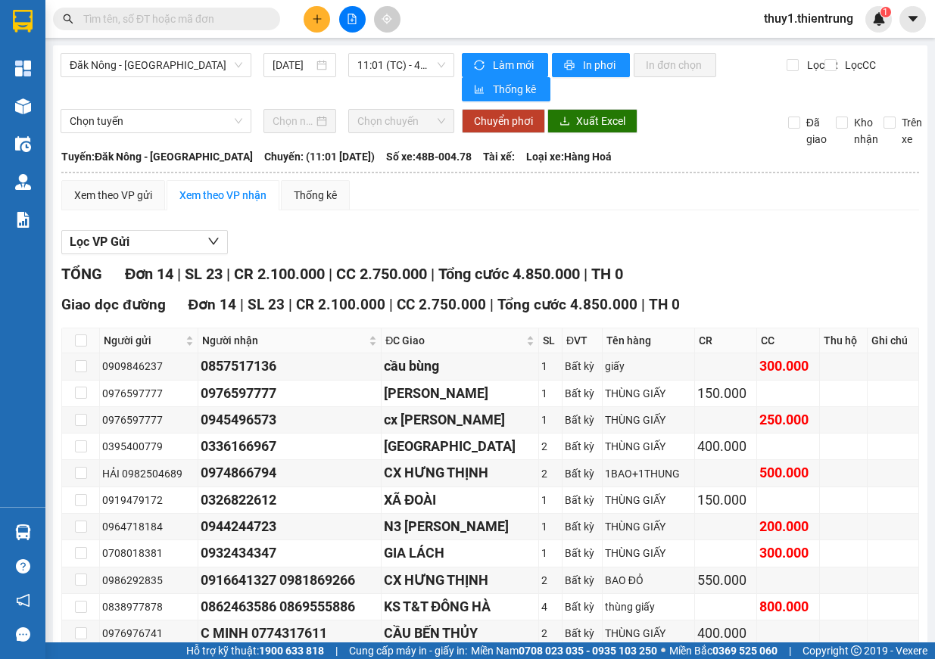
click at [622, 225] on div "Lọc VP Gửi TỔNG Đơn 14 | SL 23 | CR 2.100.000 | CC 2.750.000 | Tổng cước 4.850…" at bounding box center [489, 501] width 857 height 559
click at [601, 53] on button "In phơi" at bounding box center [591, 65] width 78 height 24
click at [323, 24] on button at bounding box center [316, 19] width 26 height 26
click at [359, 62] on div "Tạo đơn hàng" at bounding box center [377, 56] width 66 height 17
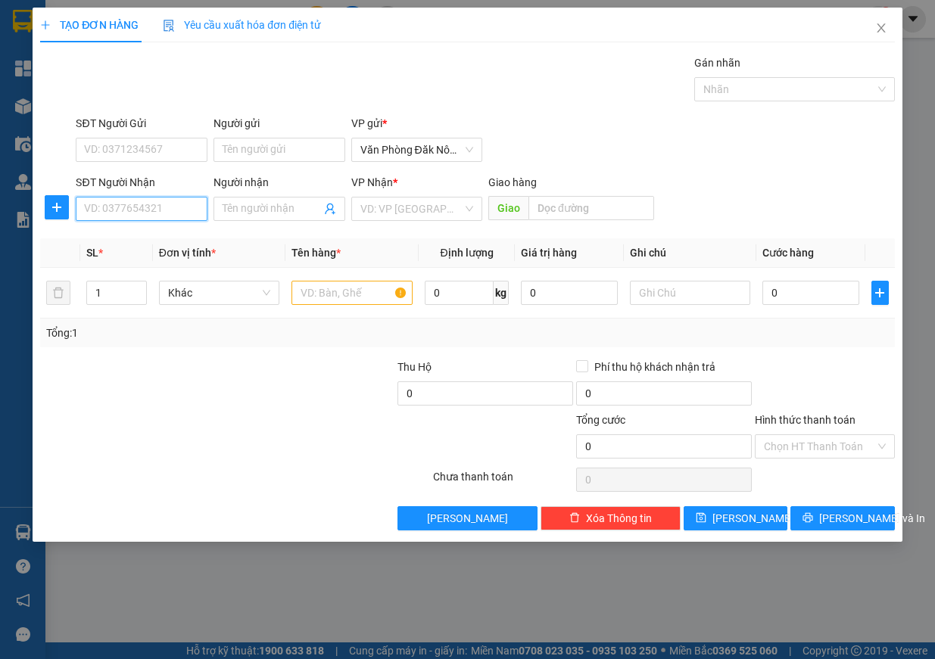
click at [164, 216] on input "SĐT Người Nhận" at bounding box center [142, 209] width 132 height 24
type input "0964461982"
click at [159, 239] on div "0964461982 - A ĐỊNH" at bounding box center [142, 239] width 114 height 17
type input "A ĐỊNH"
type input "gửi cu em"
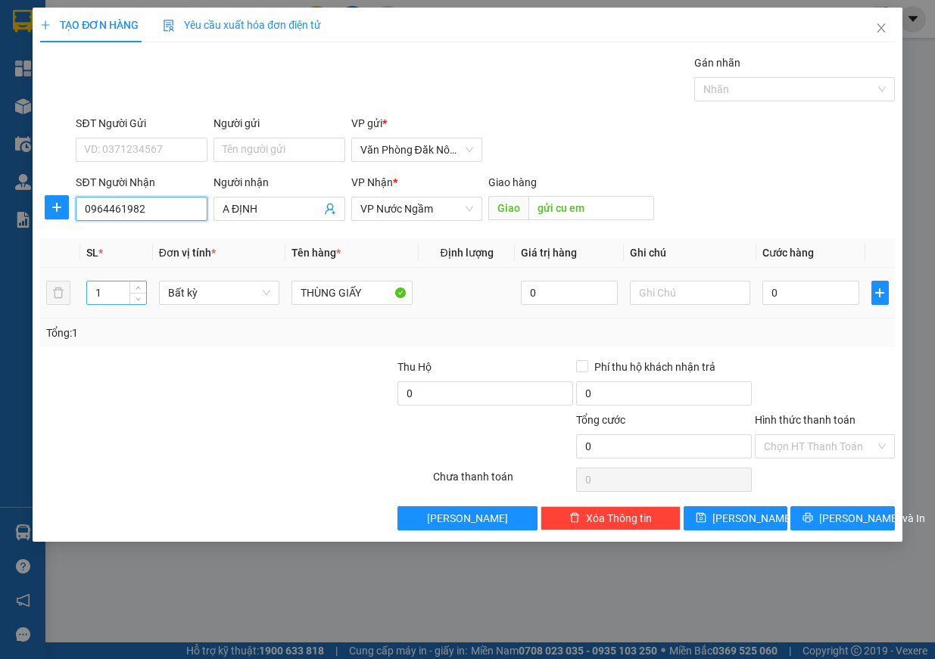
type input "0964461982"
drag, startPoint x: 112, startPoint y: 298, endPoint x: 74, endPoint y: 291, distance: 38.4
click at [74, 291] on tr "1 Bất kỳ THÙNG GIẤY 0 0" at bounding box center [467, 293] width 854 height 51
type input "2"
click at [844, 446] on input "Hình thức thanh toán" at bounding box center [819, 446] width 111 height 23
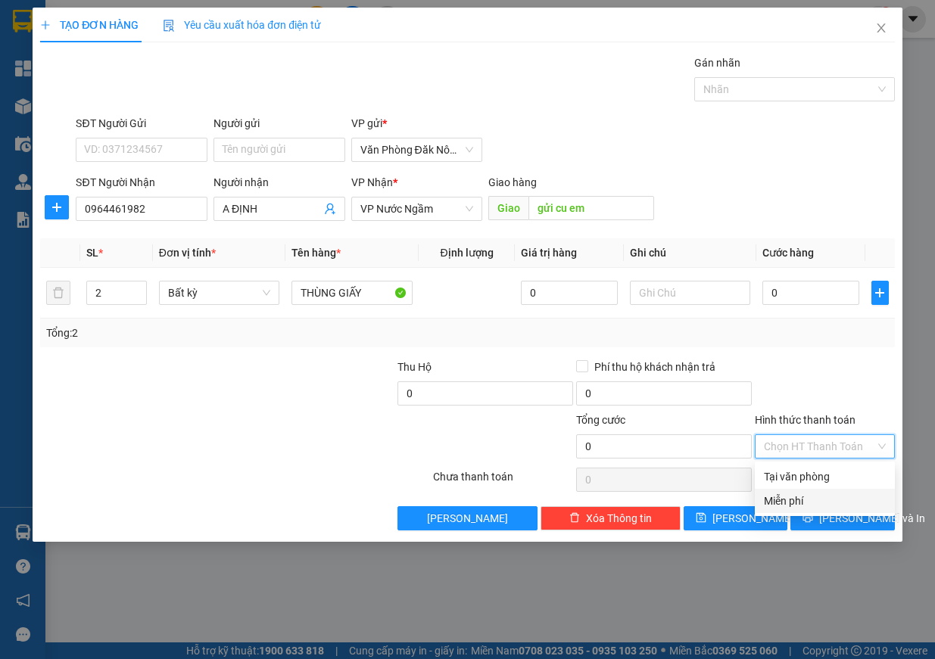
click at [830, 508] on div "Miễn phí" at bounding box center [825, 501] width 122 height 17
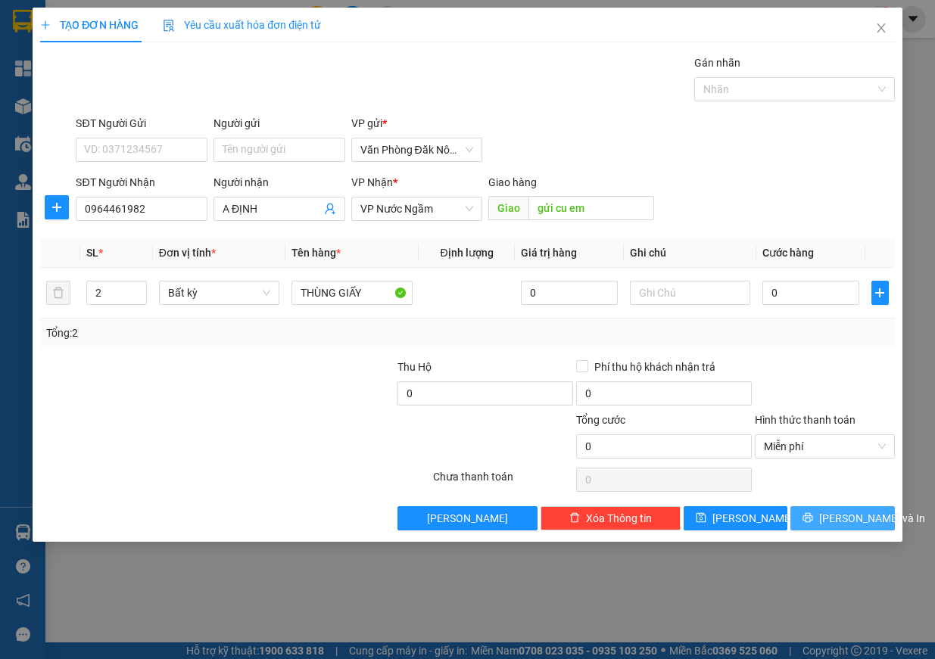
click at [835, 519] on span "Lưu và In" at bounding box center [872, 518] width 106 height 17
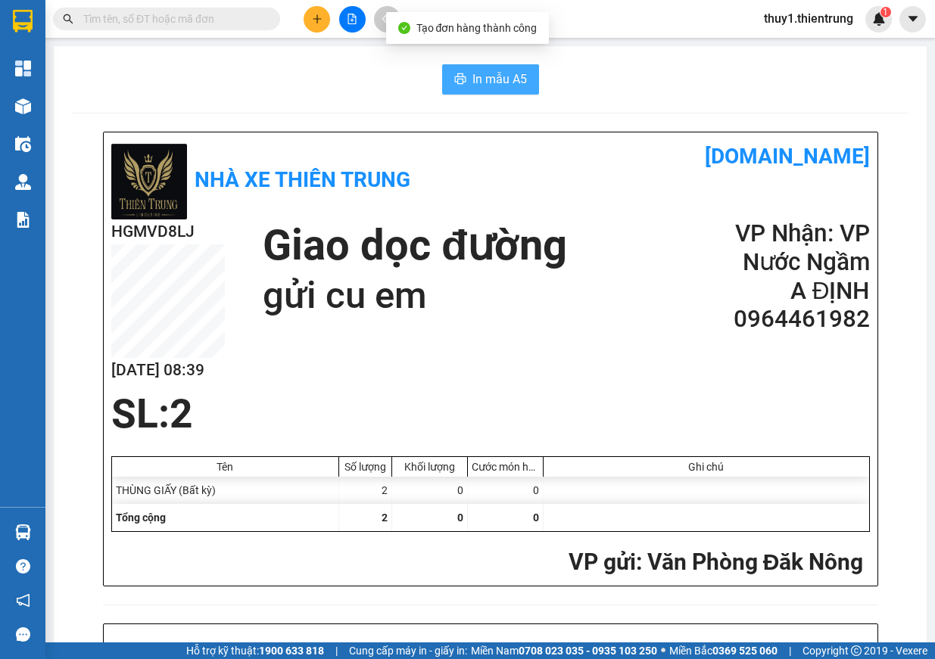
click at [477, 79] on span "In mẫu A5" at bounding box center [499, 79] width 54 height 19
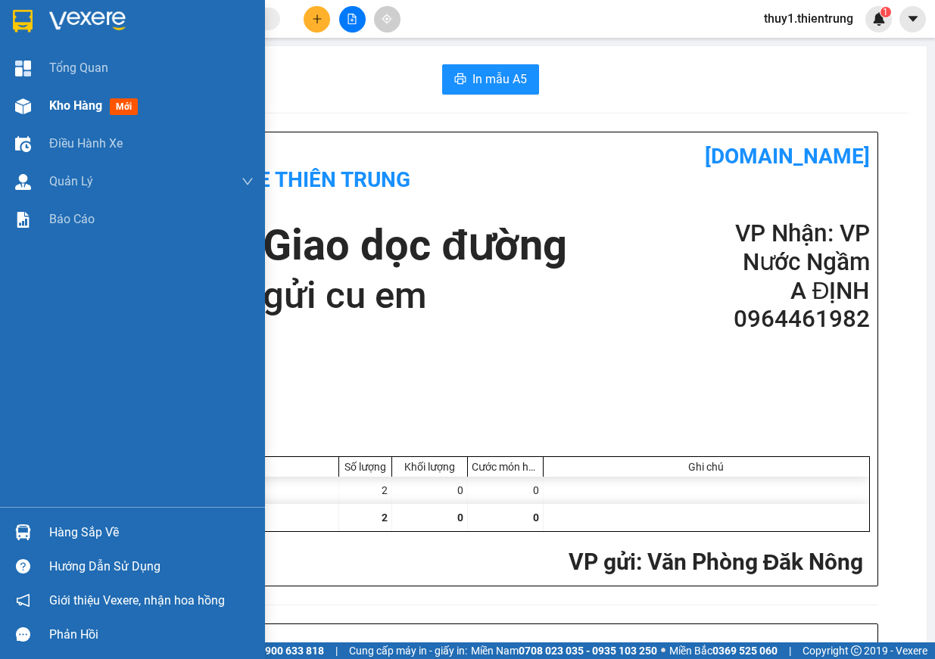
click at [12, 107] on div at bounding box center [23, 106] width 26 height 26
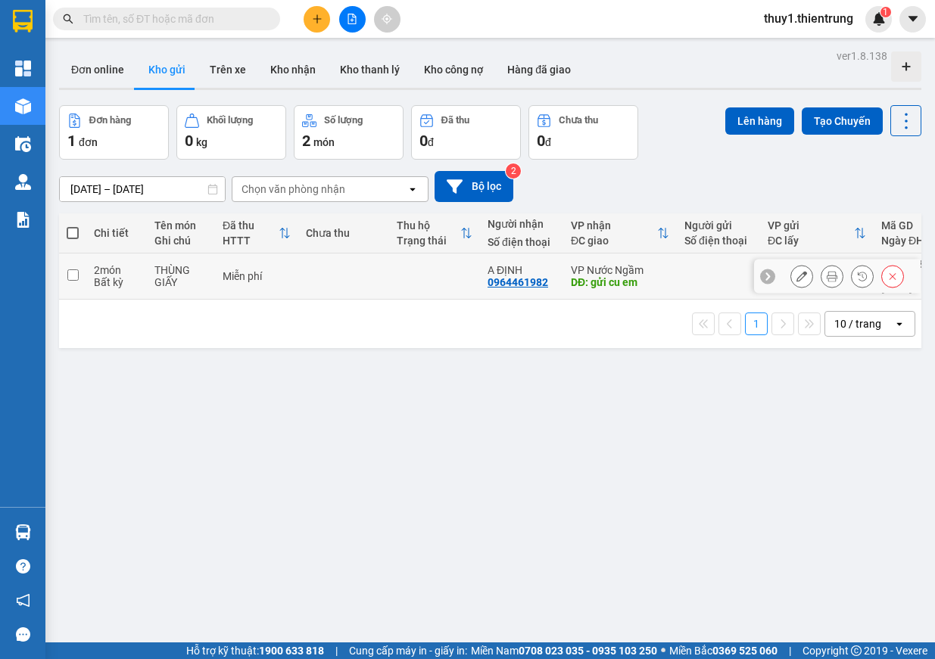
click at [79, 269] on td at bounding box center [72, 276] width 27 height 46
checkbox input "true"
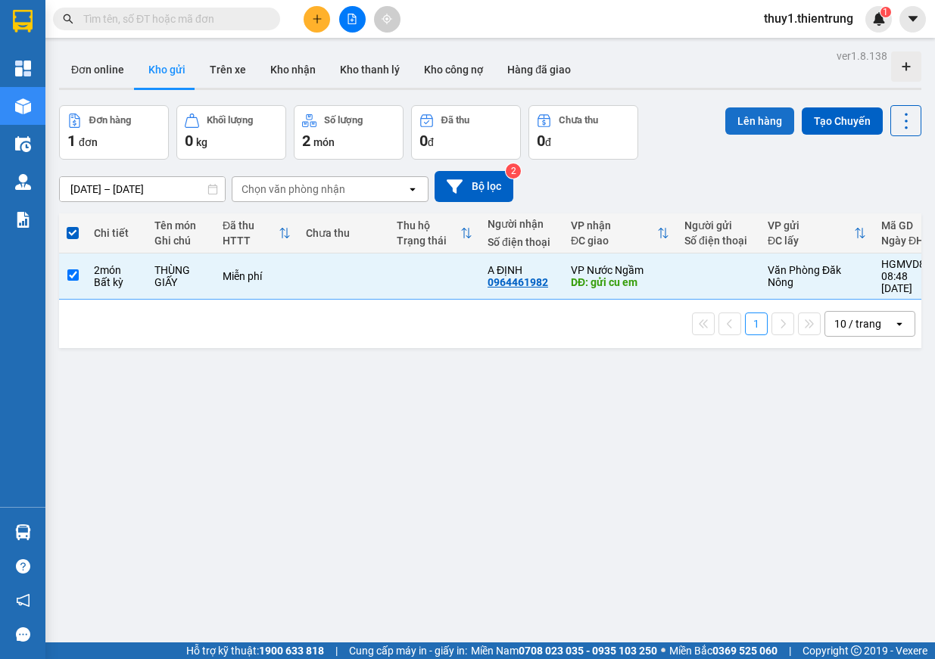
click at [752, 119] on button "Lên hàng" at bounding box center [759, 120] width 69 height 27
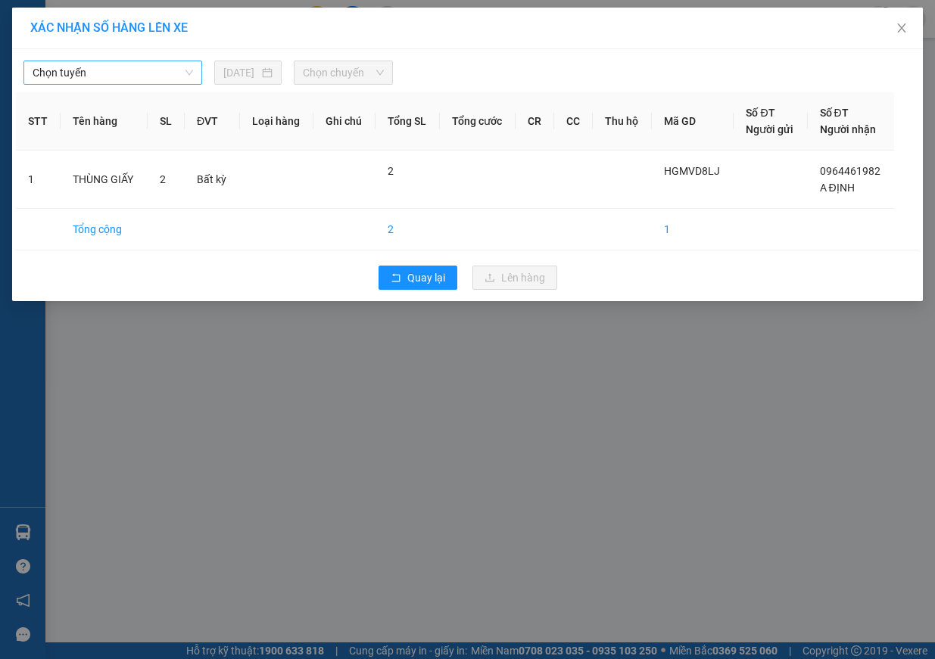
click at [166, 79] on span "Chọn tuyến" at bounding box center [113, 72] width 160 height 23
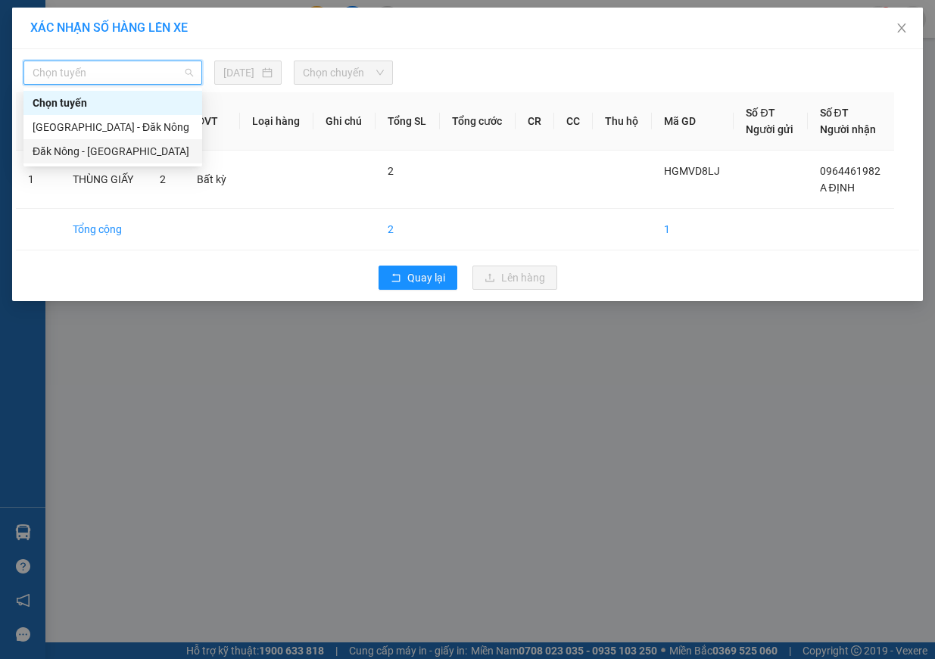
click at [152, 153] on div "Đăk Nông - [GEOGRAPHIC_DATA]" at bounding box center [113, 151] width 160 height 17
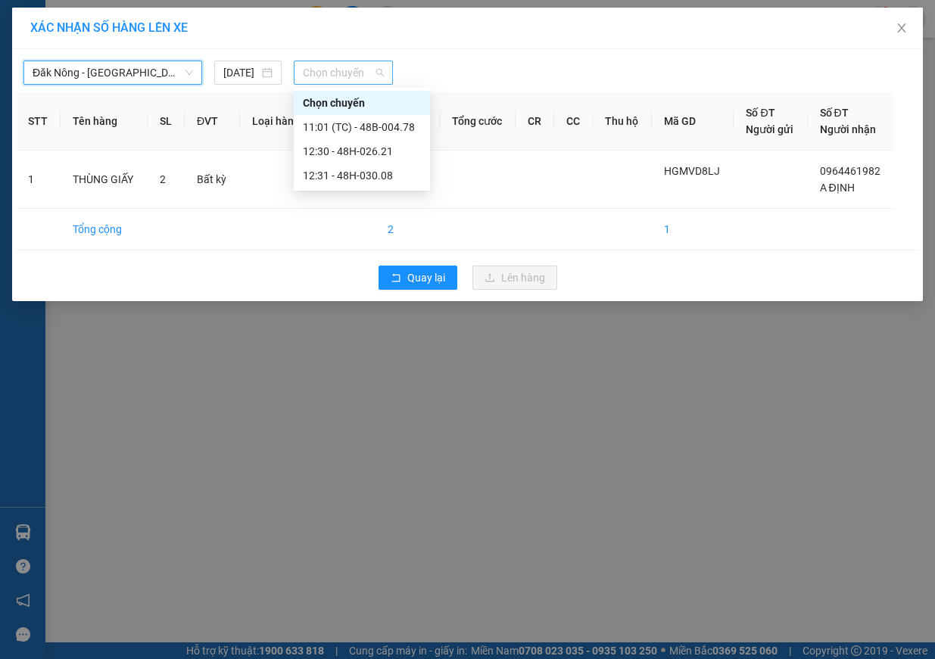
click at [363, 67] on span "Chọn chuyến" at bounding box center [343, 72] width 81 height 23
click at [400, 121] on div "11:01 (TC) - 48B-004.78" at bounding box center [362, 127] width 118 height 17
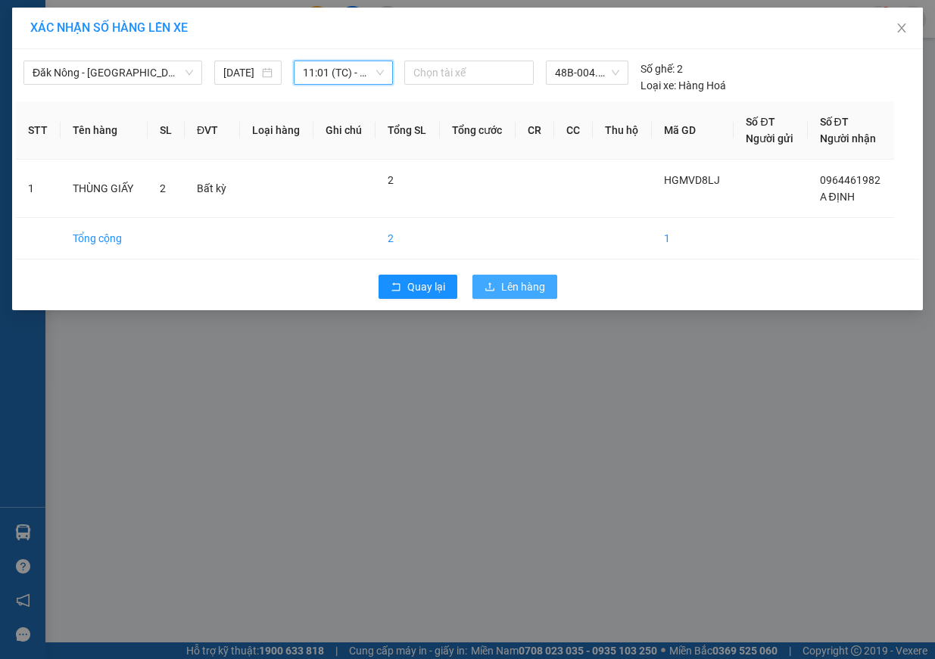
click at [528, 286] on span "Lên hàng" at bounding box center [523, 286] width 44 height 17
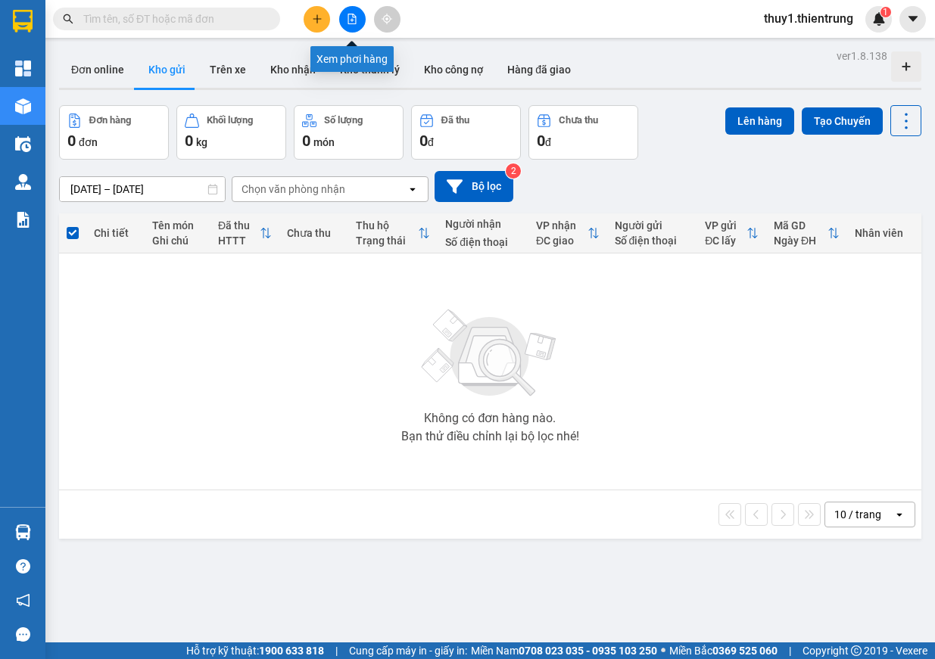
click at [350, 23] on icon "file-add" at bounding box center [352, 19] width 11 height 11
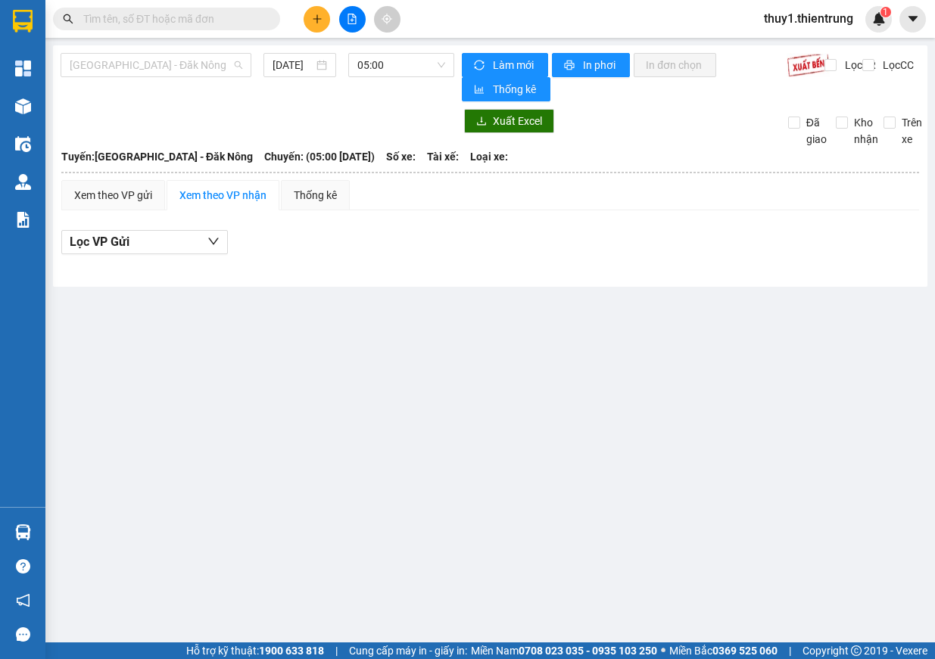
drag, startPoint x: 128, startPoint y: 62, endPoint x: 126, endPoint y: 113, distance: 50.8
click at [129, 62] on span "[GEOGRAPHIC_DATA] - Đăk Nông" at bounding box center [156, 65] width 173 height 23
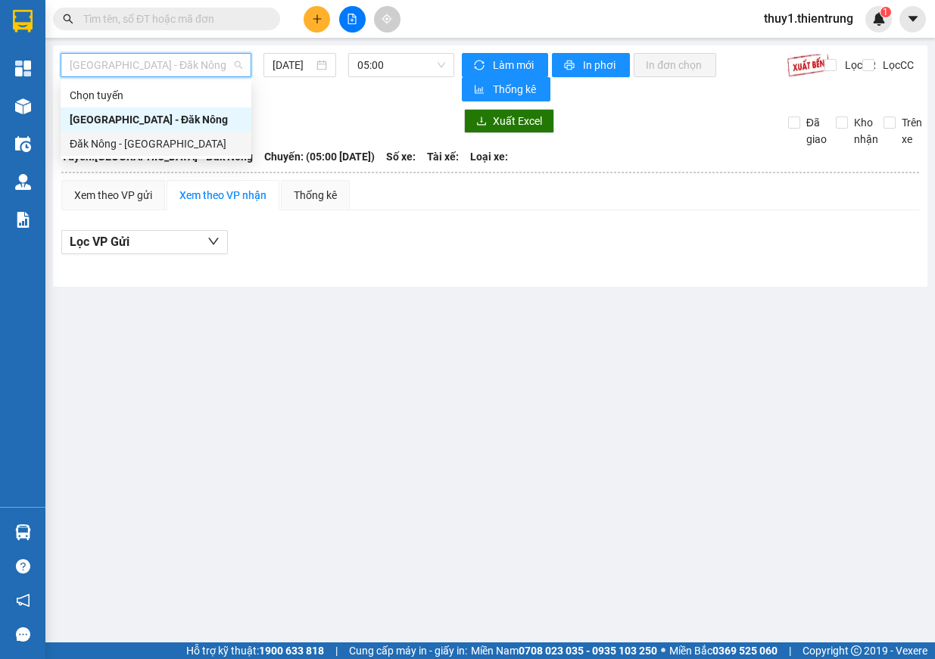
click at [132, 142] on div "Đăk Nông - [GEOGRAPHIC_DATA]" at bounding box center [156, 143] width 173 height 17
type input "13/08/2025"
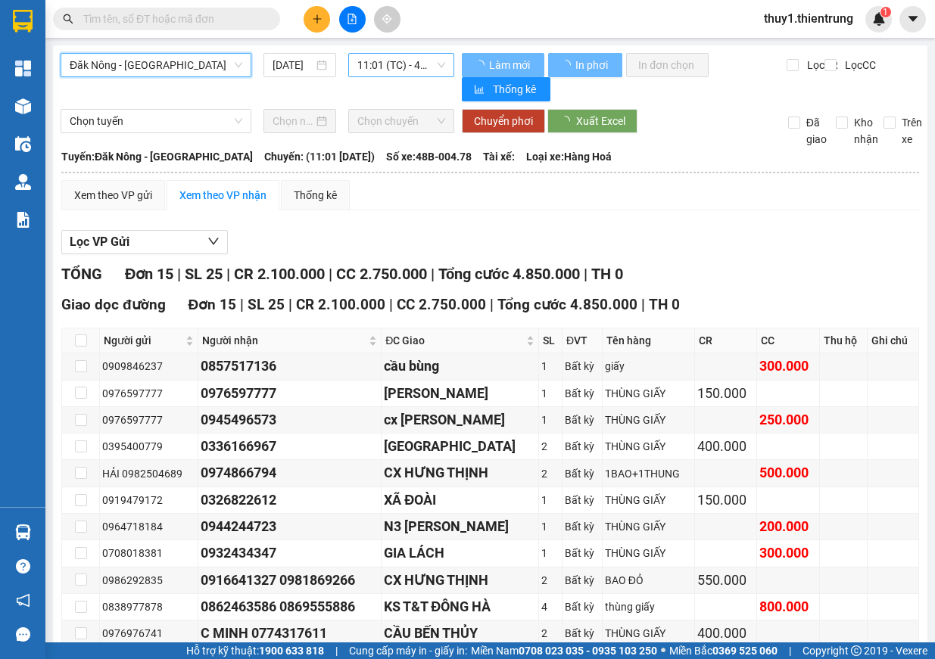
click at [372, 70] on span "11:01 (TC) - 48B-004.78" at bounding box center [401, 65] width 88 height 23
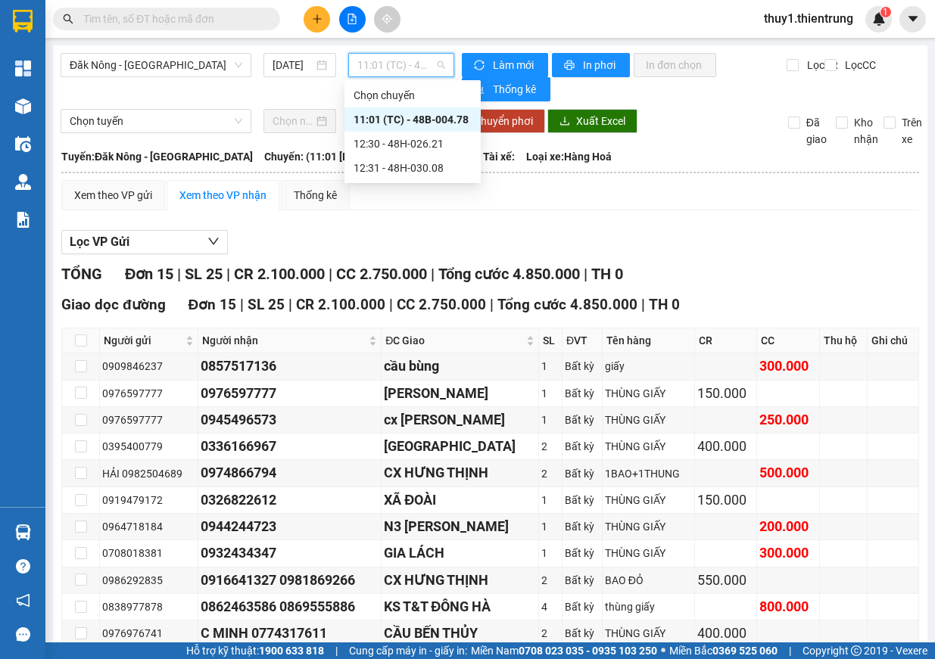
click at [448, 123] on div "11:01 (TC) - 48B-004.78" at bounding box center [412, 119] width 118 height 17
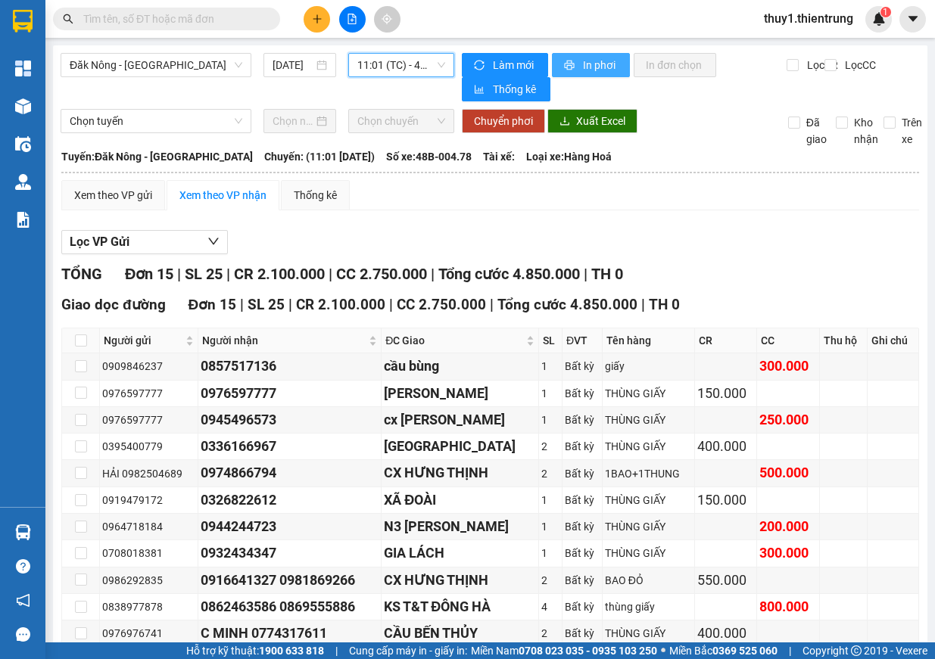
click at [593, 68] on span "In phơi" at bounding box center [600, 65] width 35 height 17
click at [400, 71] on span "11:01 (TC) - 48B-004.78" at bounding box center [401, 65] width 88 height 23
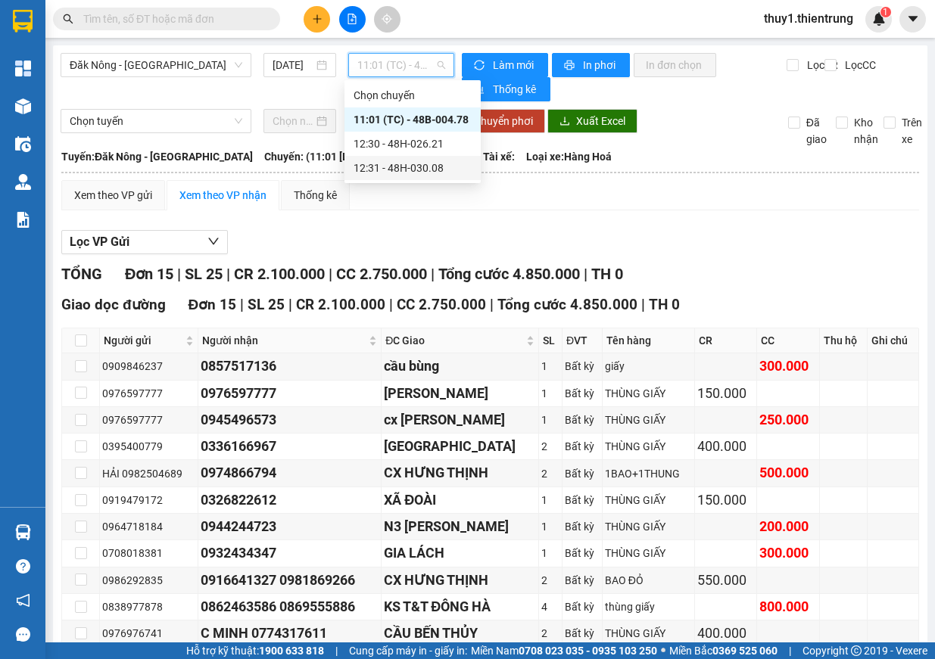
click at [443, 163] on div "12:31 - 48H-030.08" at bounding box center [412, 168] width 118 height 17
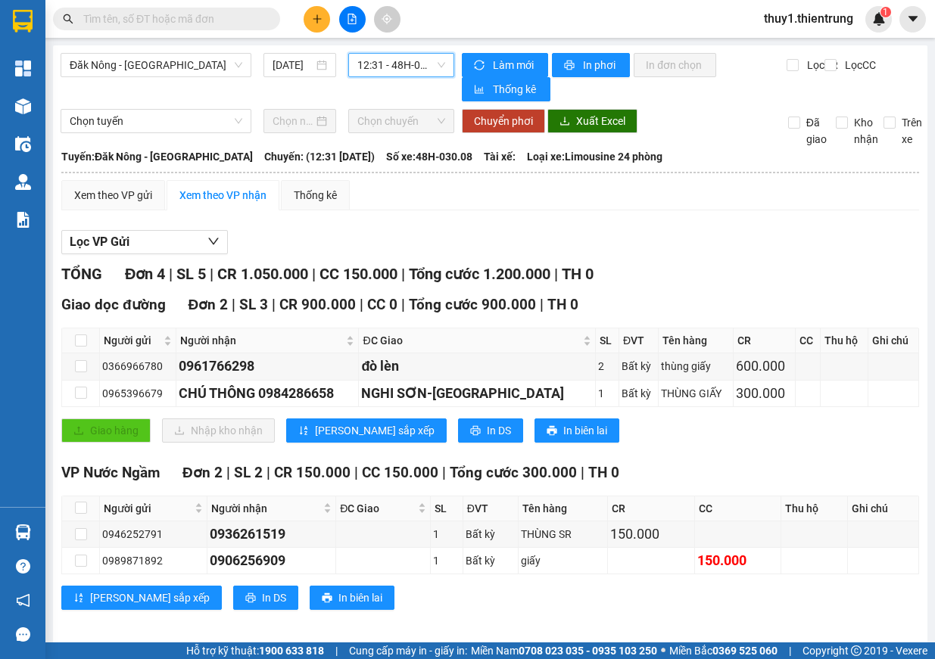
click at [401, 64] on span "12:31 - 48H-030.08" at bounding box center [401, 65] width 88 height 23
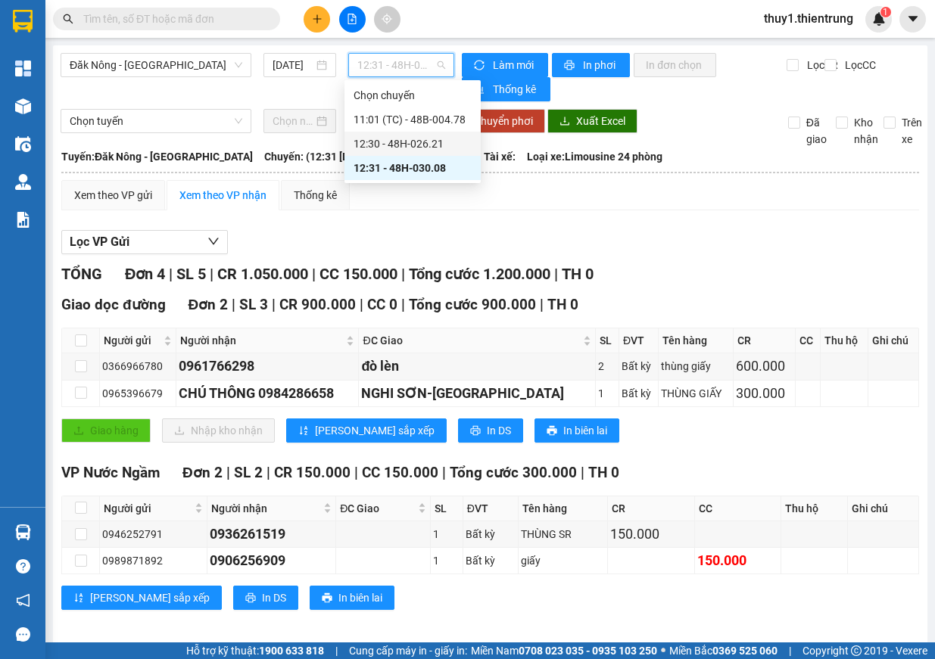
click at [437, 138] on div "12:30 - 48H-026.21" at bounding box center [412, 143] width 118 height 17
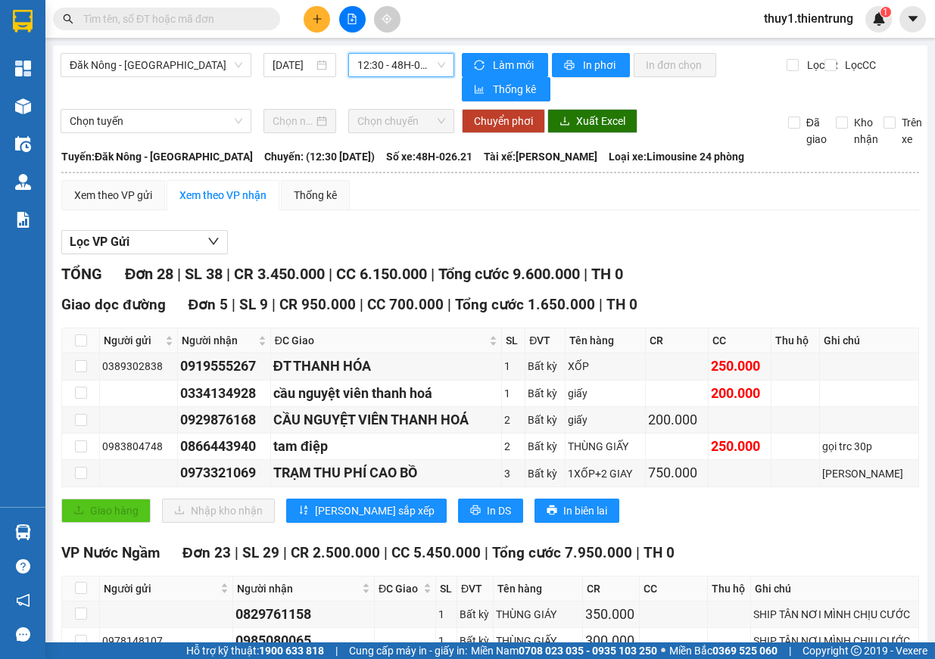
click at [385, 66] on span "12:30 - 48H-026.21" at bounding box center [401, 65] width 88 height 23
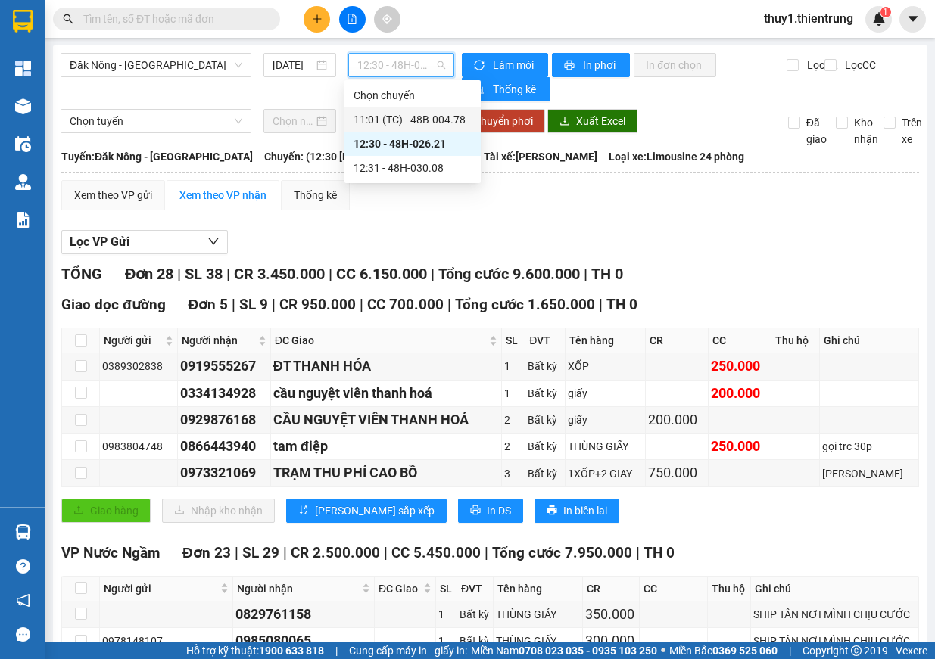
click at [409, 111] on div "11:01 (TC) - 48B-004.78" at bounding box center [412, 119] width 118 height 17
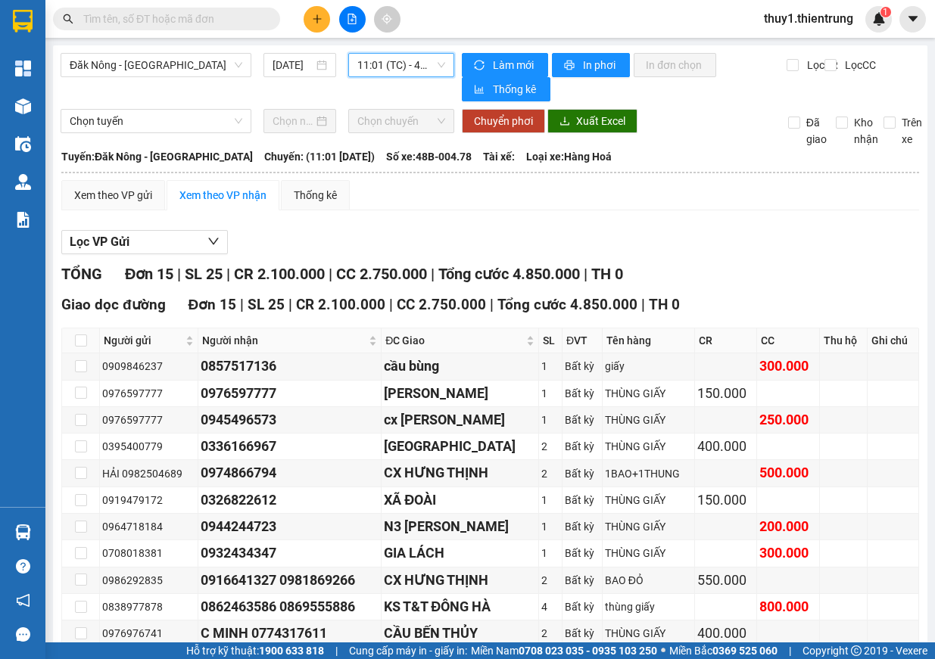
click at [411, 48] on div "Đăk Nông - Hà Nội 13/08/2025 11:01 11:01 (TC) - 48B-004.78 Làm mới In phơi In đ…" at bounding box center [490, 434] width 874 height 779
click at [412, 58] on span "11:01 (TC) - 48B-004.78" at bounding box center [401, 65] width 88 height 23
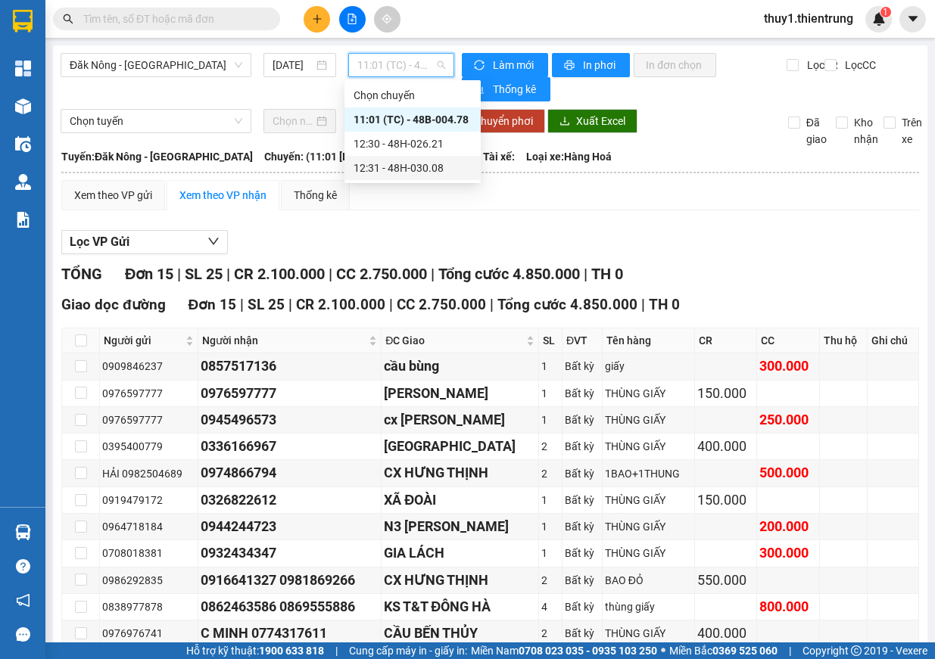
click at [436, 174] on div "12:31 - 48H-030.08" at bounding box center [412, 168] width 118 height 17
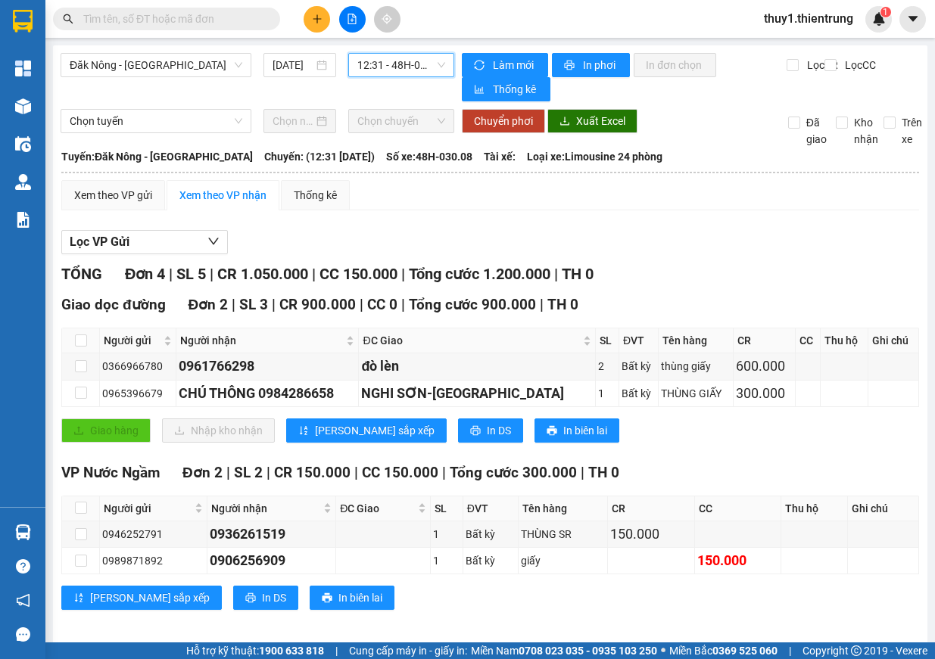
click at [417, 70] on span "12:31 - 48H-030.08" at bounding box center [401, 65] width 88 height 23
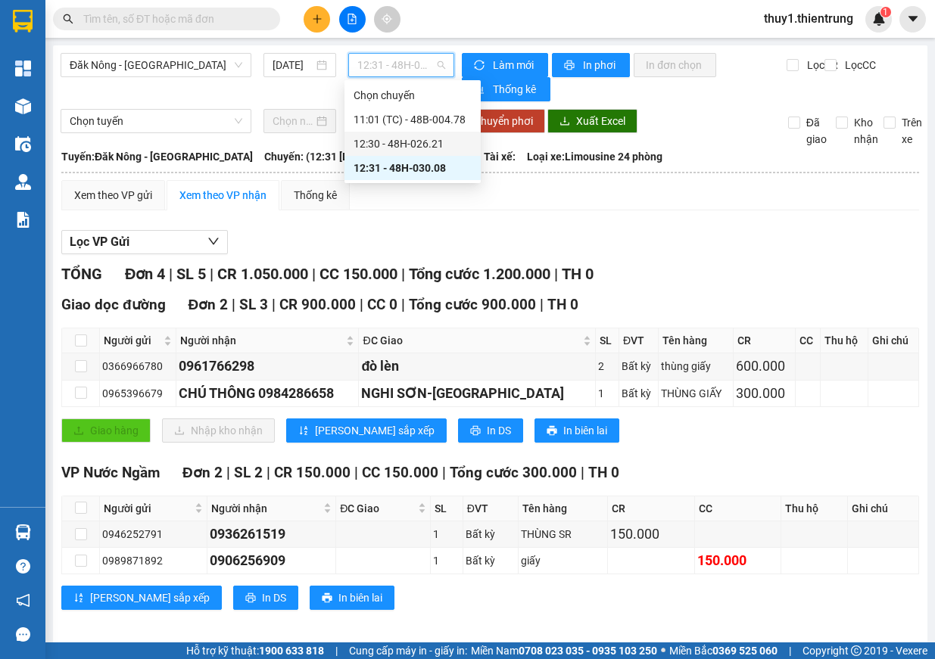
click at [437, 143] on div "12:30 - 48H-026.21" at bounding box center [412, 143] width 118 height 17
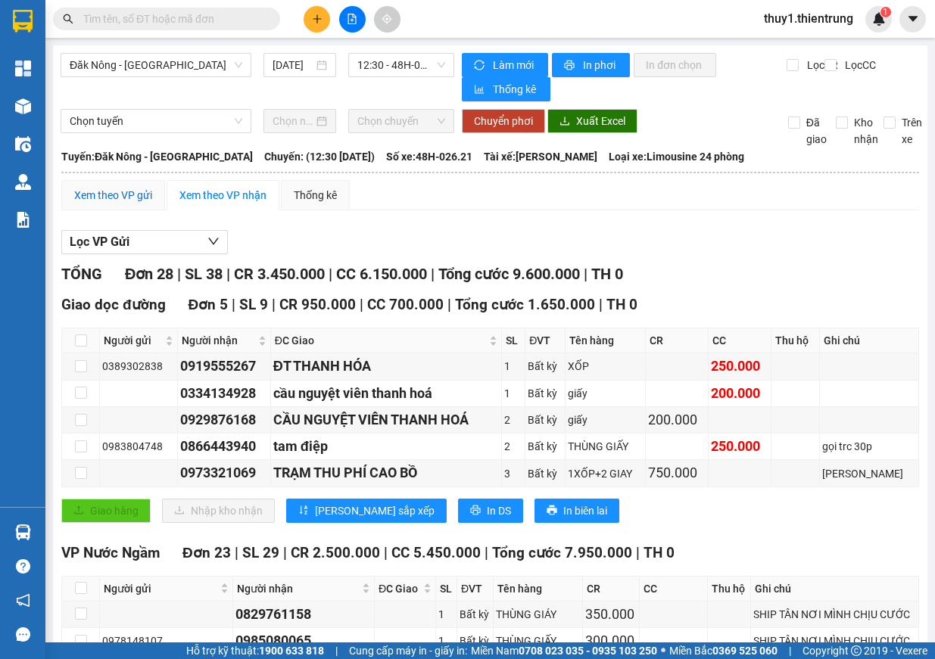
click at [137, 195] on div "Xem theo VP gửi" at bounding box center [113, 195] width 78 height 17
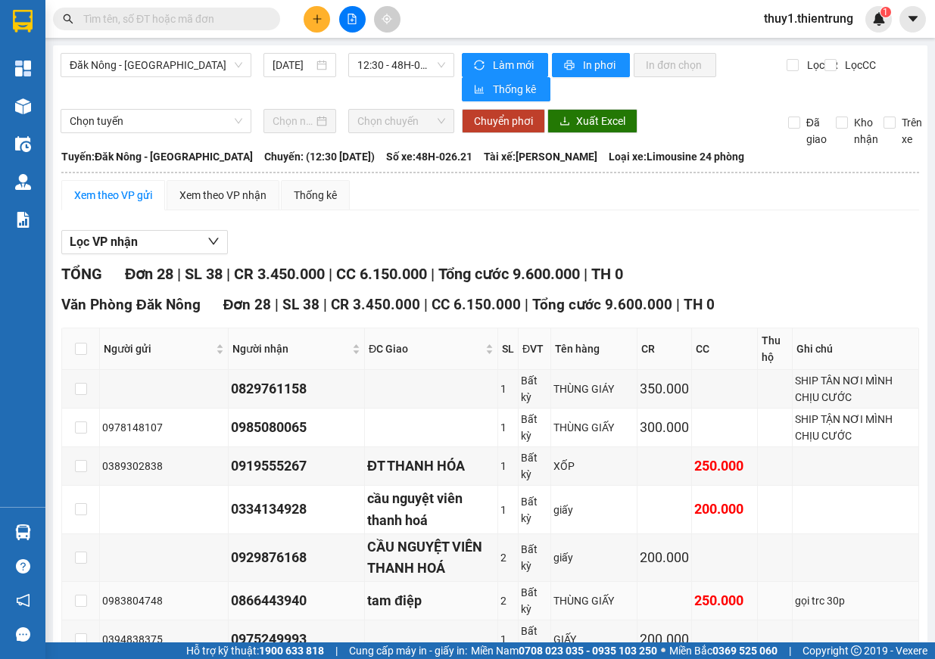
scroll to position [227, 0]
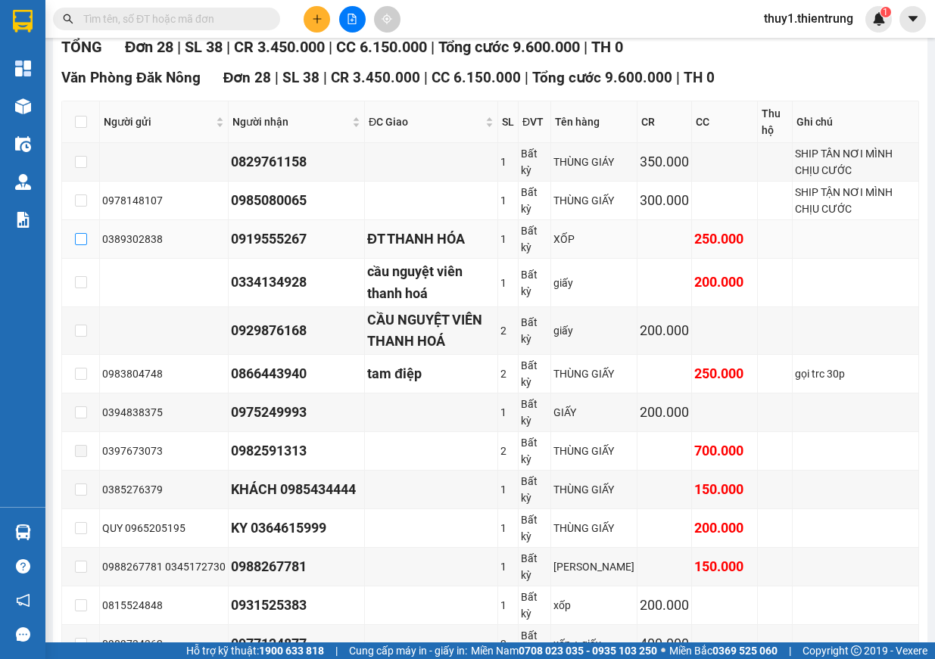
drag, startPoint x: 76, startPoint y: 238, endPoint x: 87, endPoint y: 250, distance: 16.6
click at [76, 238] on input "checkbox" at bounding box center [81, 239] width 12 height 12
checkbox input "true"
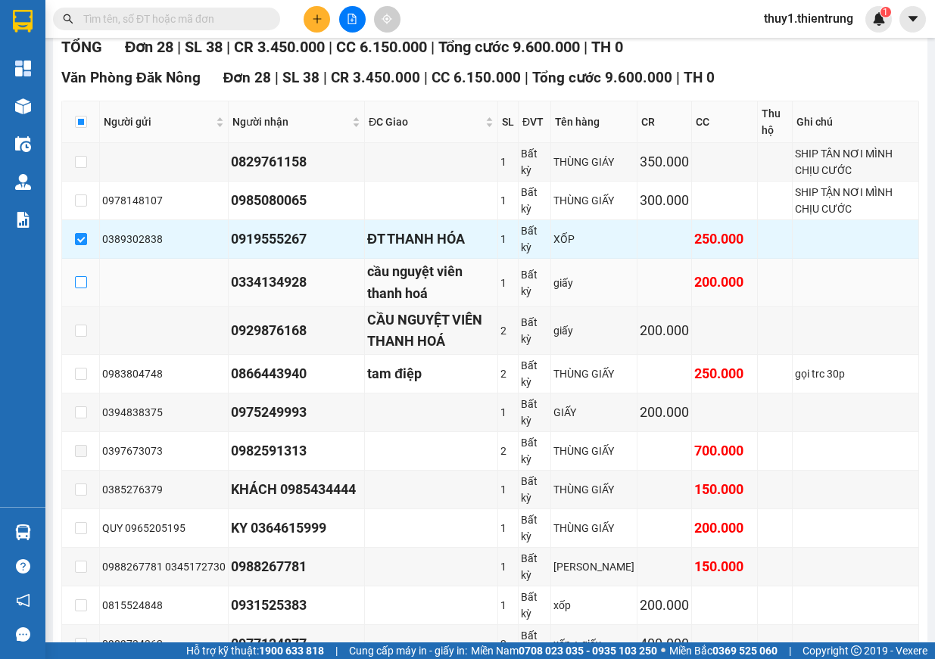
click at [84, 280] on input "checkbox" at bounding box center [81, 282] width 12 height 12
checkbox input "true"
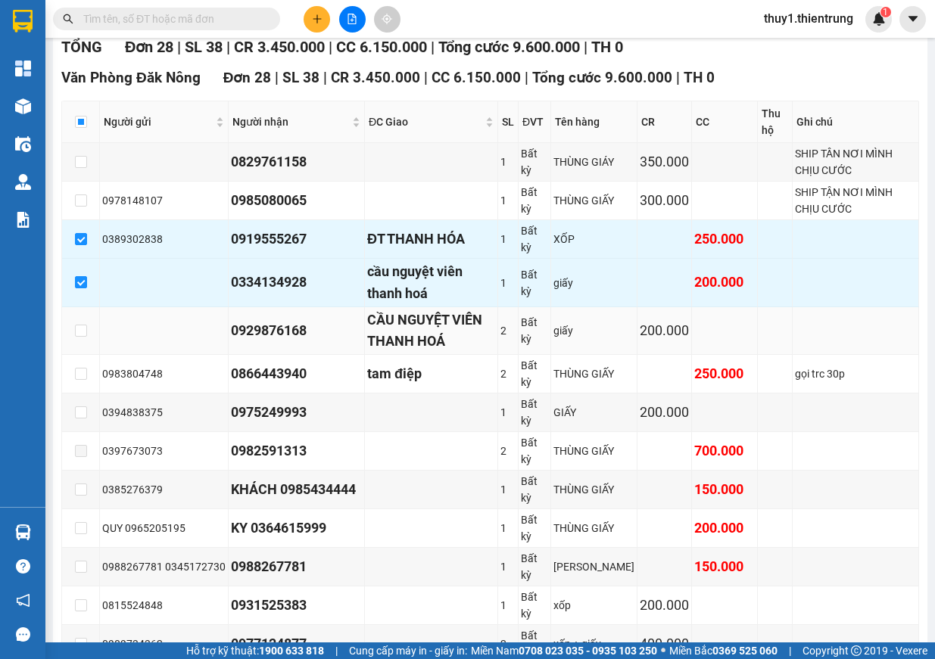
drag, startPoint x: 73, startPoint y: 330, endPoint x: 108, endPoint y: 328, distance: 34.8
click at [74, 330] on td at bounding box center [81, 331] width 38 height 48
click at [85, 333] on input "checkbox" at bounding box center [81, 331] width 12 height 12
checkbox input "true"
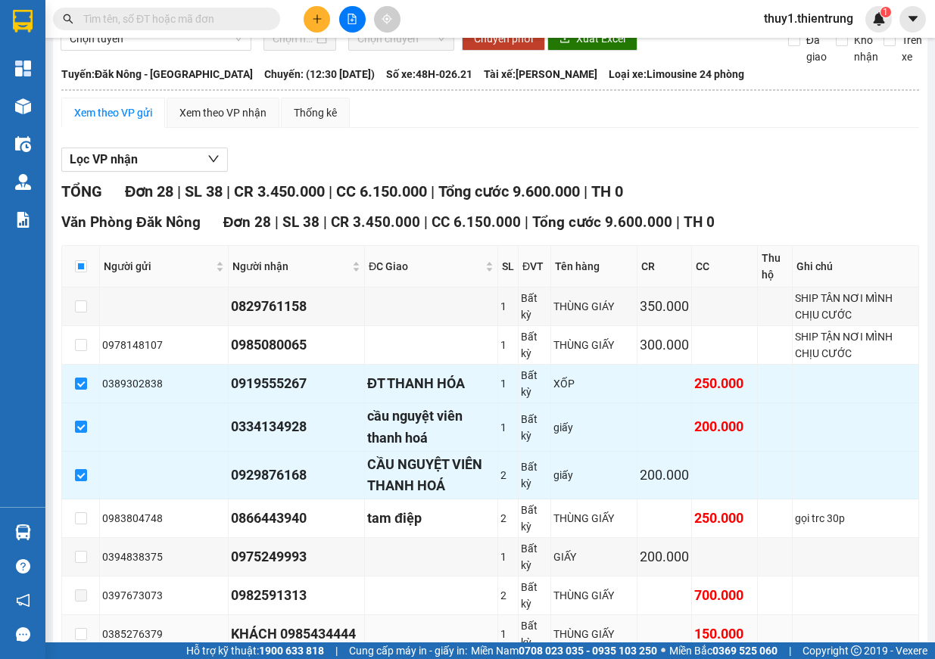
scroll to position [234, 0]
